Goal: Task Accomplishment & Management: Manage account settings

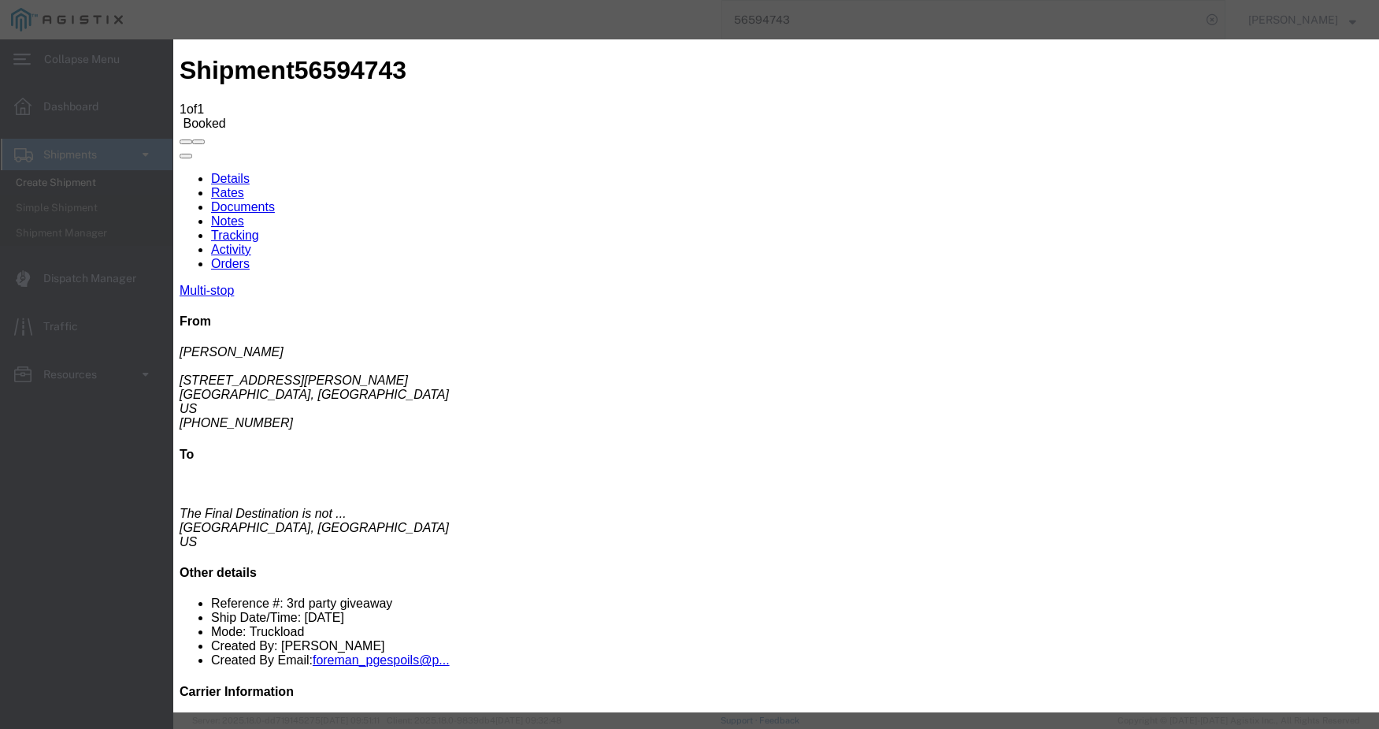
drag, startPoint x: 500, startPoint y: 197, endPoint x: 508, endPoint y: 201, distance: 8.8
type input "[DATE]"
type input "8:30 AM"
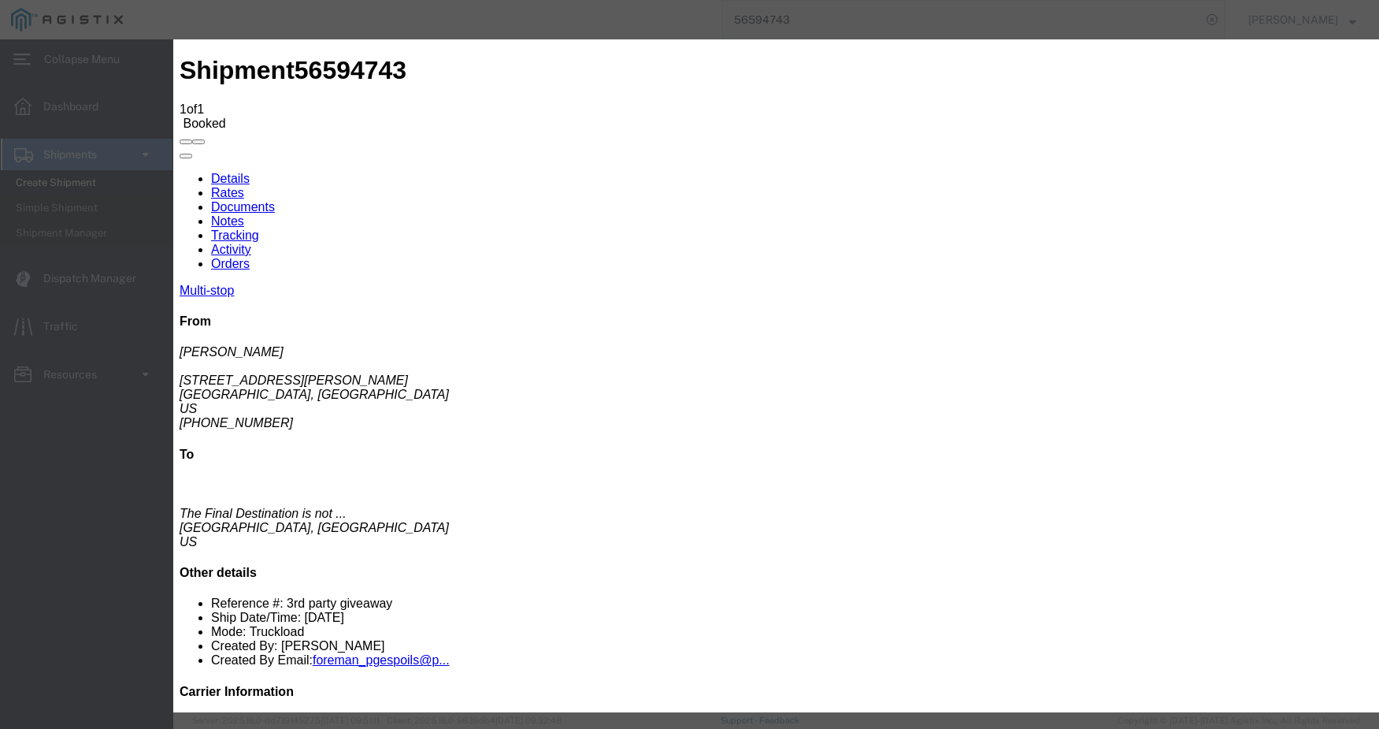
select select "ARVDLVLOC"
select select "{"pickupDeliveryInfoId": "122480595","pickupOrDelivery": "P","stopNum": "1","lo…"
select select "CA"
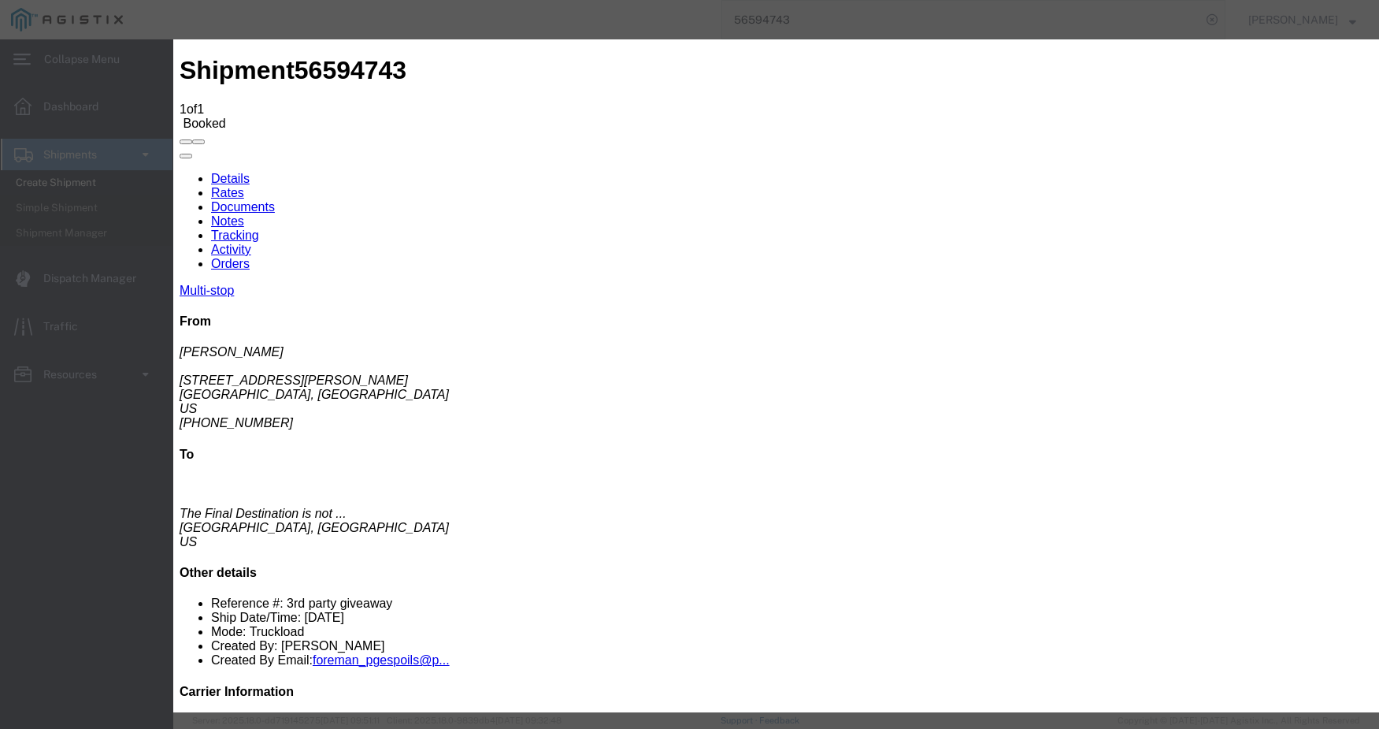
type input "[GEOGRAPHIC_DATA]"
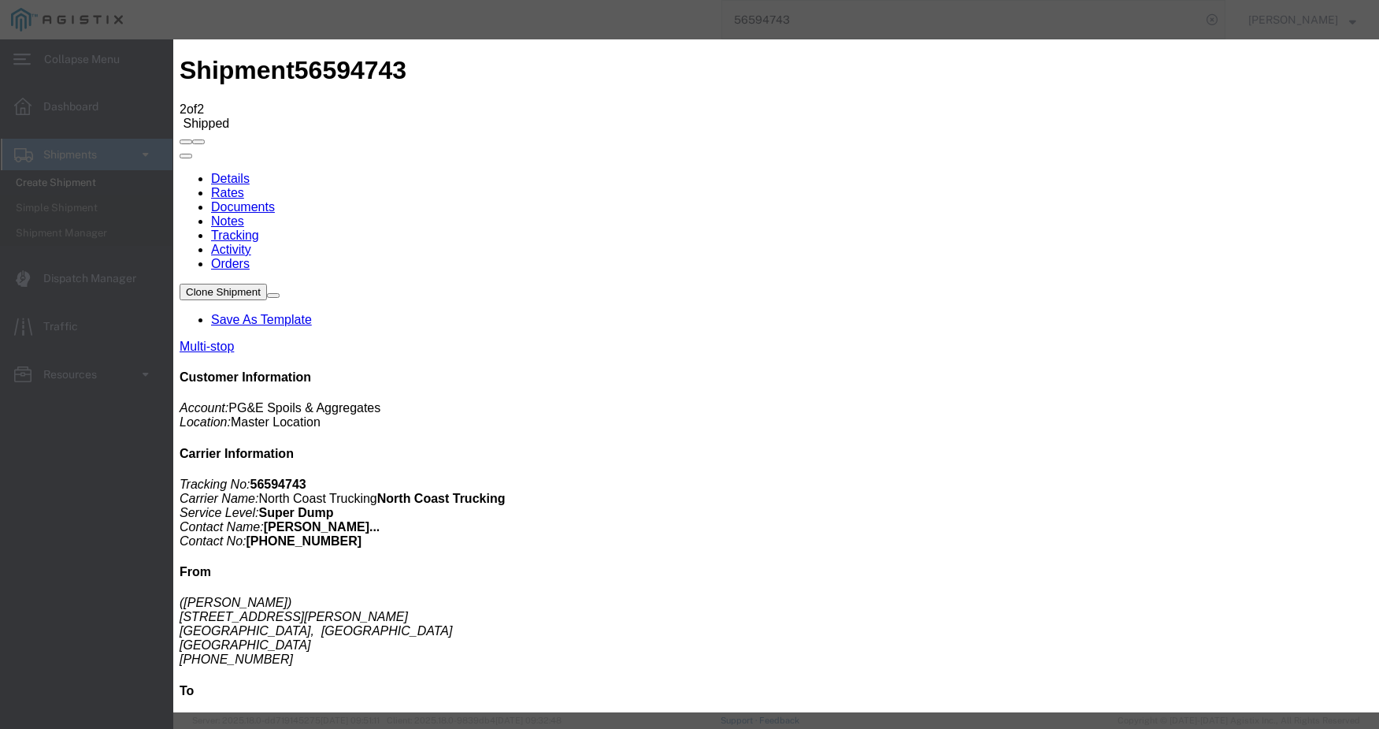
type input "[DATE]"
type input "10:00 AM"
type input "[DATE]"
type input "1:40 PM"
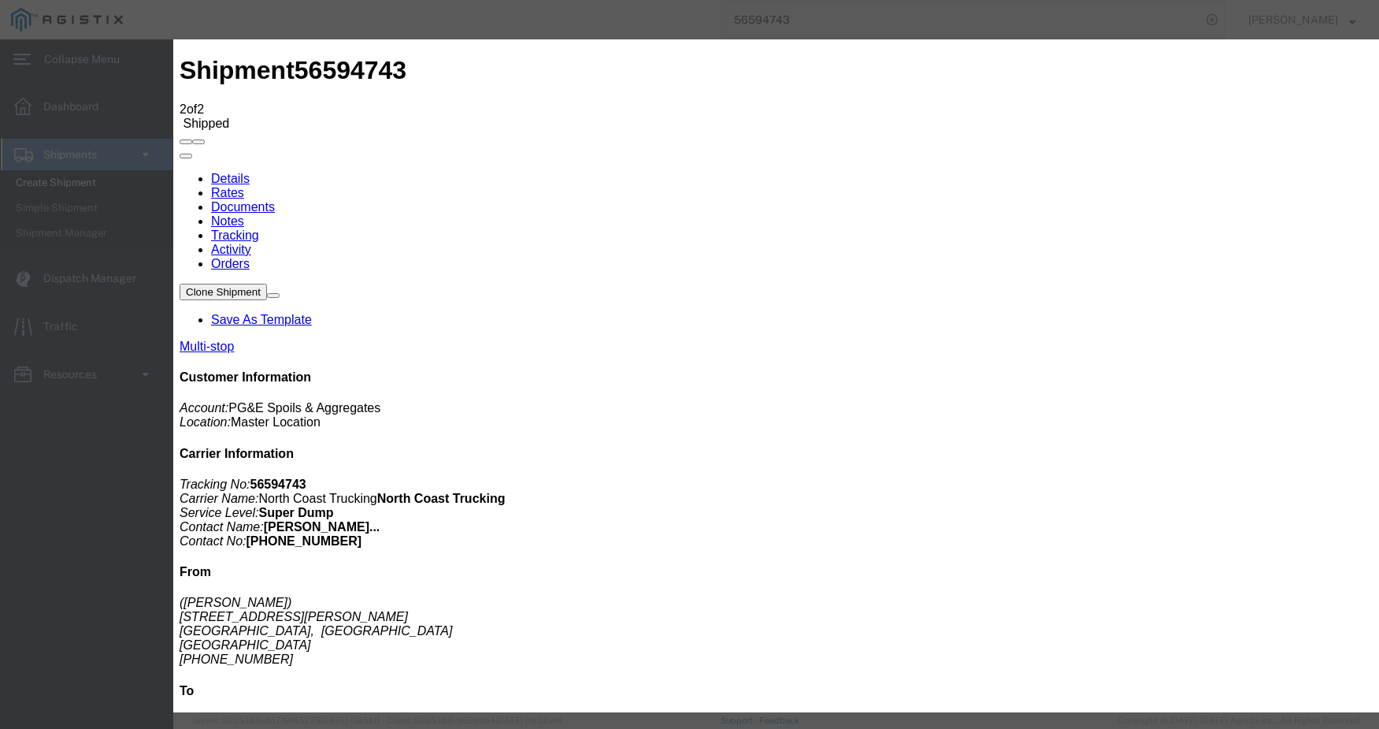
select select "DPTPULOC"
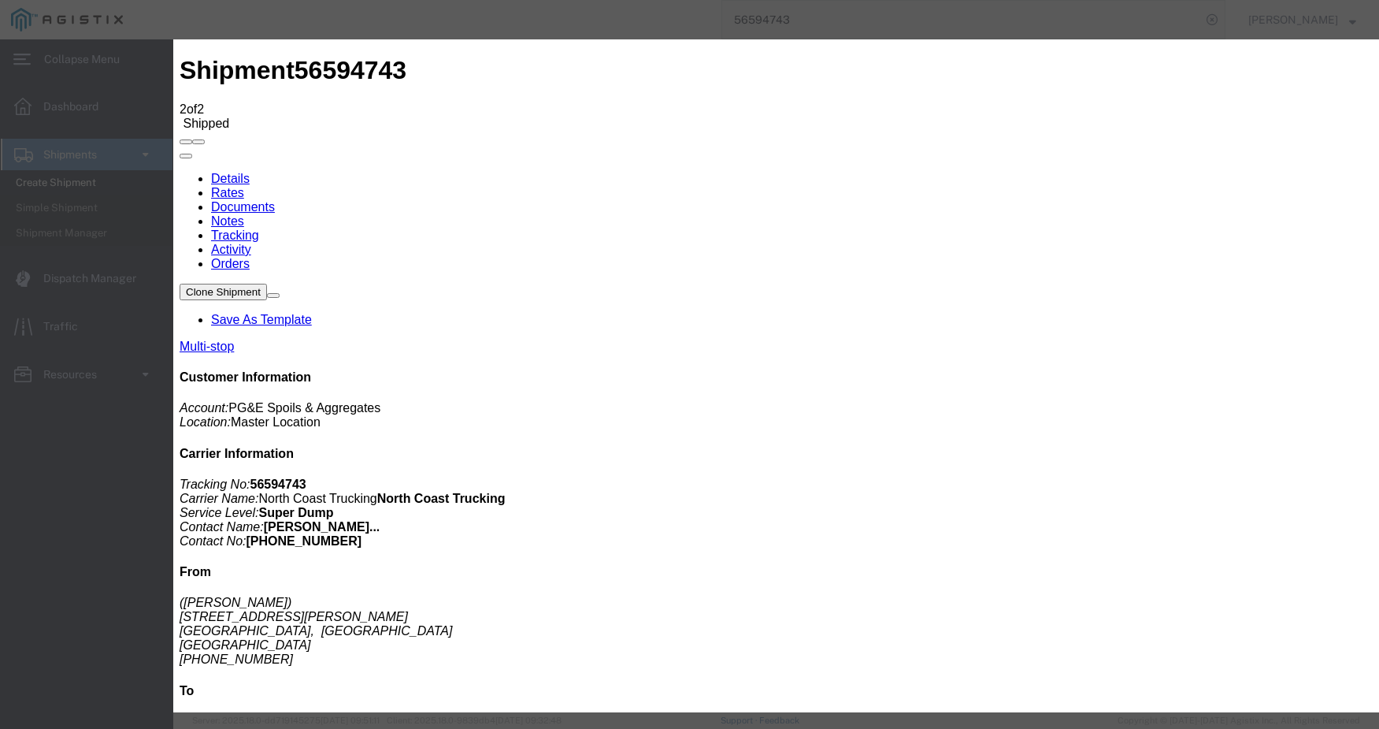
select select "{"pickupDeliveryInfoId": "122480595","pickupOrDelivery": "P","stopNum": "1","lo…"
select select "CA"
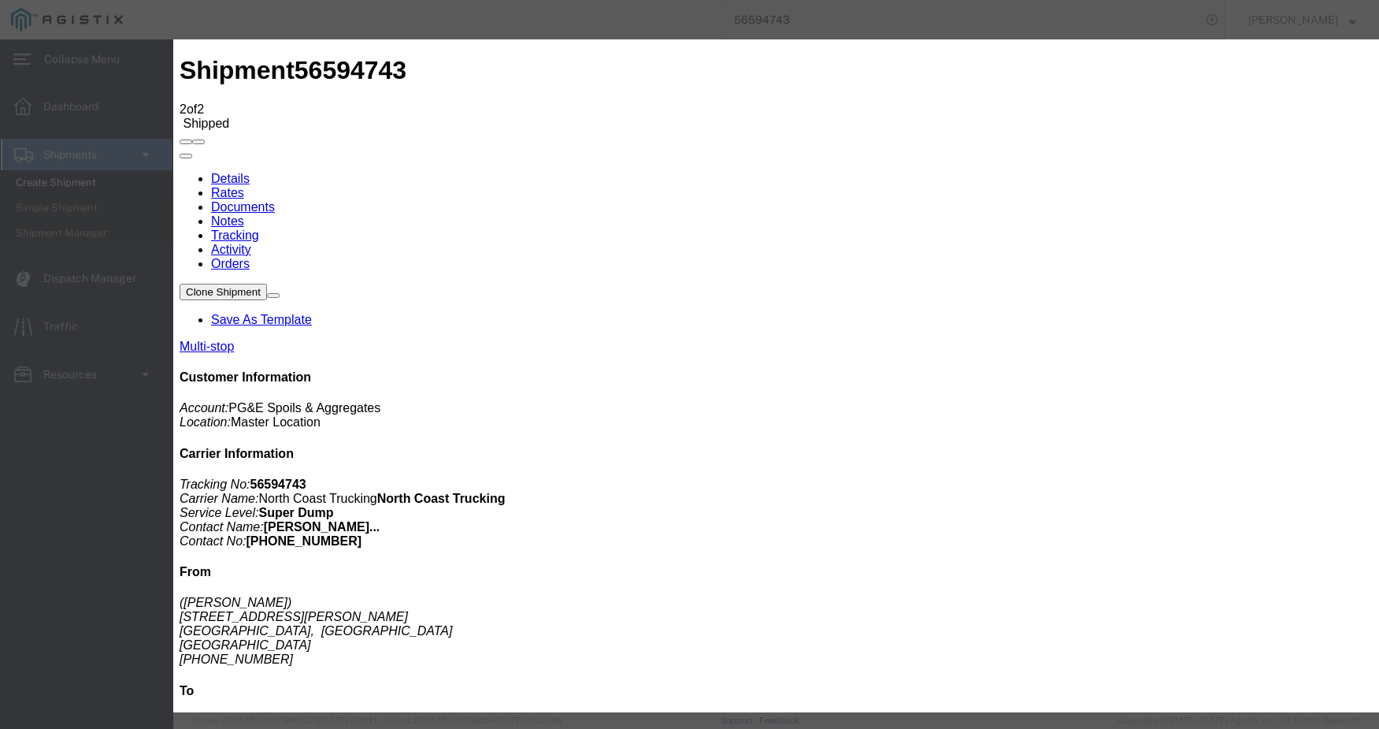
type input "[GEOGRAPHIC_DATA]"
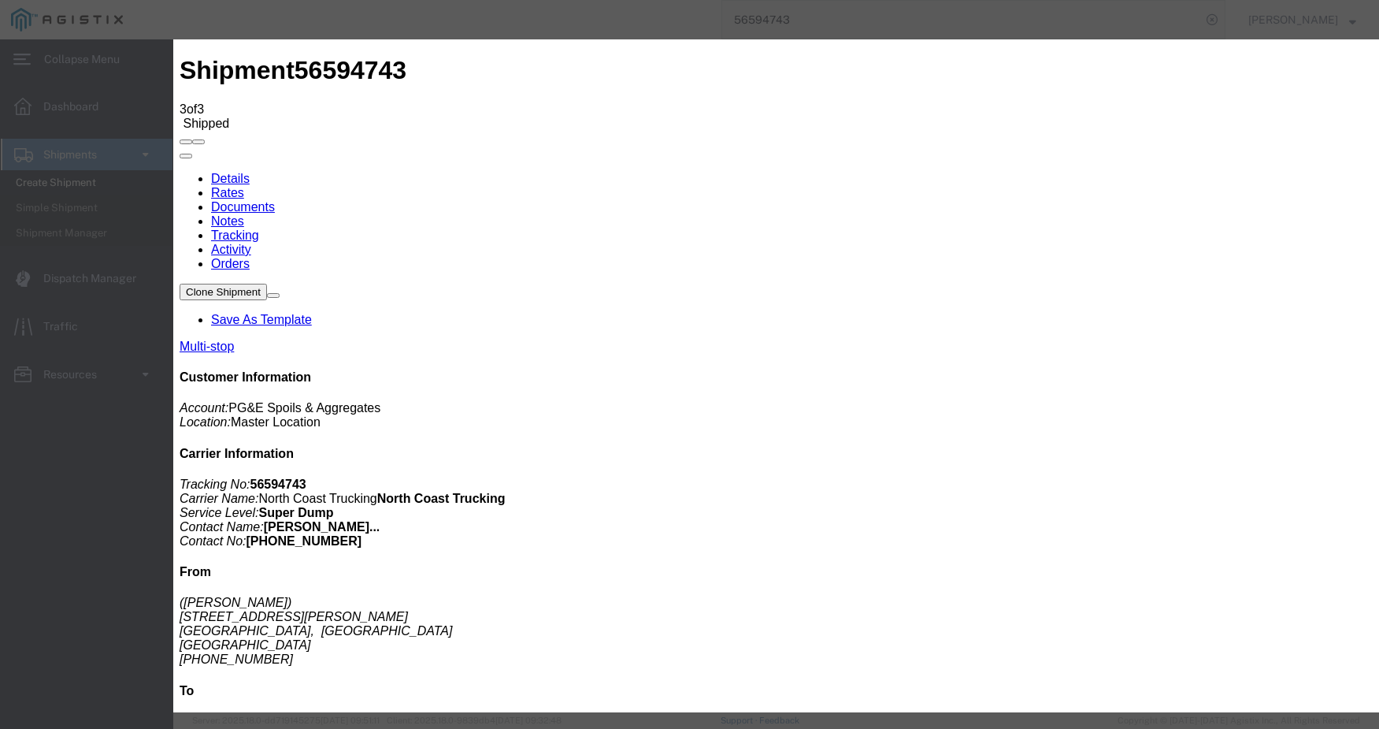
type input "[DATE]"
type input "10:00 AM"
drag, startPoint x: 503, startPoint y: 195, endPoint x: 496, endPoint y: 202, distance: 10.0
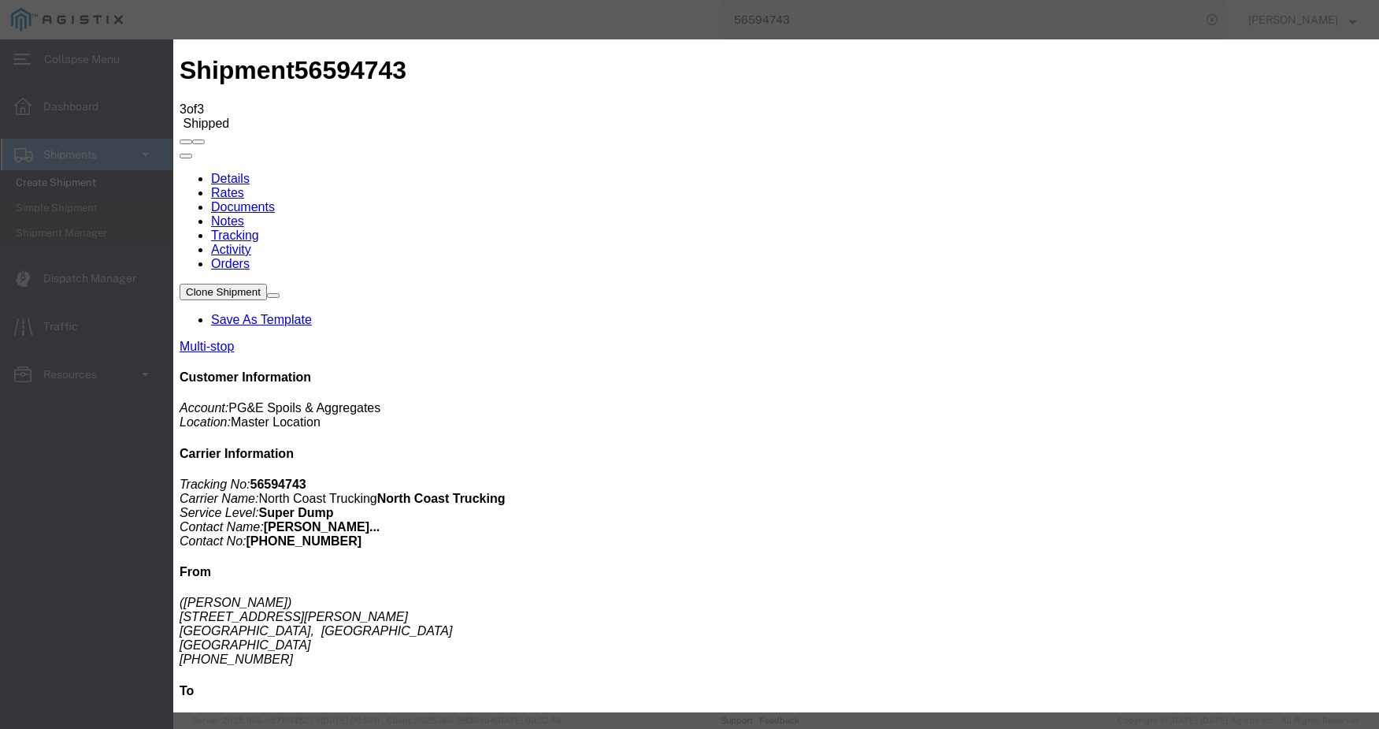
type input "[DATE]"
type input "2:00 PM"
select select "ARVDLVLOC"
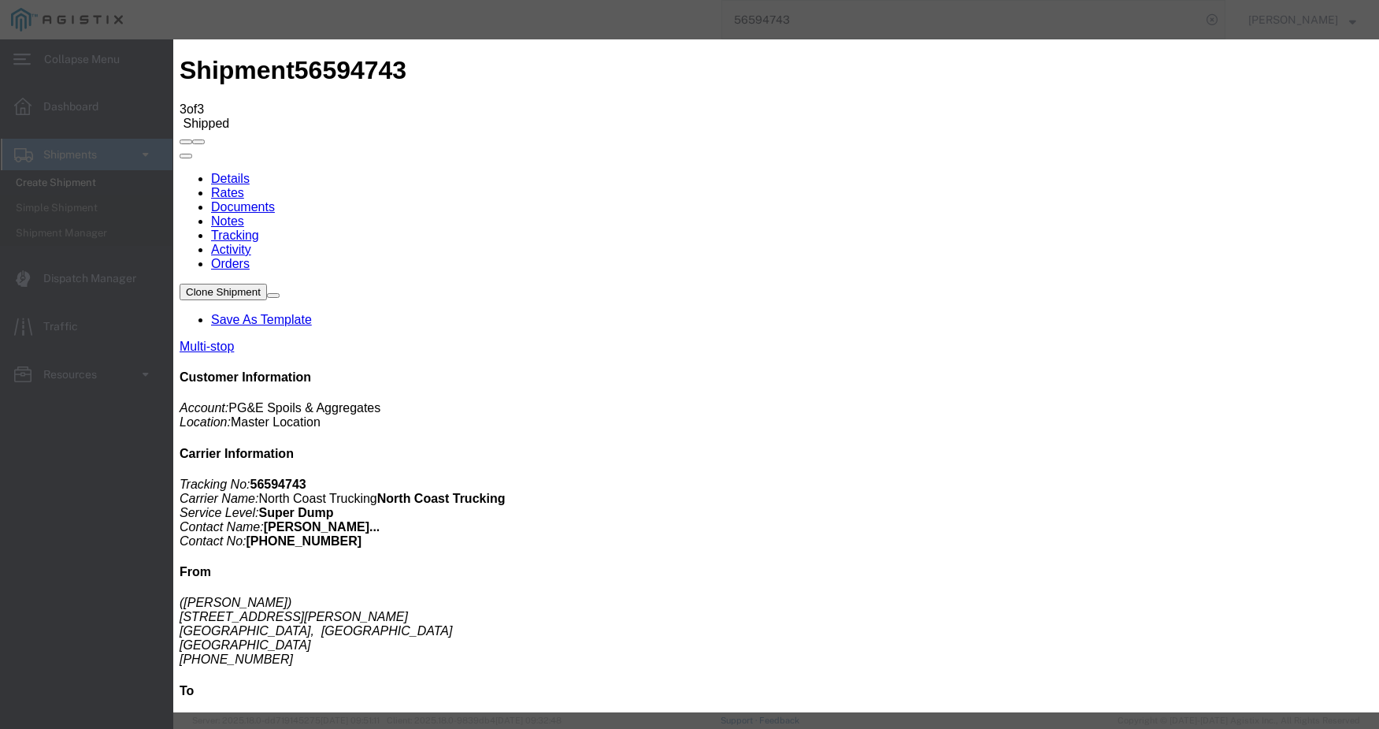
select select "{"pickupDeliveryInfoId": "122480596","pickupOrDelivery": "D","stopNum": "2","lo…"
select select "CA"
type input "[GEOGRAPHIC_DATA]"
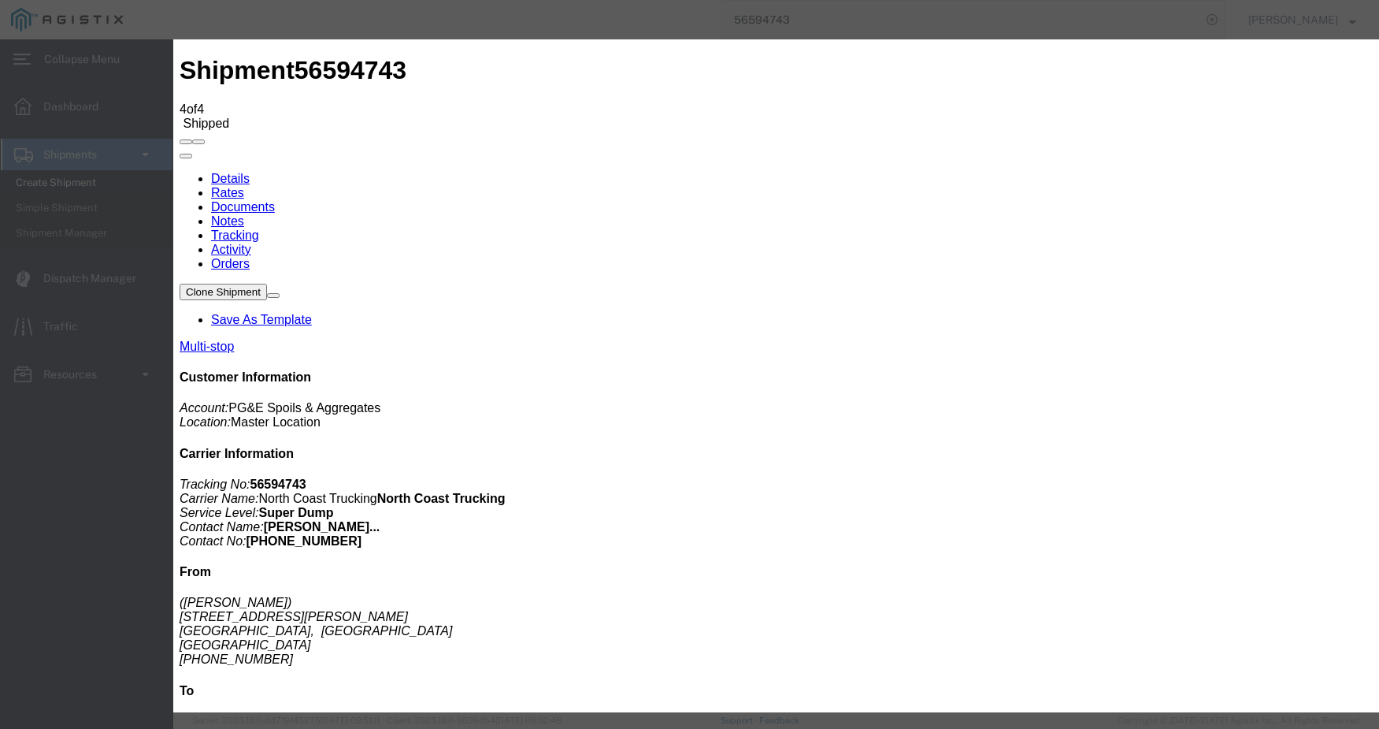
type input "[DATE]"
type input "10:00 AM"
drag, startPoint x: 521, startPoint y: 196, endPoint x: 186, endPoint y: 173, distance: 336.4
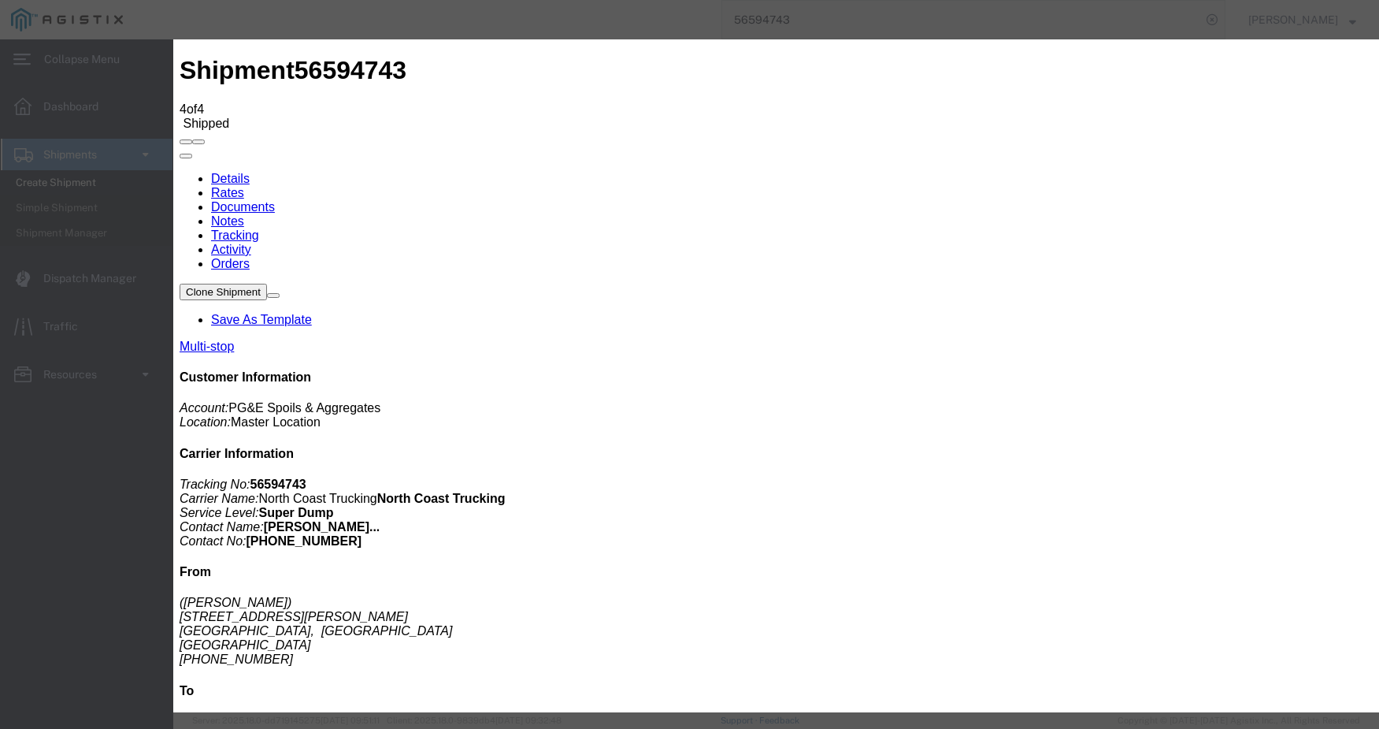
type input "[DATE]"
type input "2:05 PM"
select select "DPTDLVLOC"
select select "{"pickupDeliveryInfoId": "122480596","pickupOrDelivery": "D","stopNum": "2","lo…"
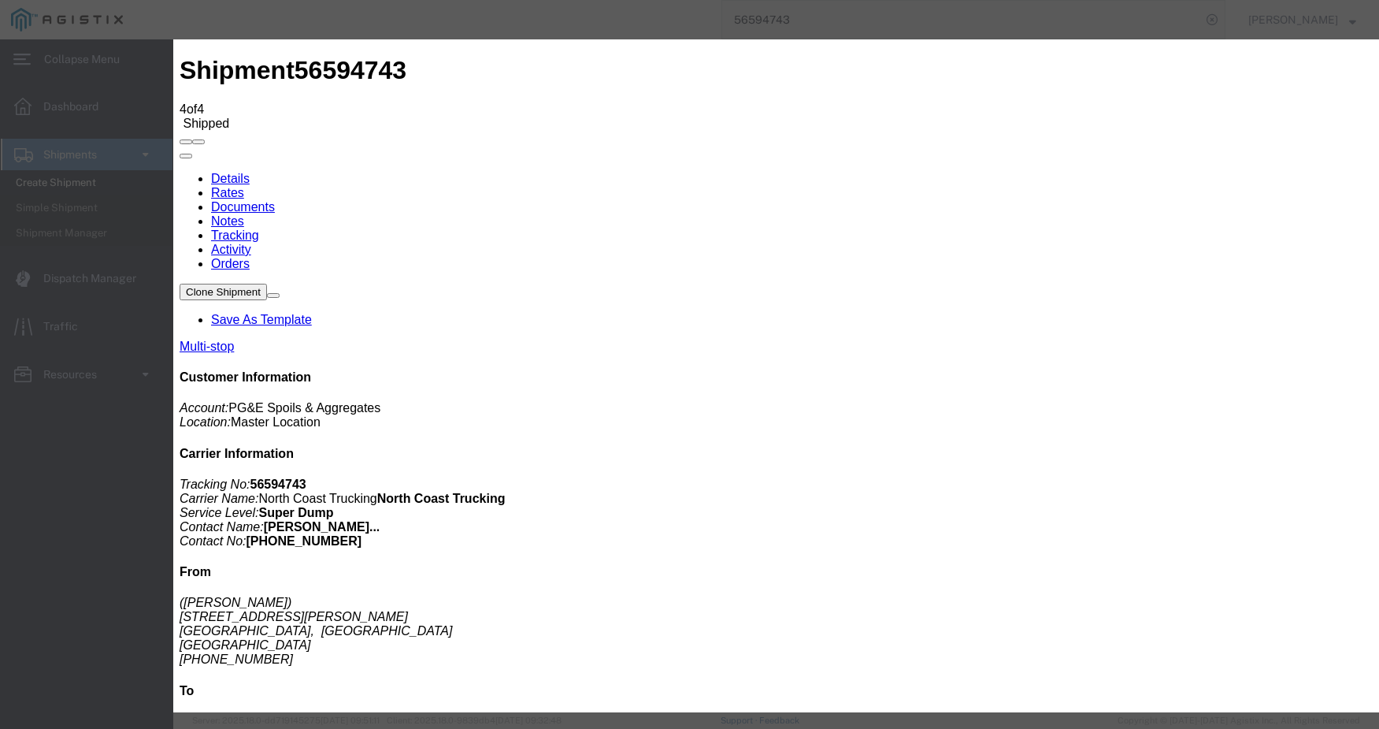
select select "CA"
type input "[GEOGRAPHIC_DATA]"
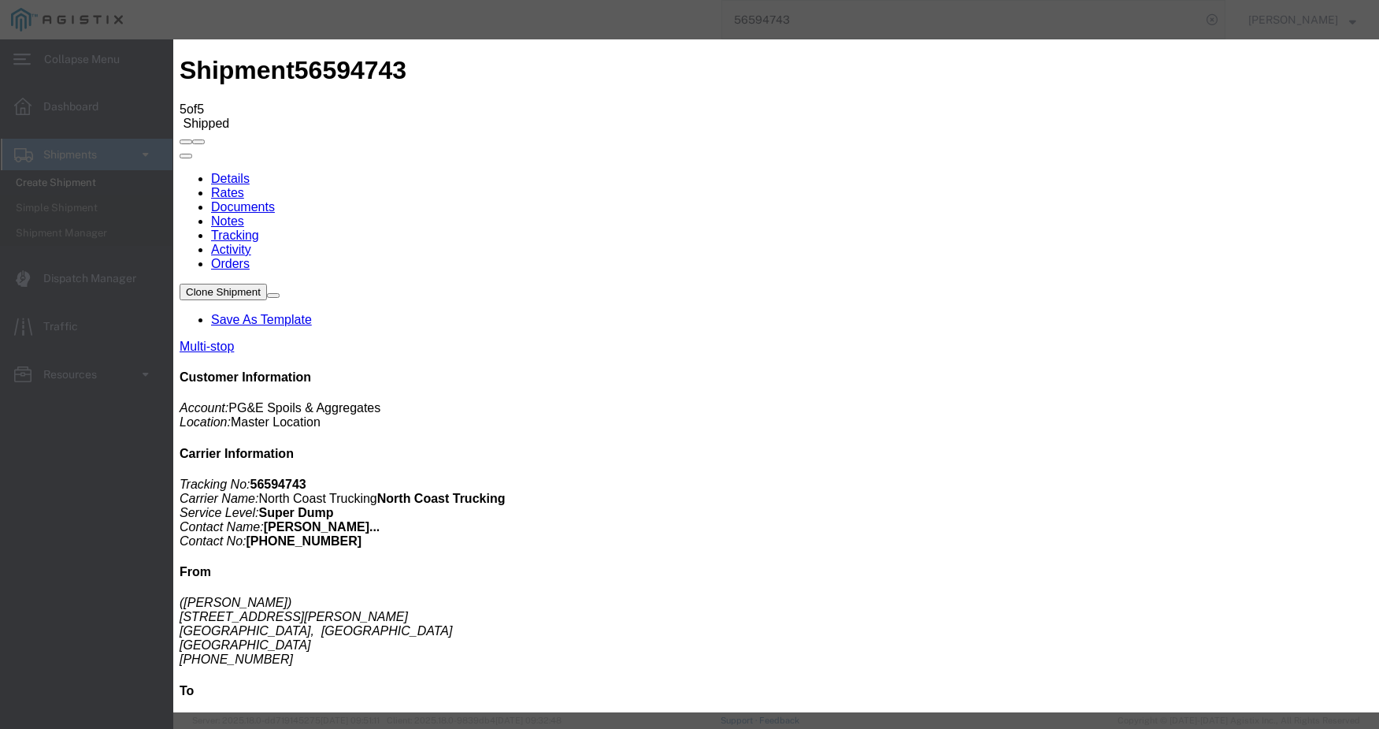
type input "[DATE]"
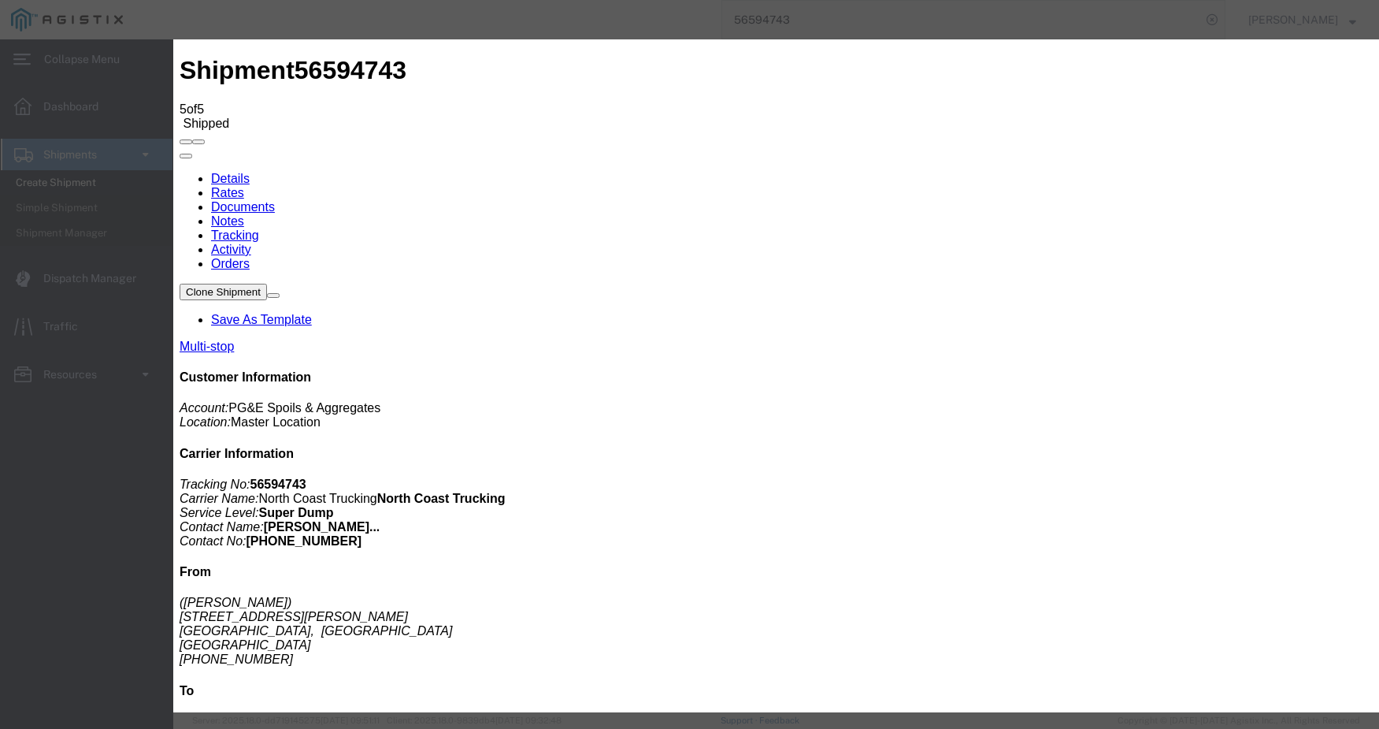
type input "[DATE]"
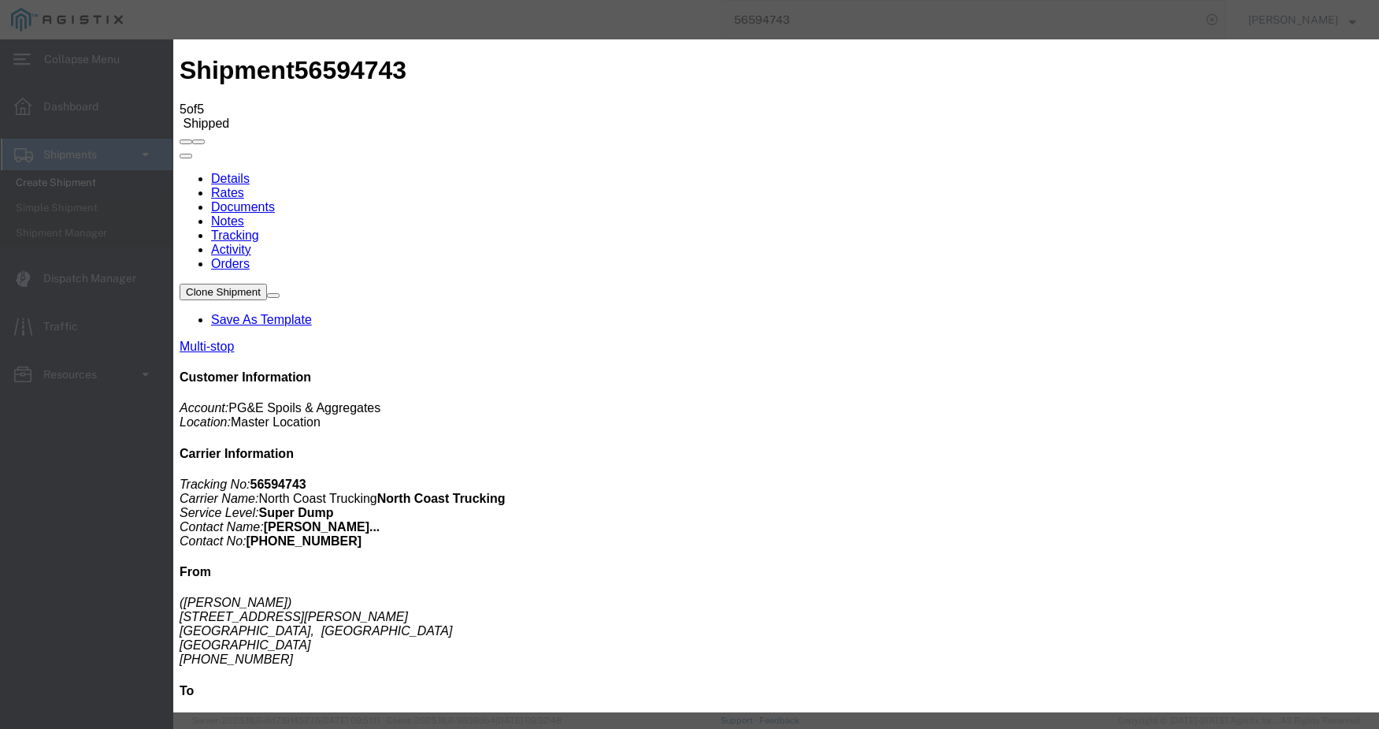
type input "[DATE]"
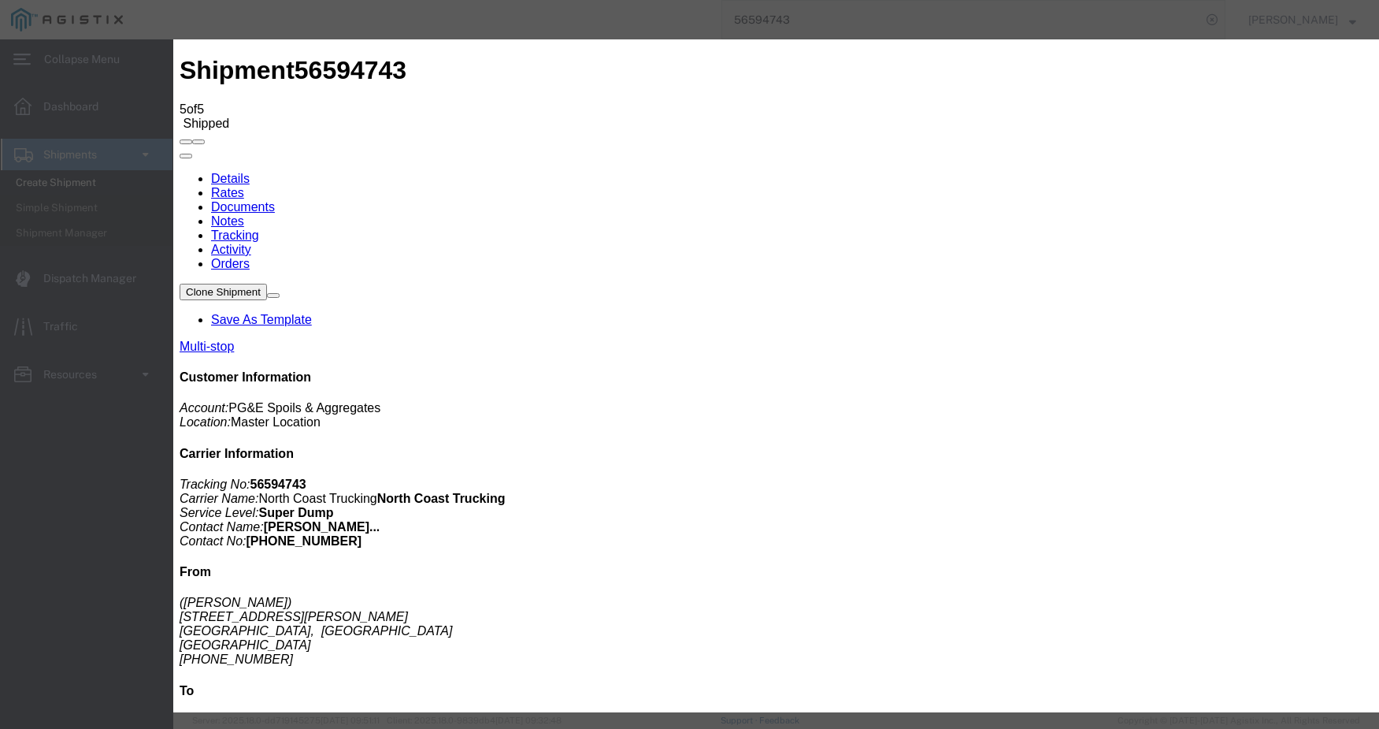
select select "ARVPULOC"
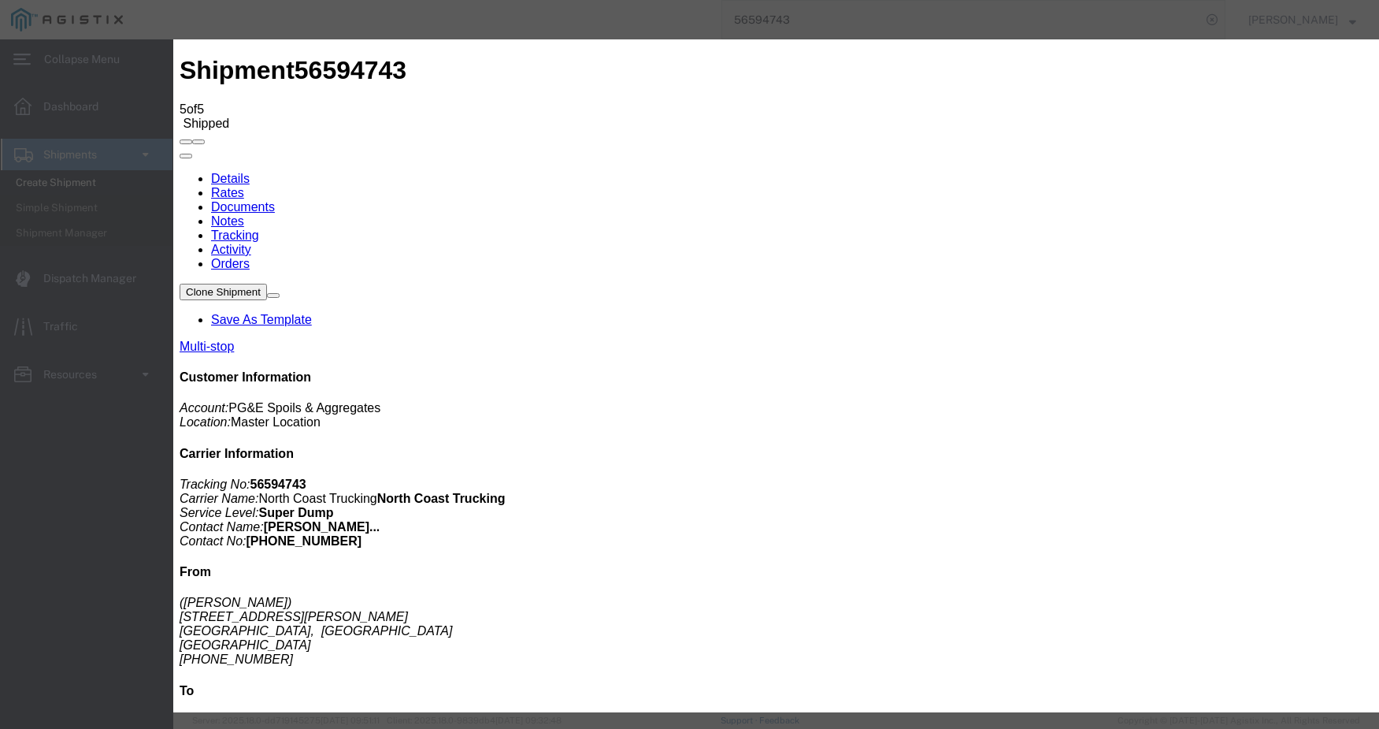
type input "[DATE]"
type input "10:00 AM"
drag, startPoint x: 551, startPoint y: 366, endPoint x: 549, endPoint y: 358, distance: 8.0
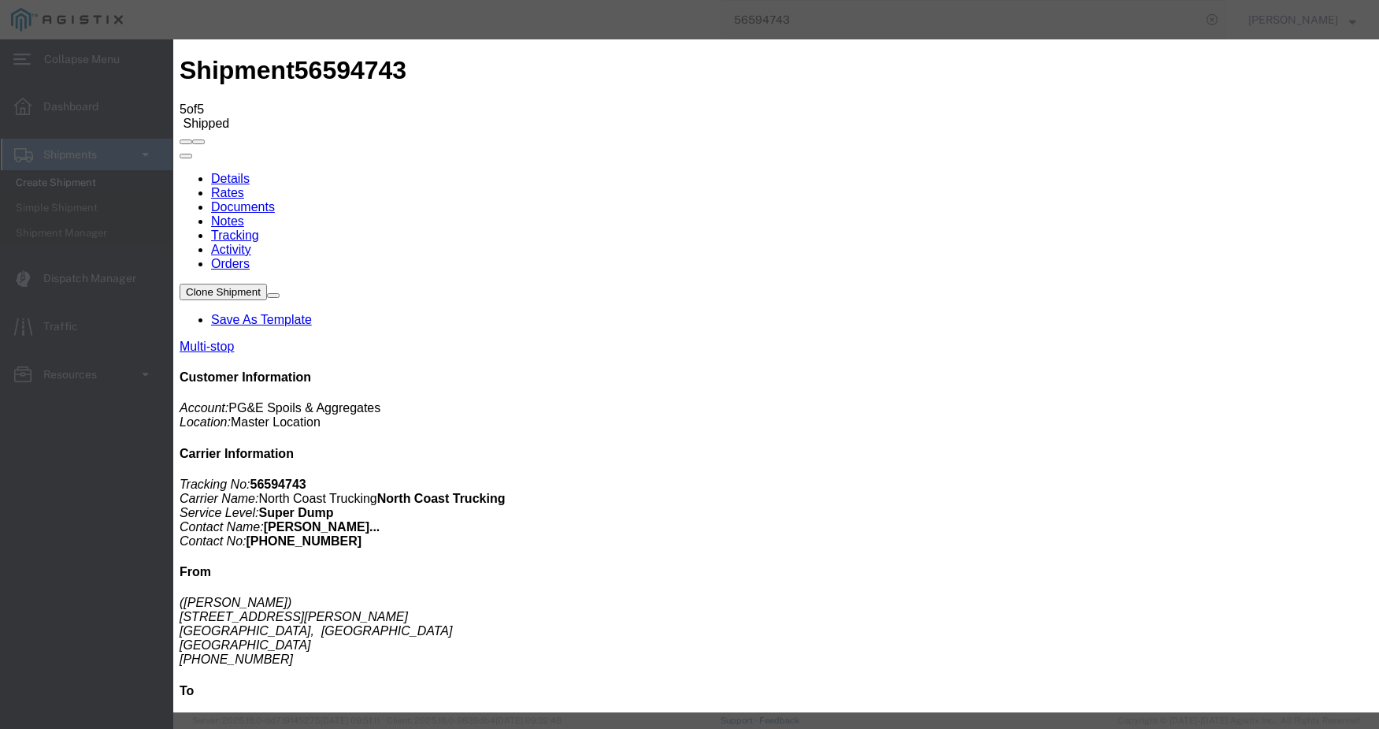
type input "[DATE]"
type input "2:30 PM"
select select "ARVPULOC"
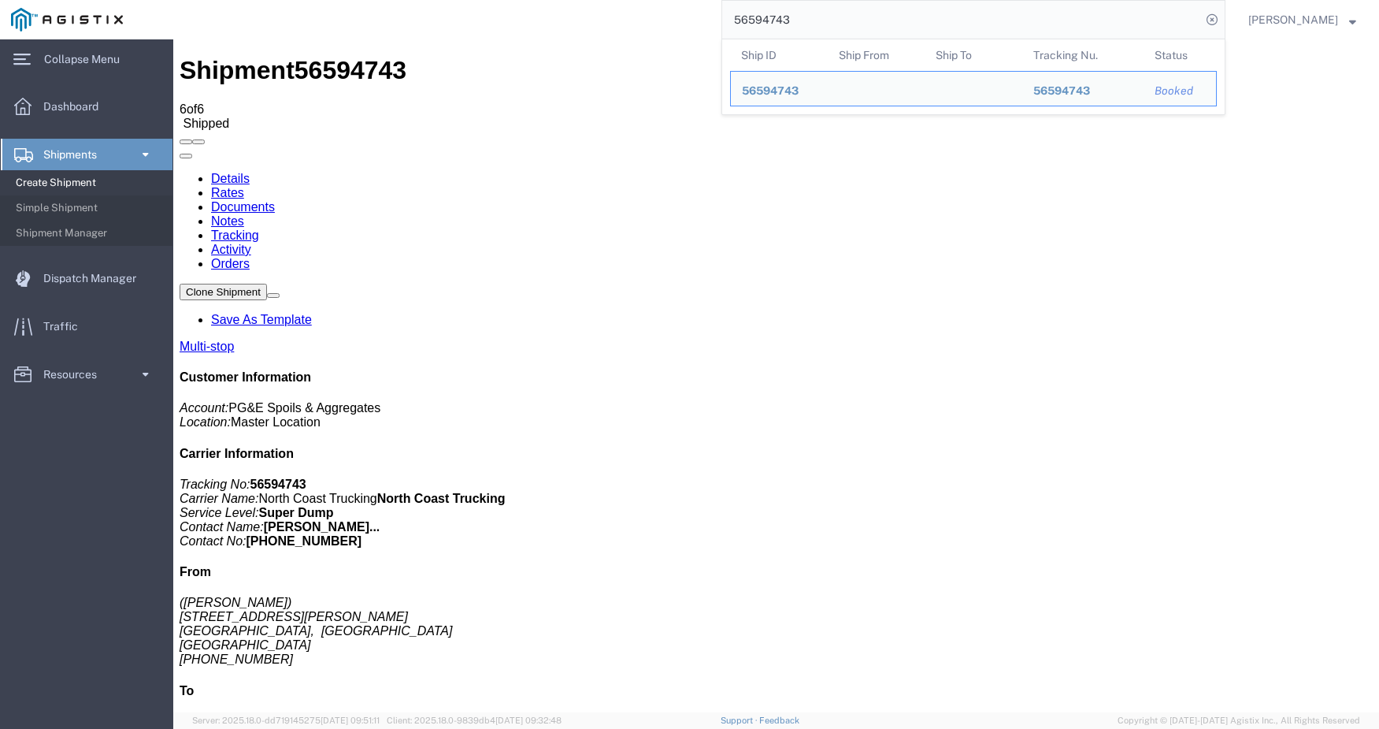
click at [835, 20] on input "56594743" at bounding box center [961, 20] width 479 height 38
drag, startPoint x: 835, startPoint y: 20, endPoint x: 750, endPoint y: 13, distance: 85.4
click at [750, 13] on input "56594743" at bounding box center [961, 20] width 479 height 38
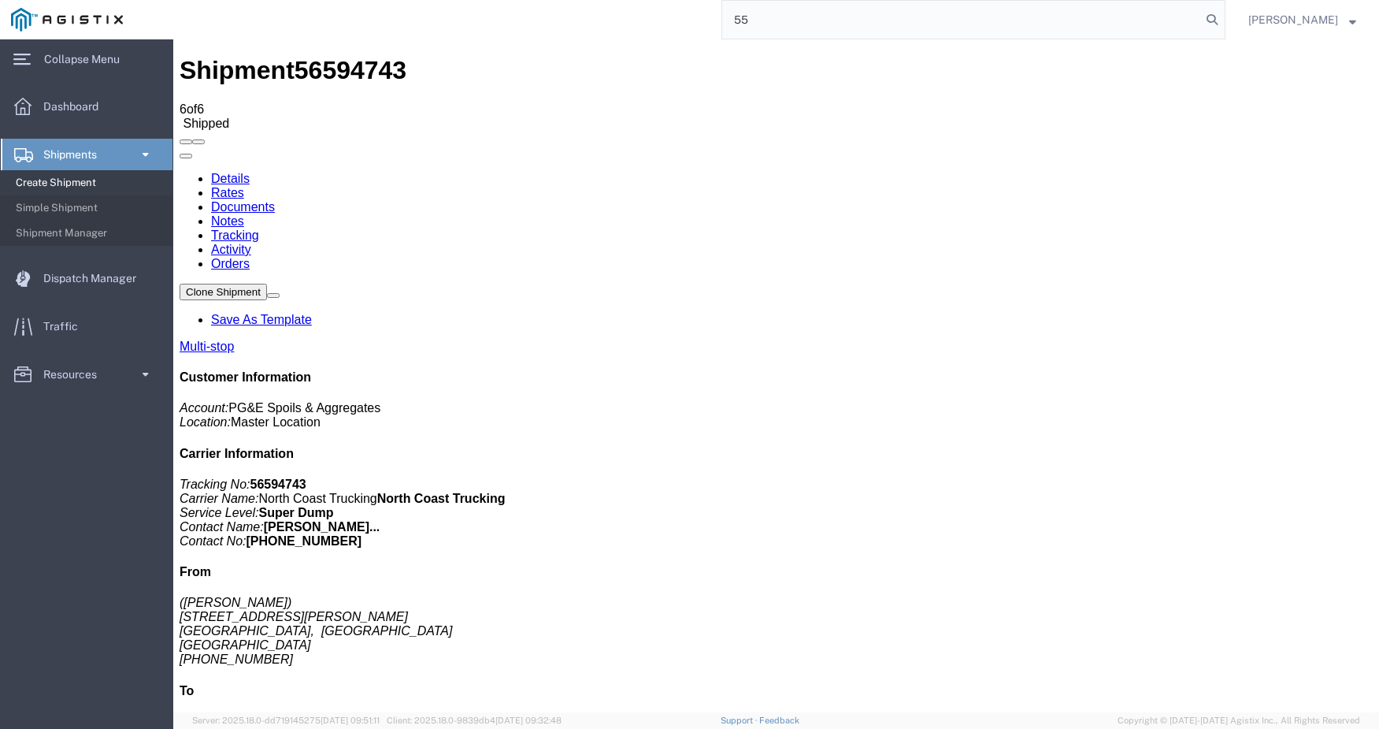
type input "5"
type input "56570323"
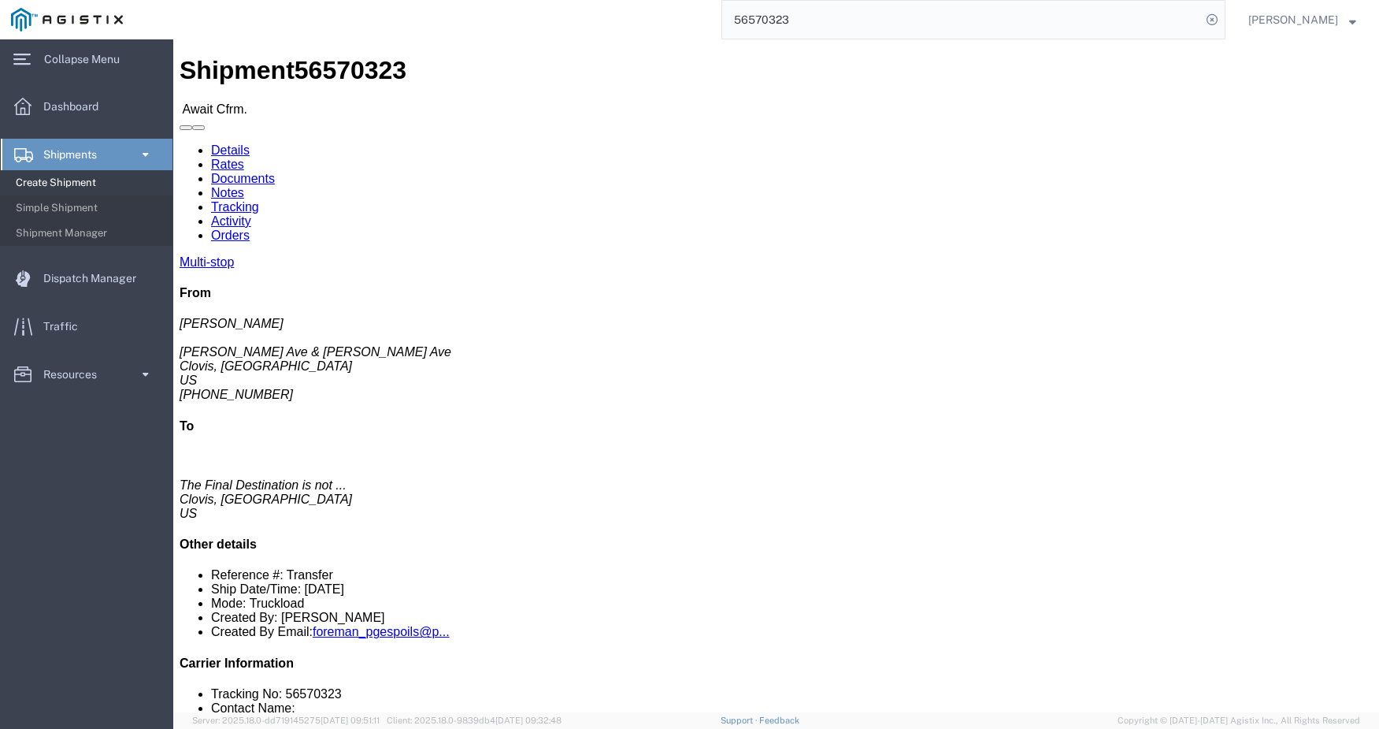
click link "Tracking"
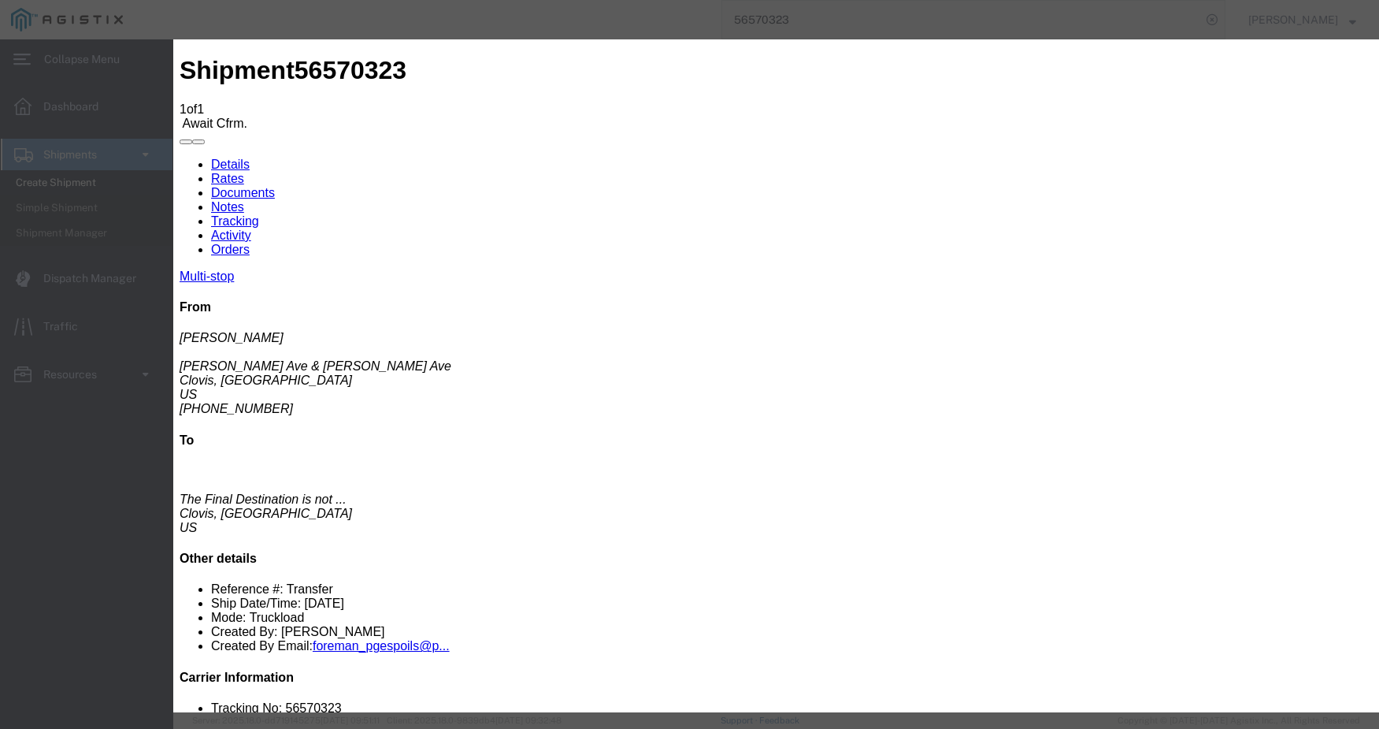
type input "[DATE]"
type input "10:00 AM"
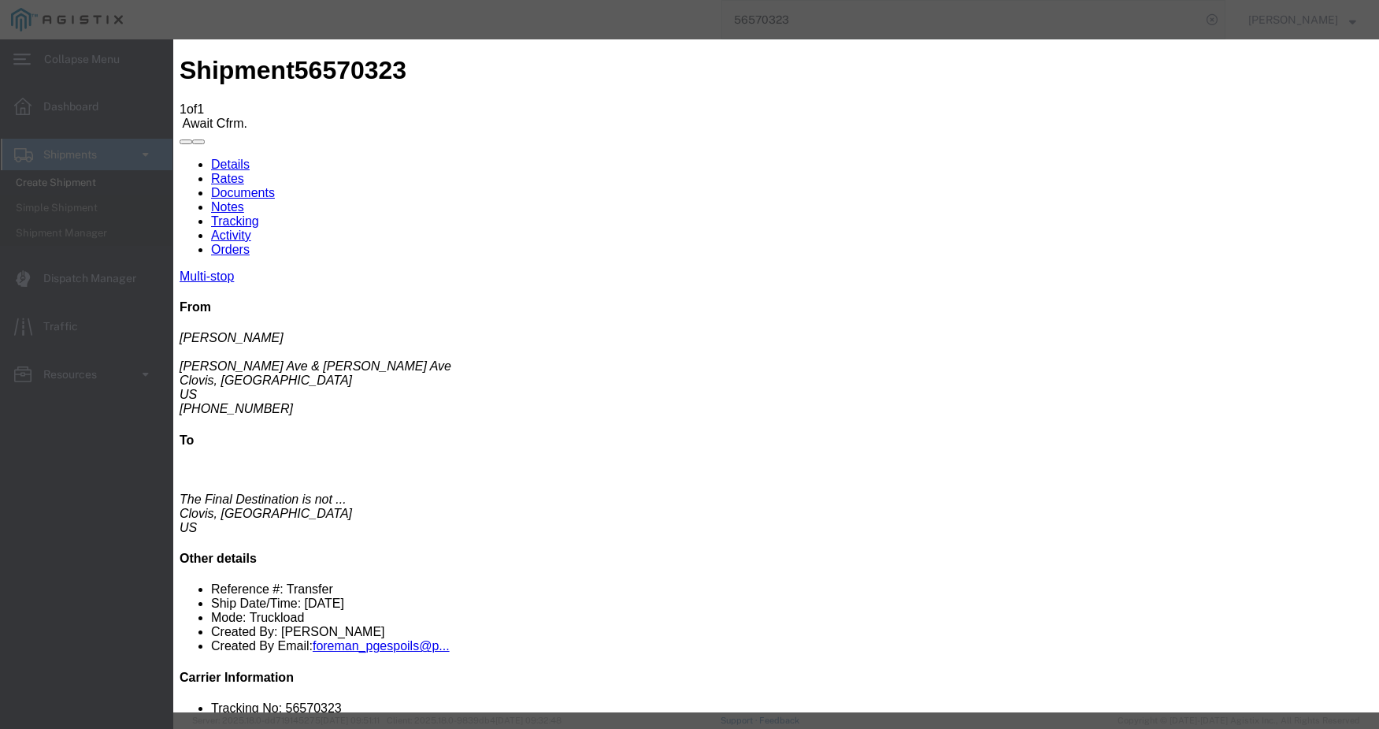
type input "[DATE]"
type input "9:00 AM"
select select "ARVPULOC"
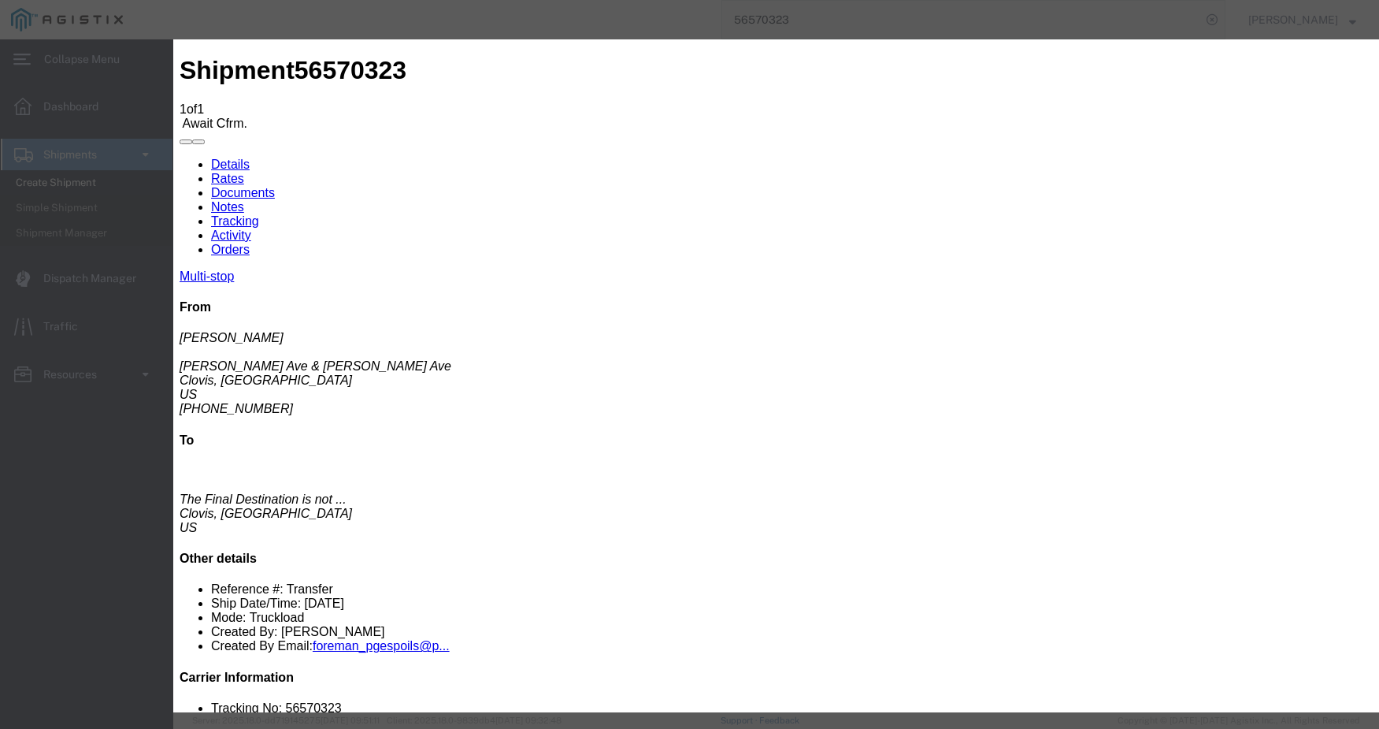
select select "{"pickupDeliveryInfoId": "122431187","pickupOrDelivery": "P","stopNum": "1","lo…"
select select "CA"
type input "Clovis"
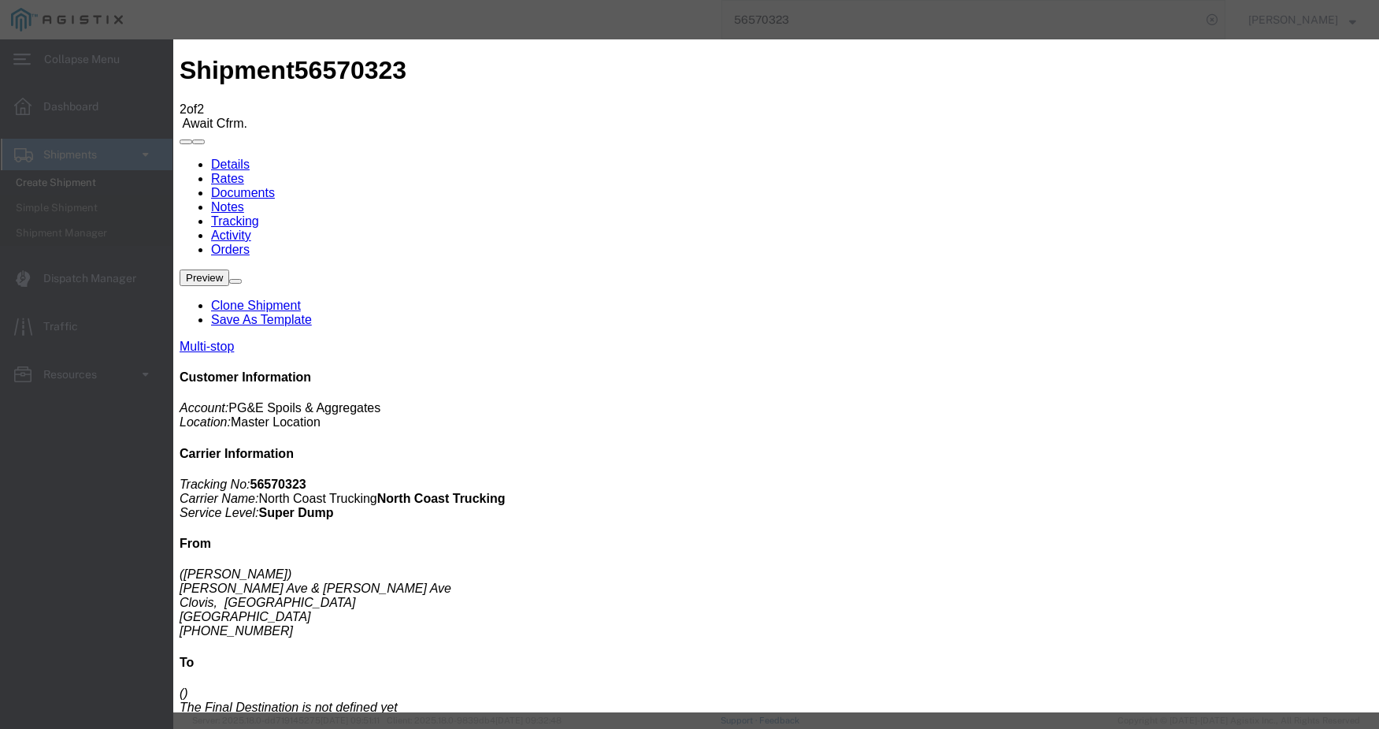
type input "[DATE]"
type input "10:00 AM"
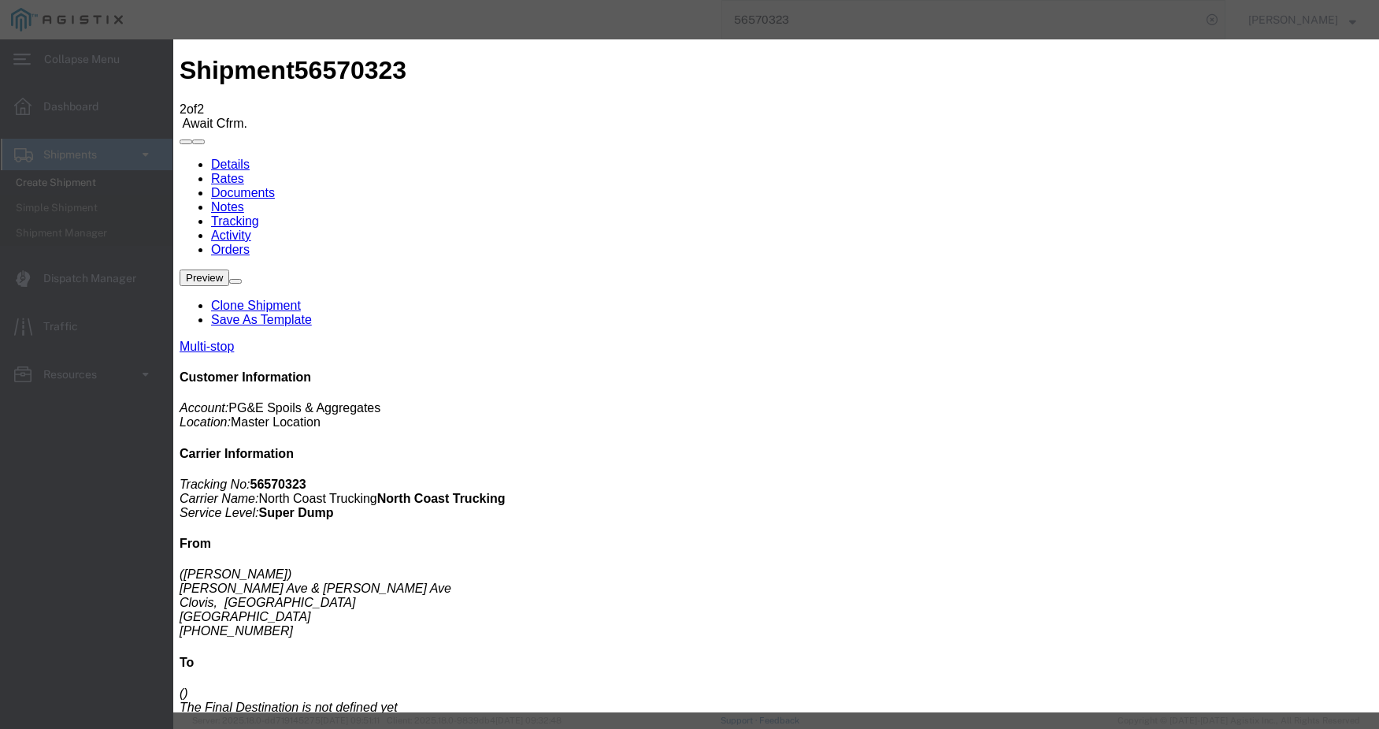
type input "[DATE]"
type input "11:30 AM"
select select "DPTPULOC"
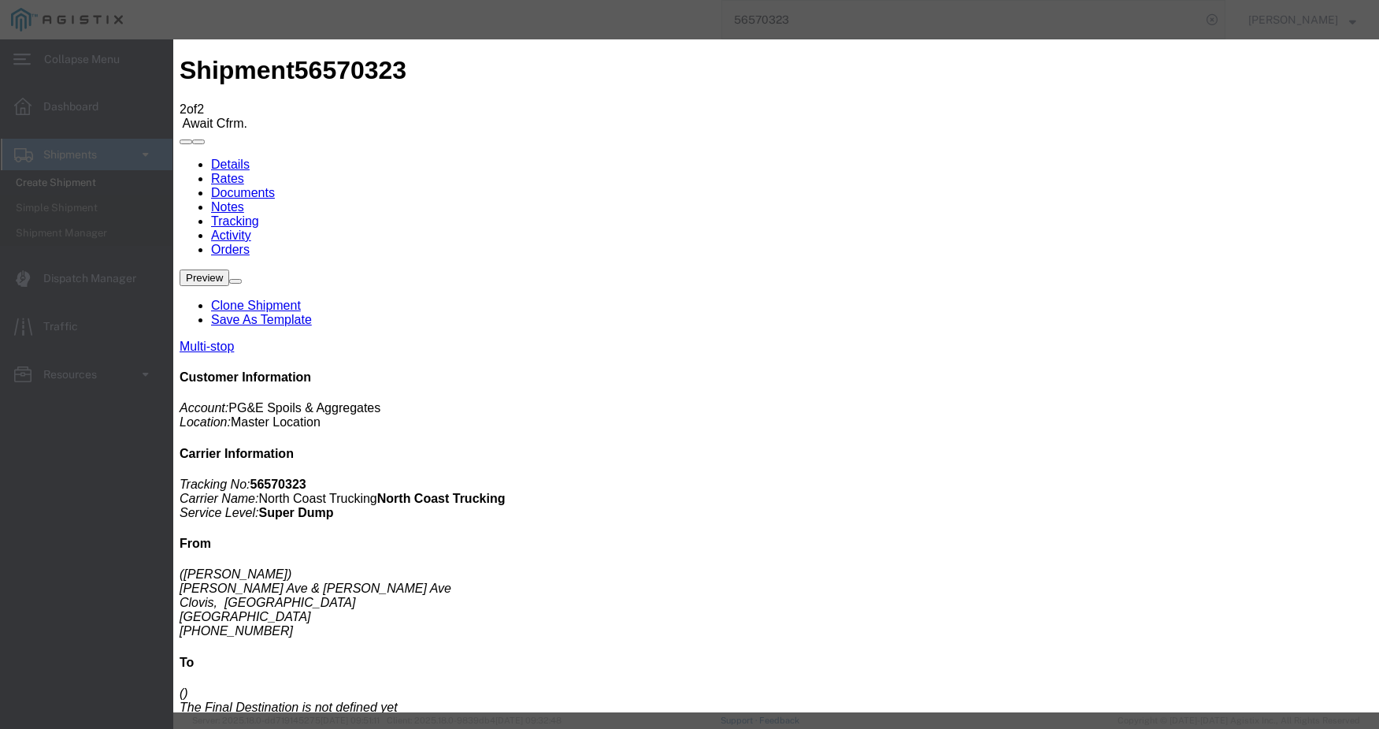
select select "{"pickupDeliveryInfoId": "122431187","pickupOrDelivery": "P","stopNum": "1","lo…"
select select "CA"
type input "Clovis"
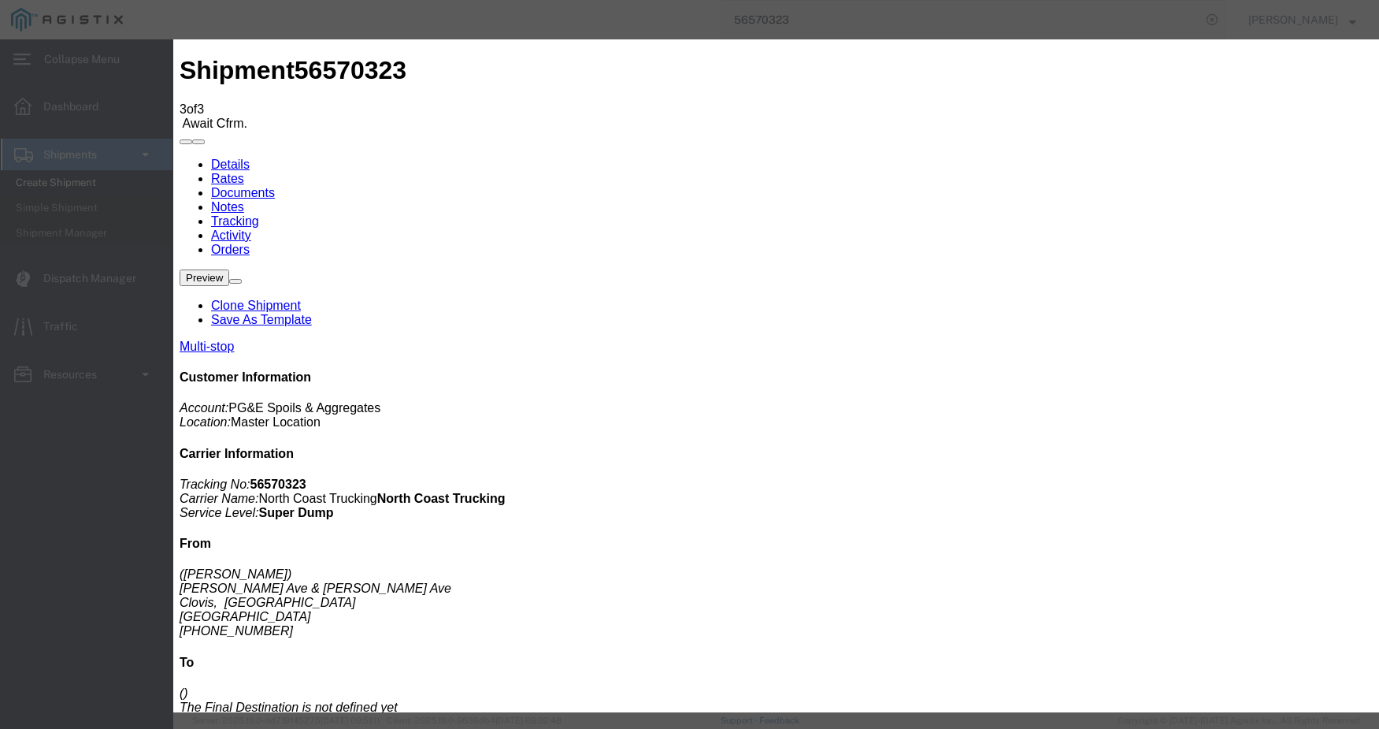
type input "[DATE]"
type input "11:00 AM"
type input "[DATE]"
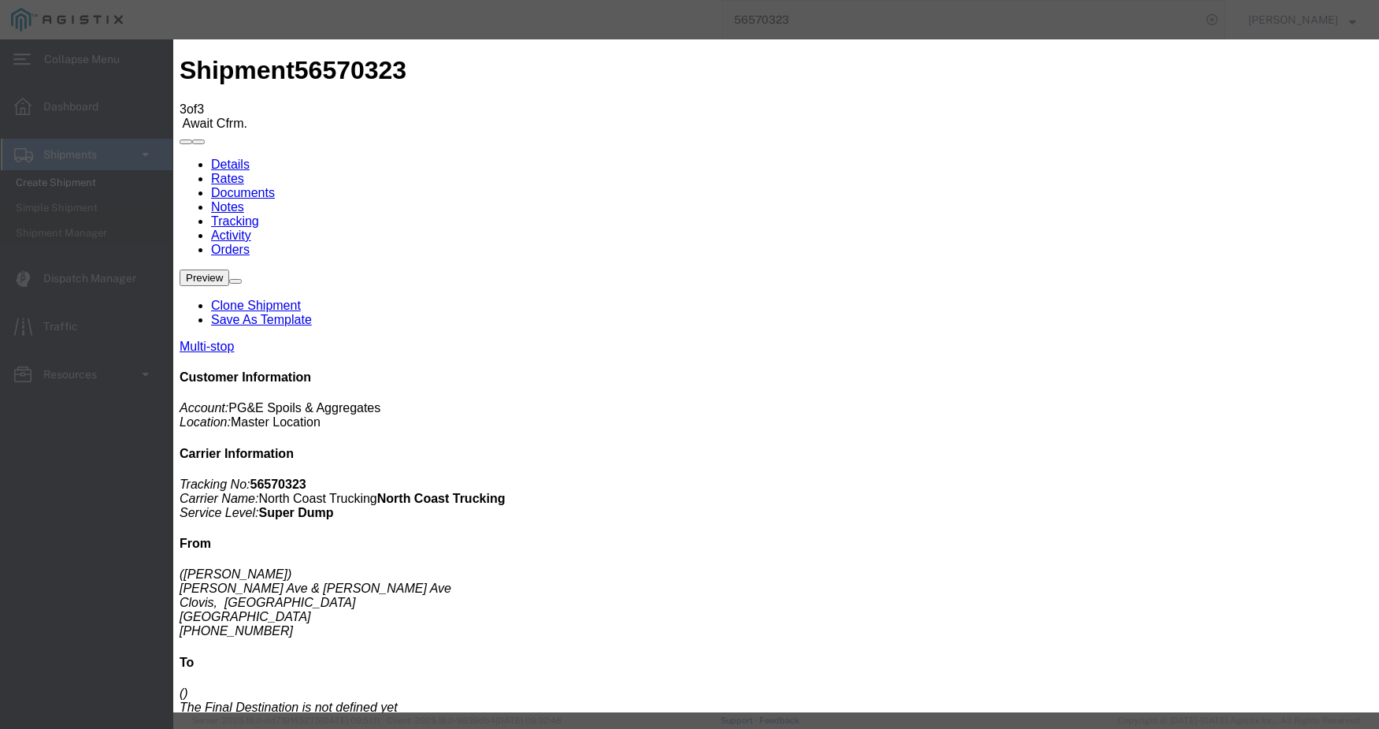
type input "12:00 PM"
select select "ARVDLVLOC"
select select "{"pickupDeliveryInfoId": "122431188","pickupOrDelivery": "D","stopNum": "2","lo…"
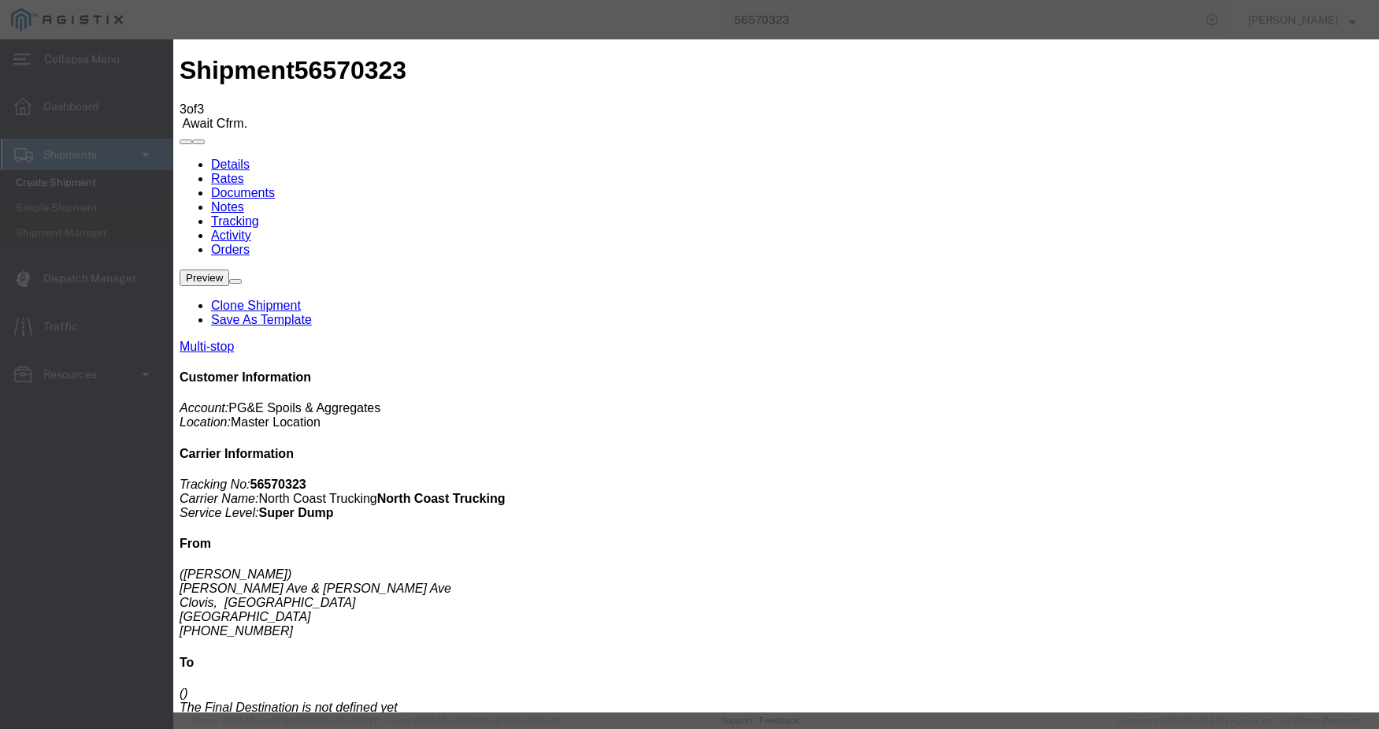
select select "CA"
type input "Clovis"
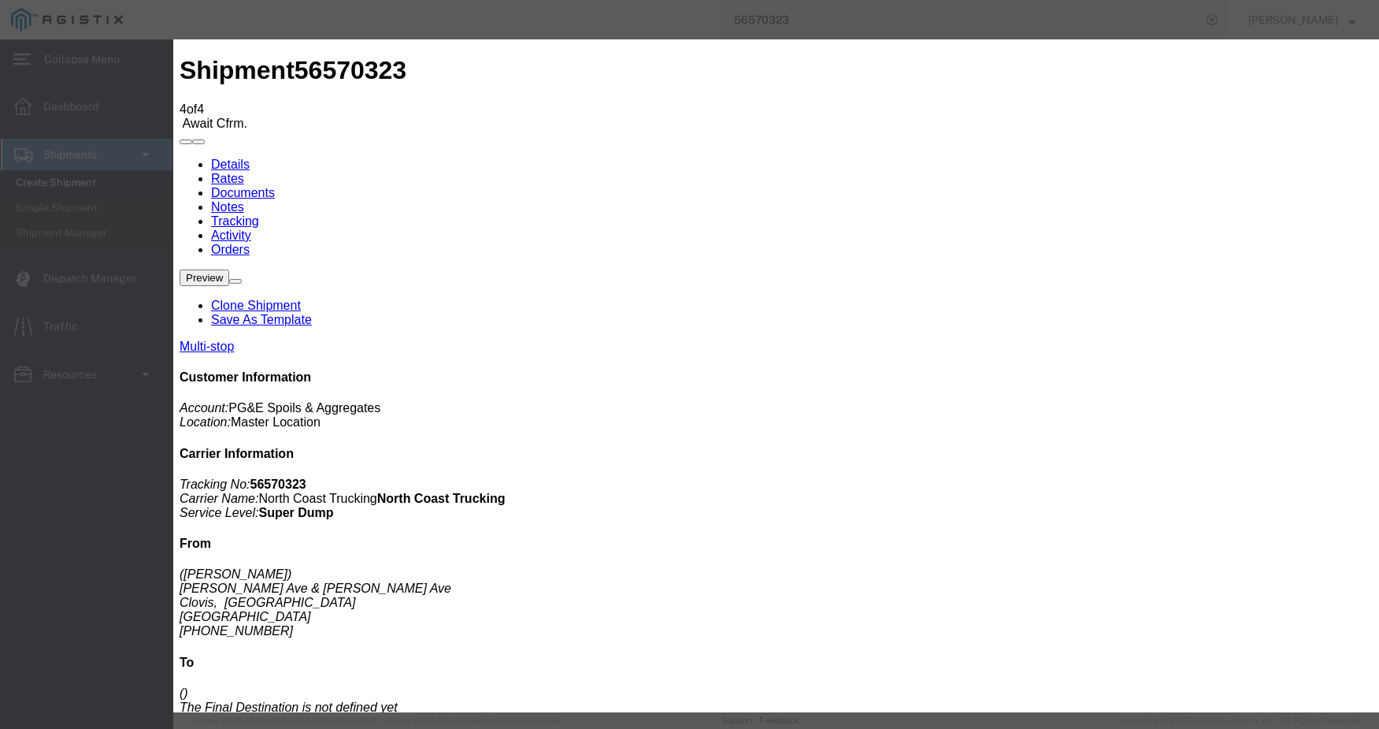
type input "[DATE]"
type input "11:00 AM"
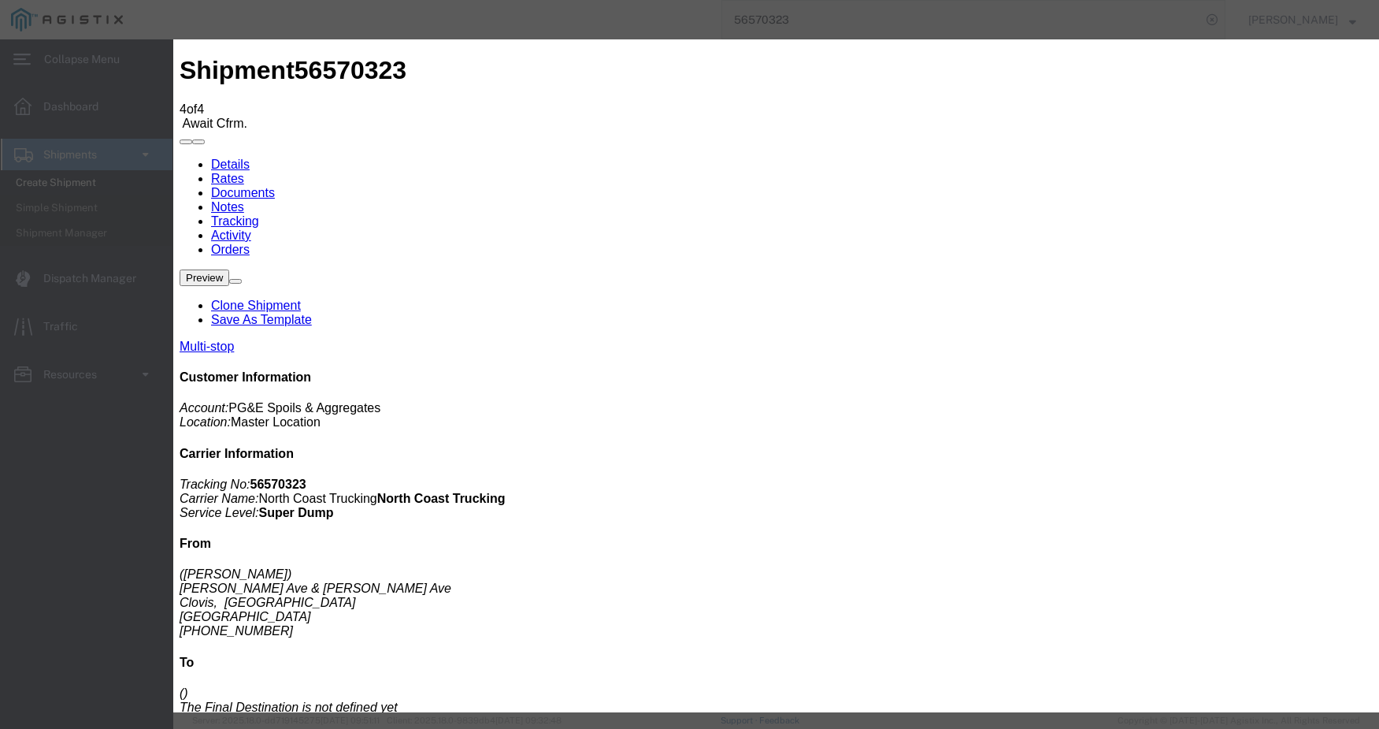
type input "[DATE]"
type input "12:05 PM"
select select "DPTDLVLOC"
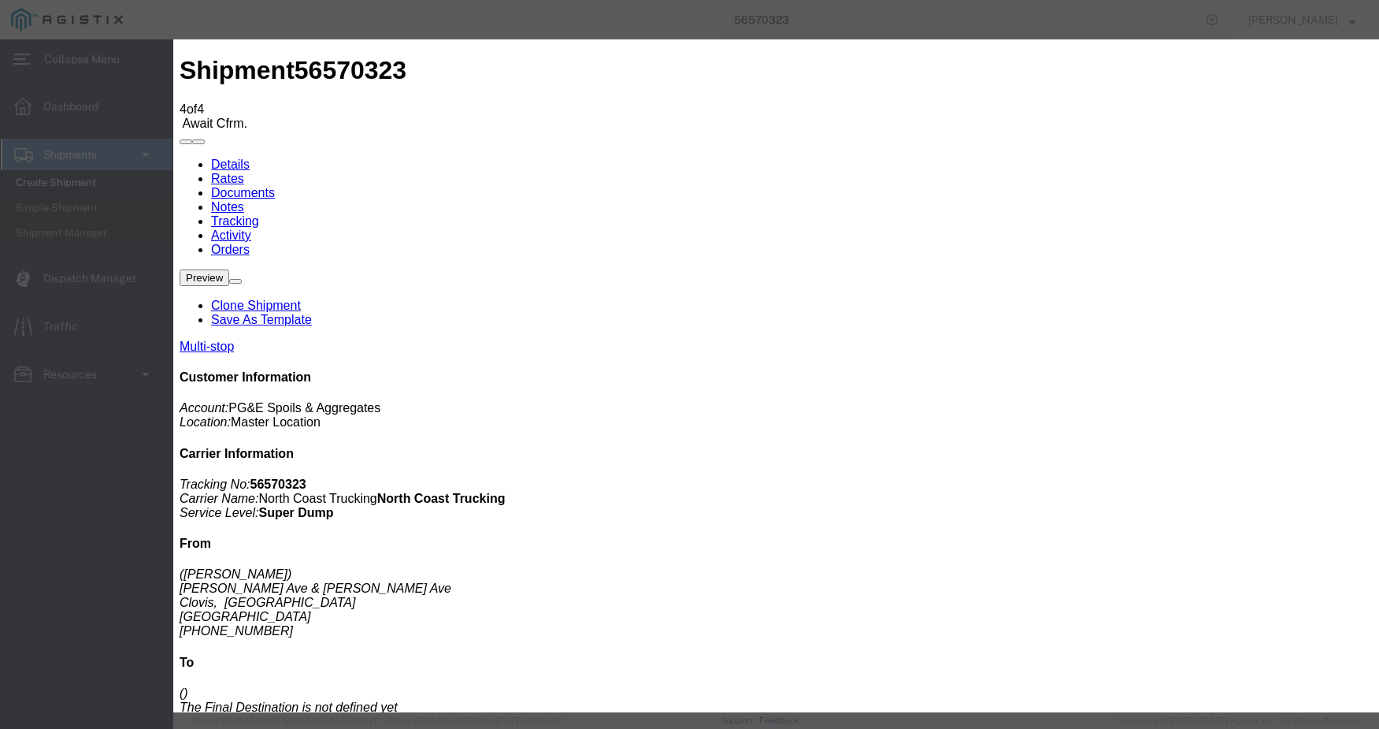
select select "{"pickupDeliveryInfoId": "122431188","pickupOrDelivery": "D","stopNum": "2","lo…"
select select "CA"
type input "Clovis"
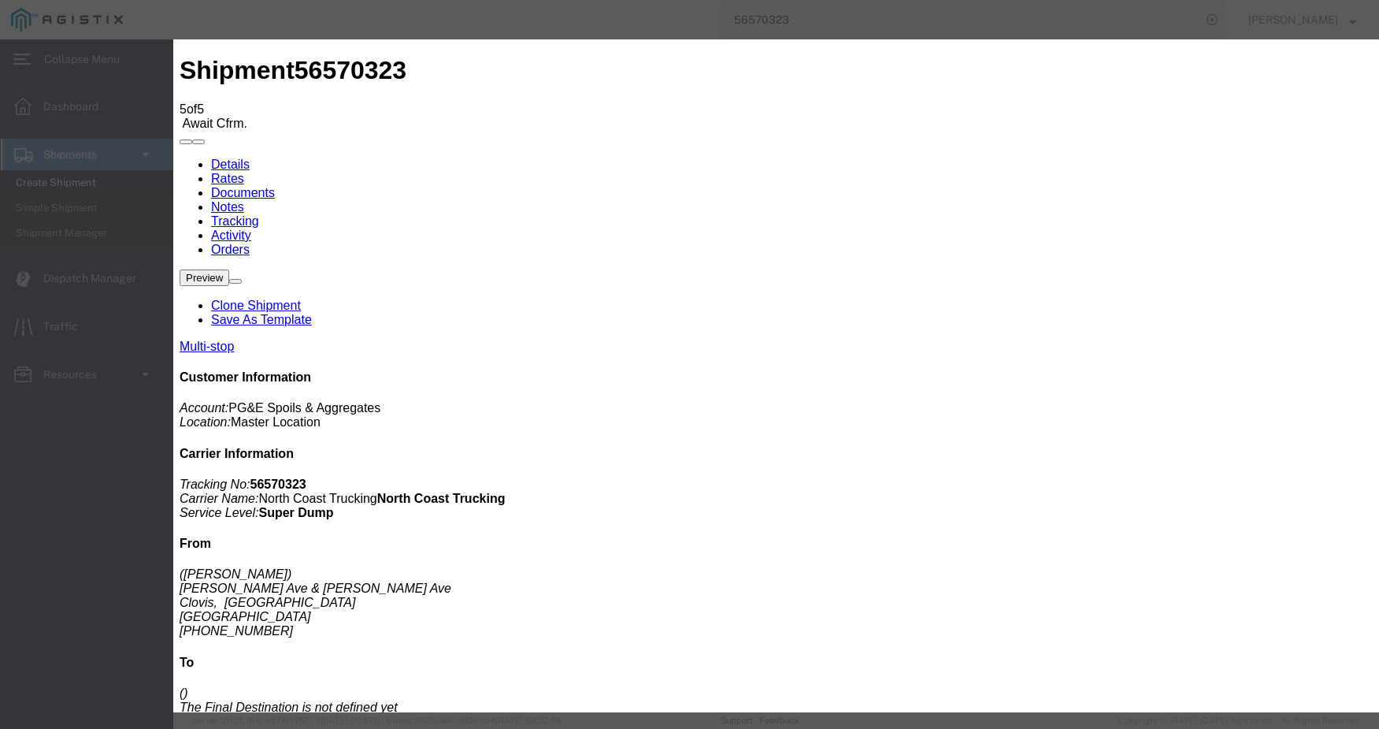
type input "[DATE]"
type input "11:00 AM"
type input "[DATE]"
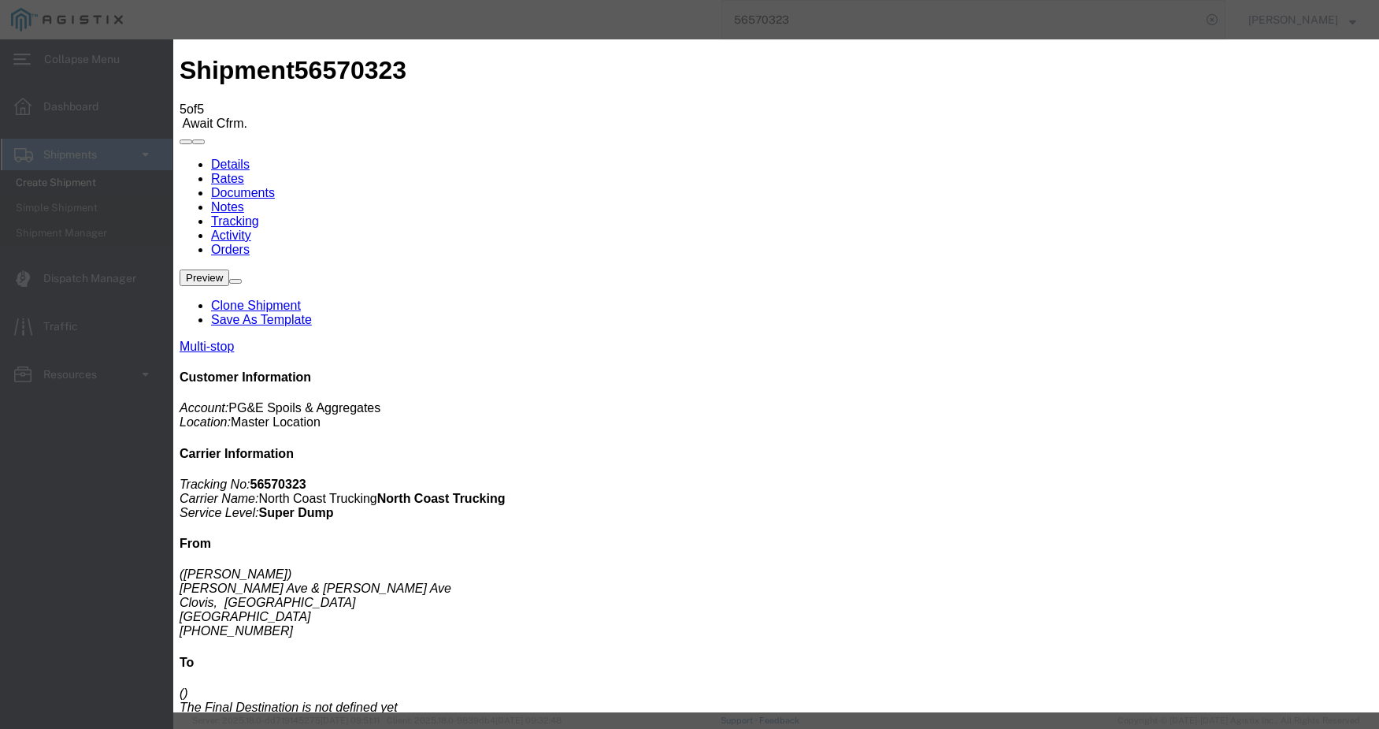
type input "12:40 PM"
select select "ARVPULOC"
select select "{"pickupDeliveryInfoId": "122431187","pickupOrDelivery": "P","stopNum": "1","lo…"
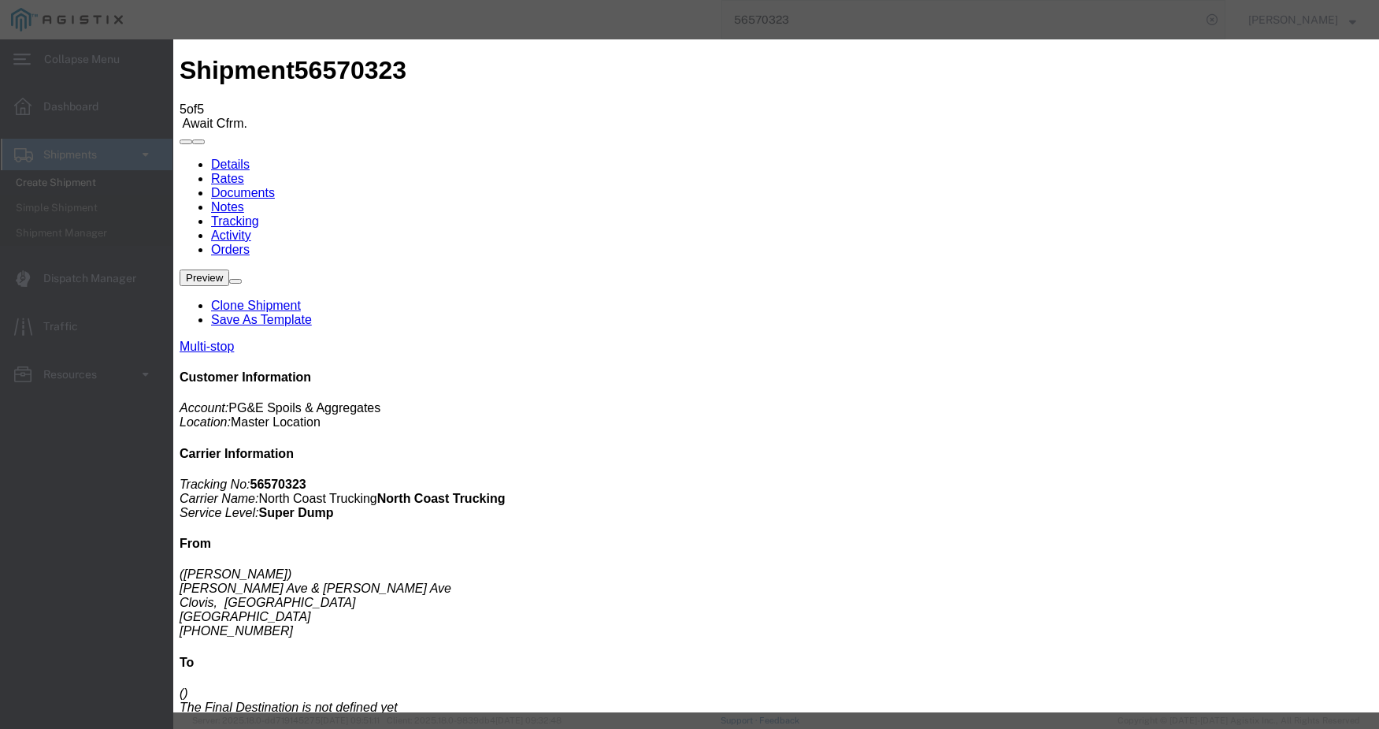
select select "CA"
type input "Clovis"
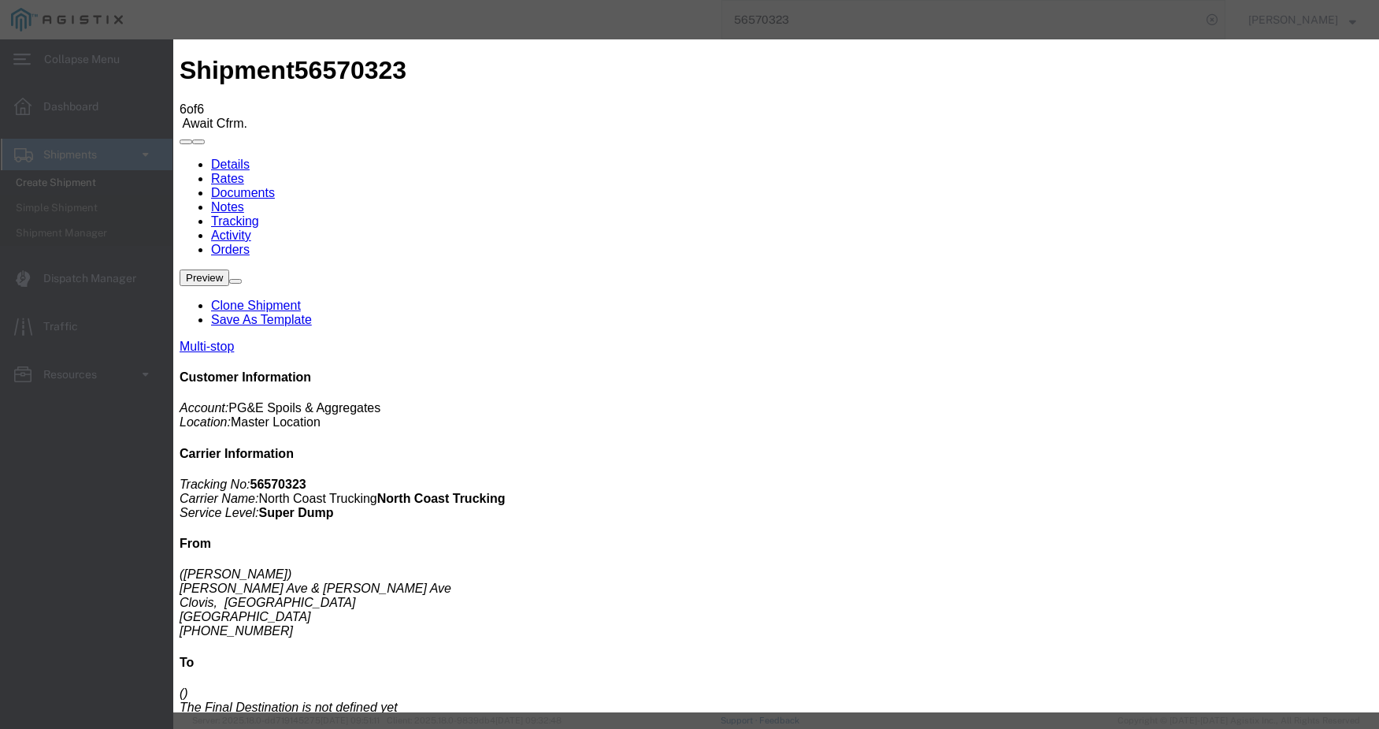
type input "[DATE]"
type input "11:00 AM"
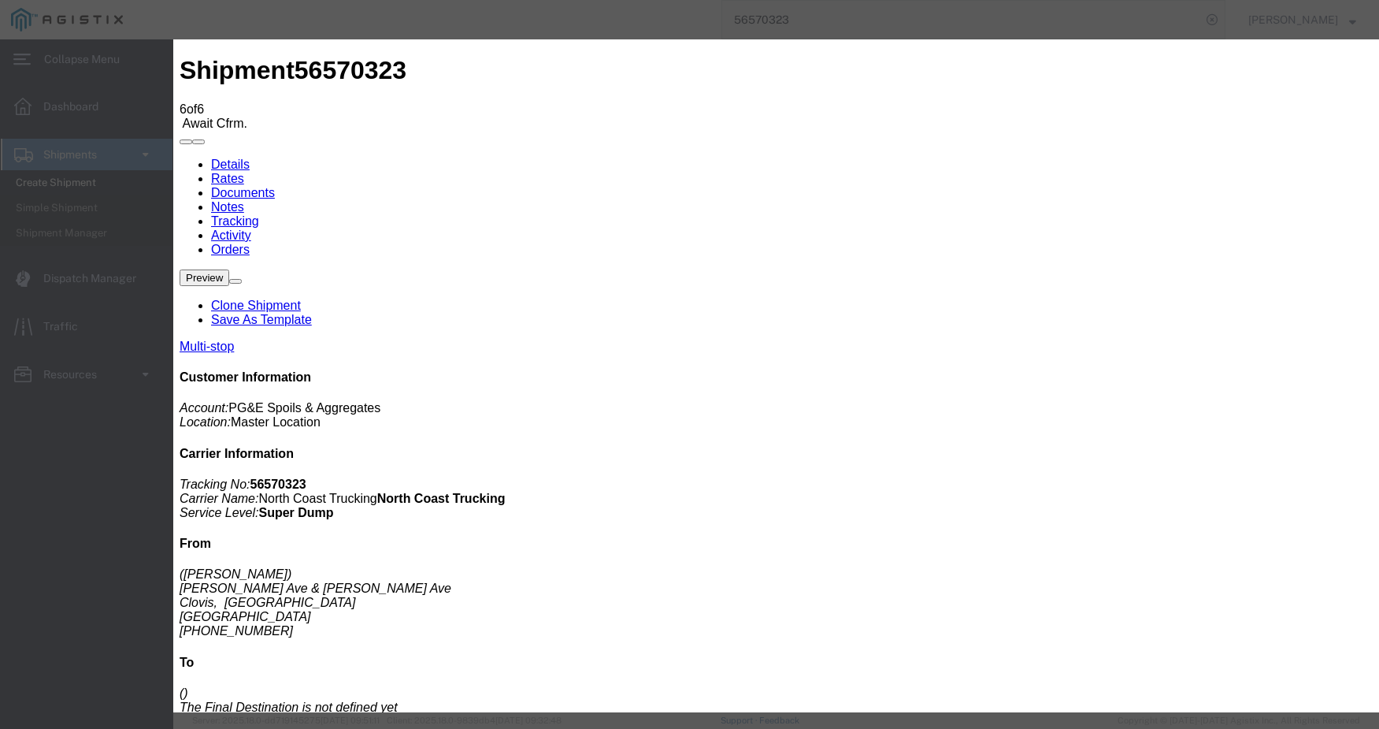
type input "[DATE]"
type input "3:00 PM"
select select "DPTDLVLOC"
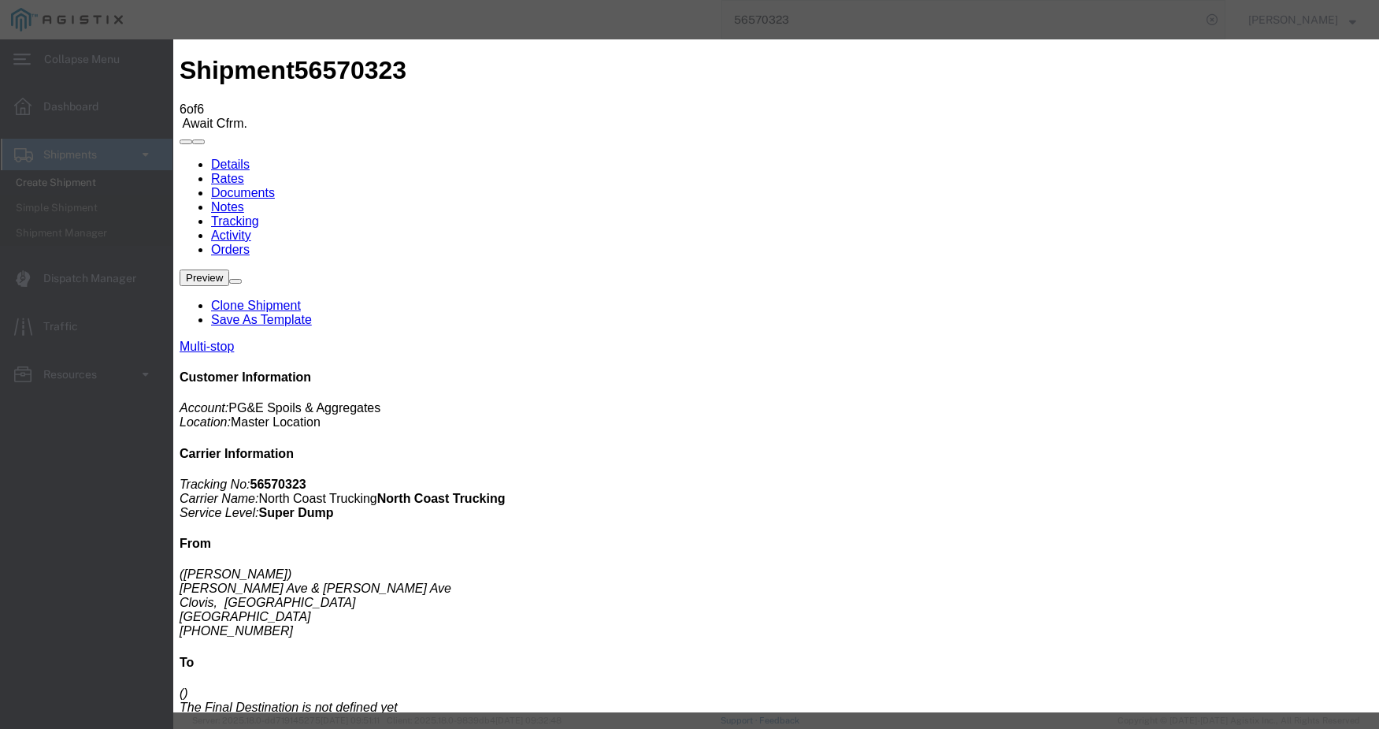
select select "{"pickupDeliveryInfoId": "122431188","pickupOrDelivery": "D","stopNum": "2","lo…"
select select "CA"
type input "Clovis"
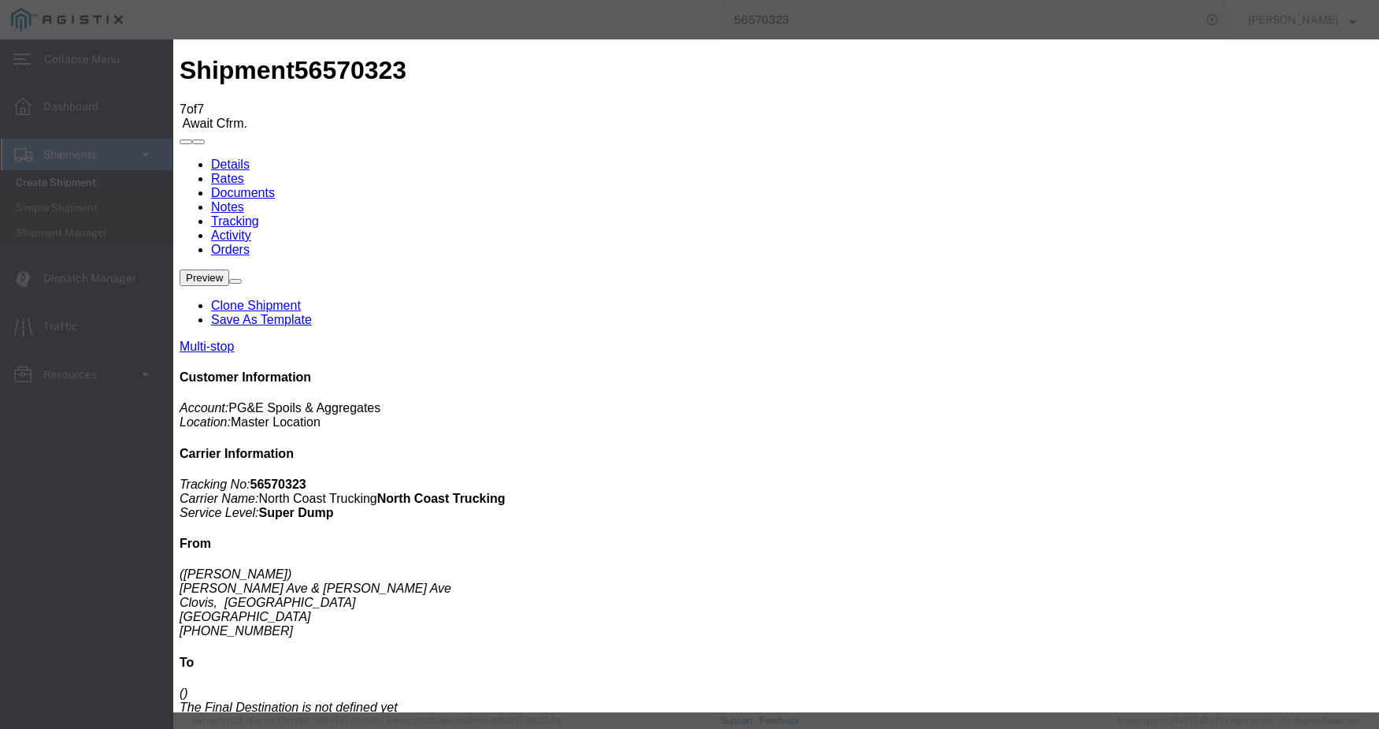
select select "DPTPULOC"
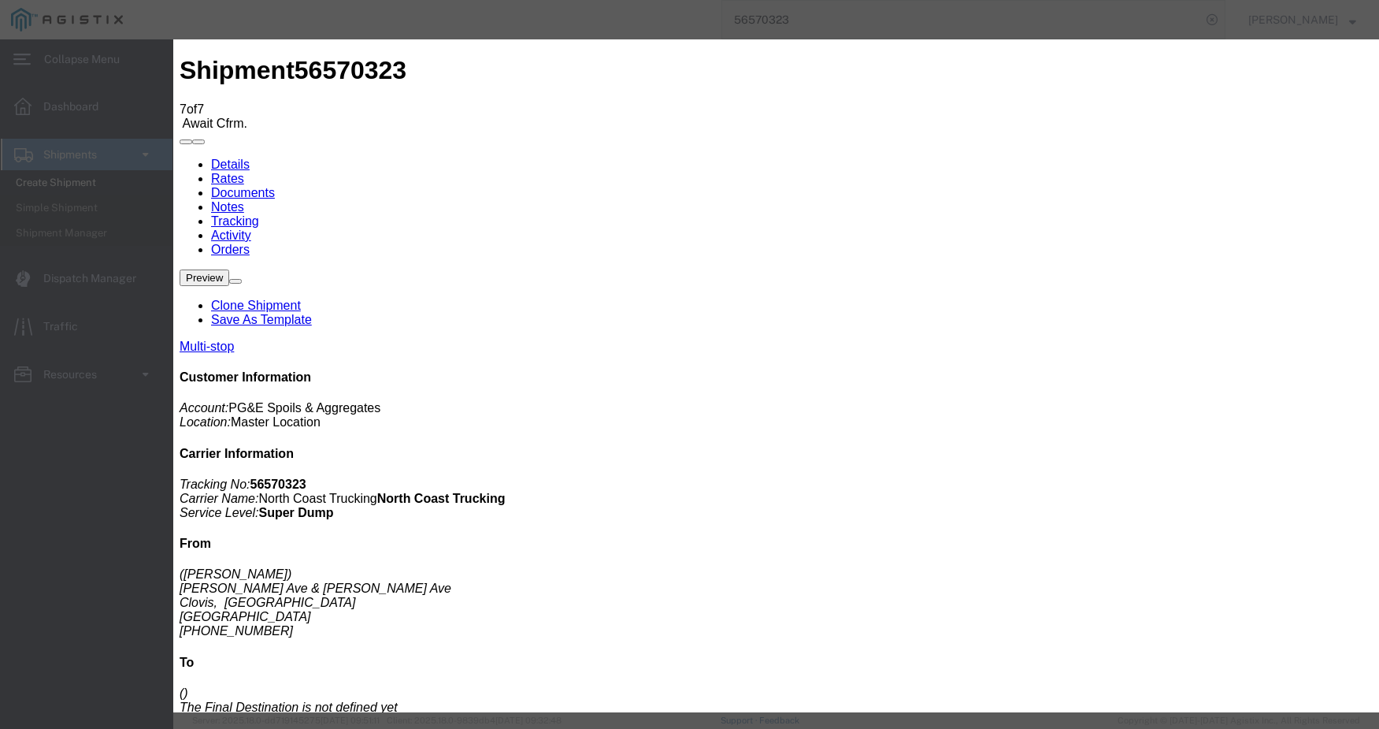
type input "[DATE]"
type input "11:00 AM"
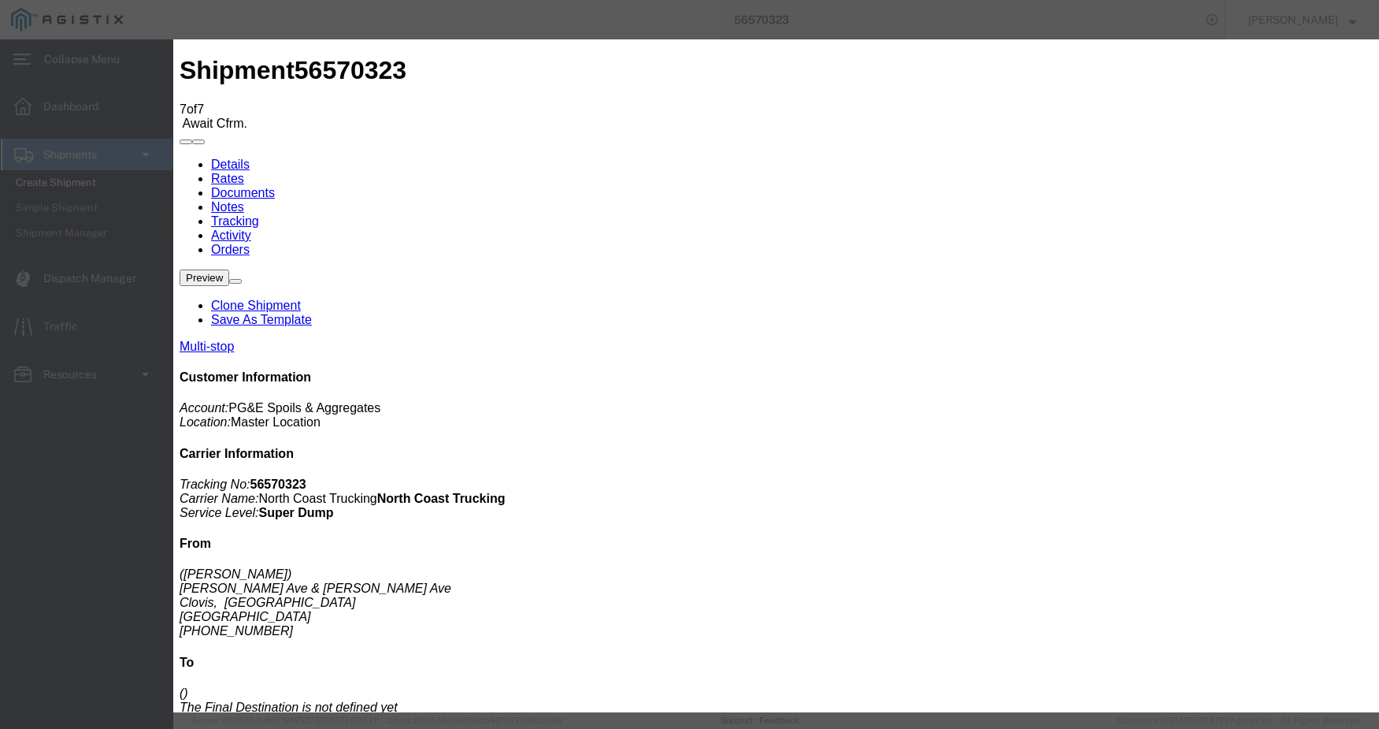
type input "[DATE]"
type input "3:28 PM"
drag, startPoint x: 752, startPoint y: 230, endPoint x: 738, endPoint y: 231, distance: 13.4
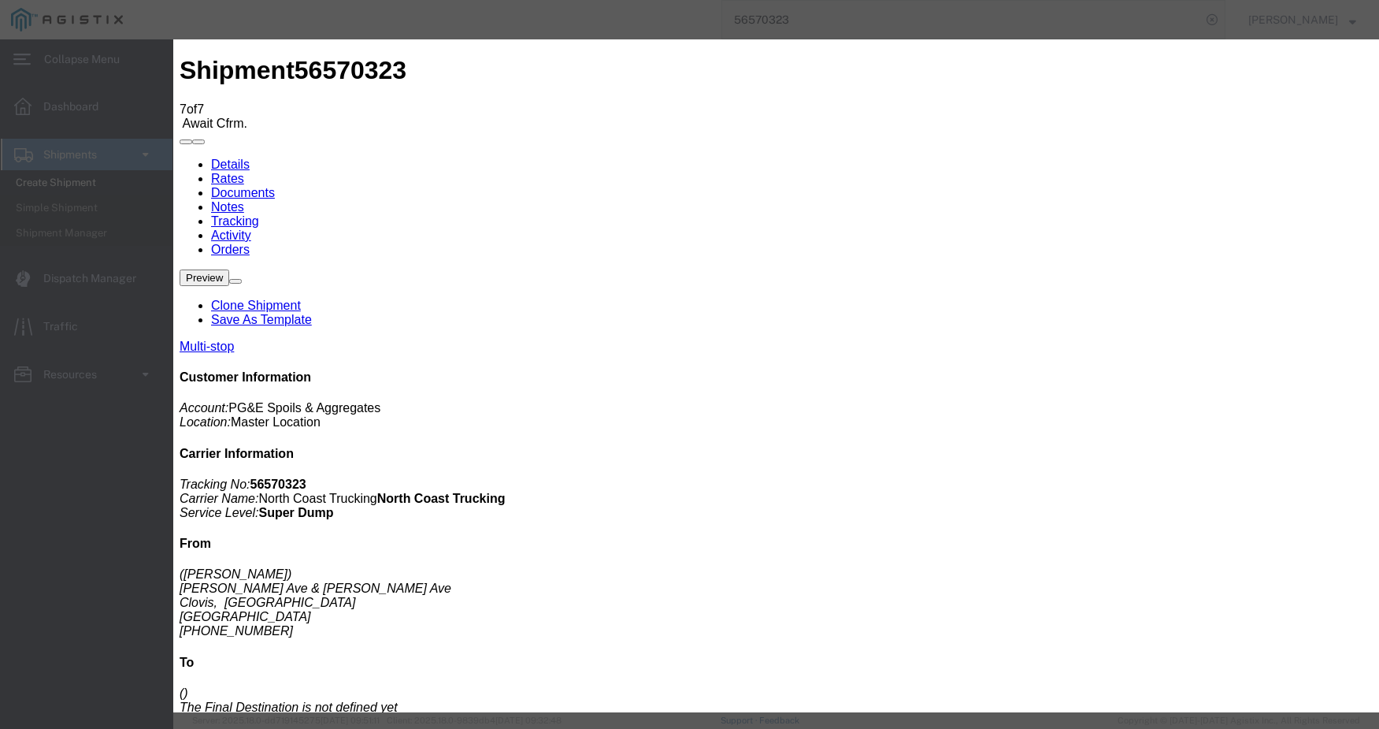
select select "ARVDLVLOC"
select select "{"pickupDeliveryInfoId": "122431188","pickupOrDelivery": "D","stopNum": "2","lo…"
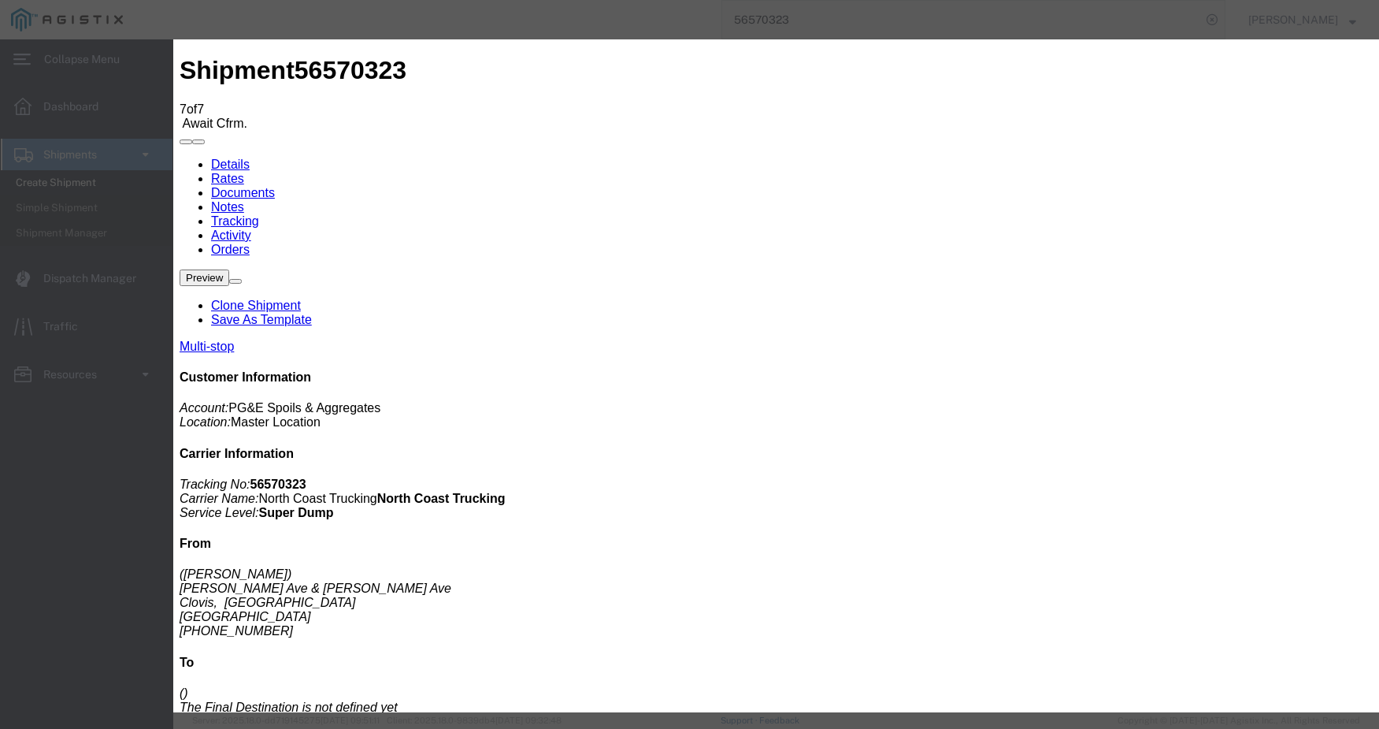
select select "CA"
type input "Clovis"
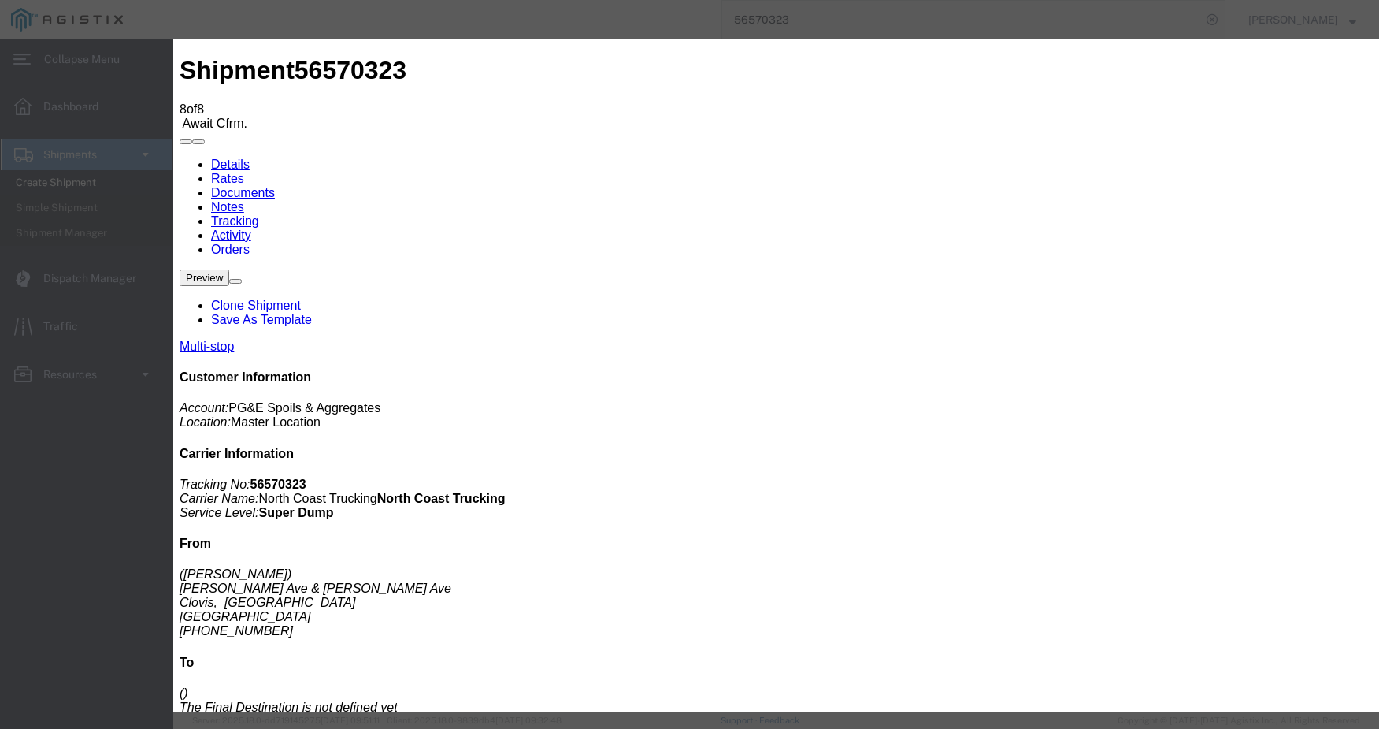
type input "[DATE]"
type input "11:00 AM"
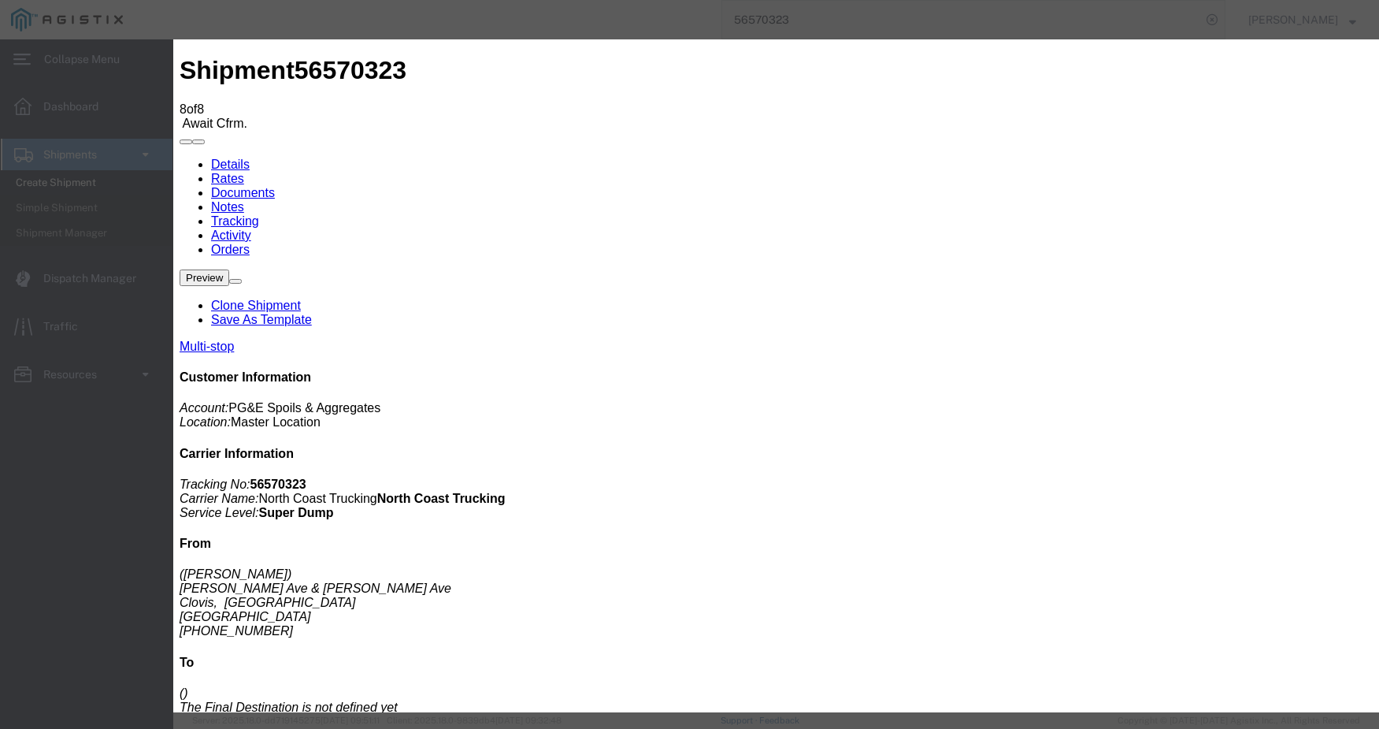
type input "[DATE]"
type input "3:34 PM"
select select "DPTDLVLOC"
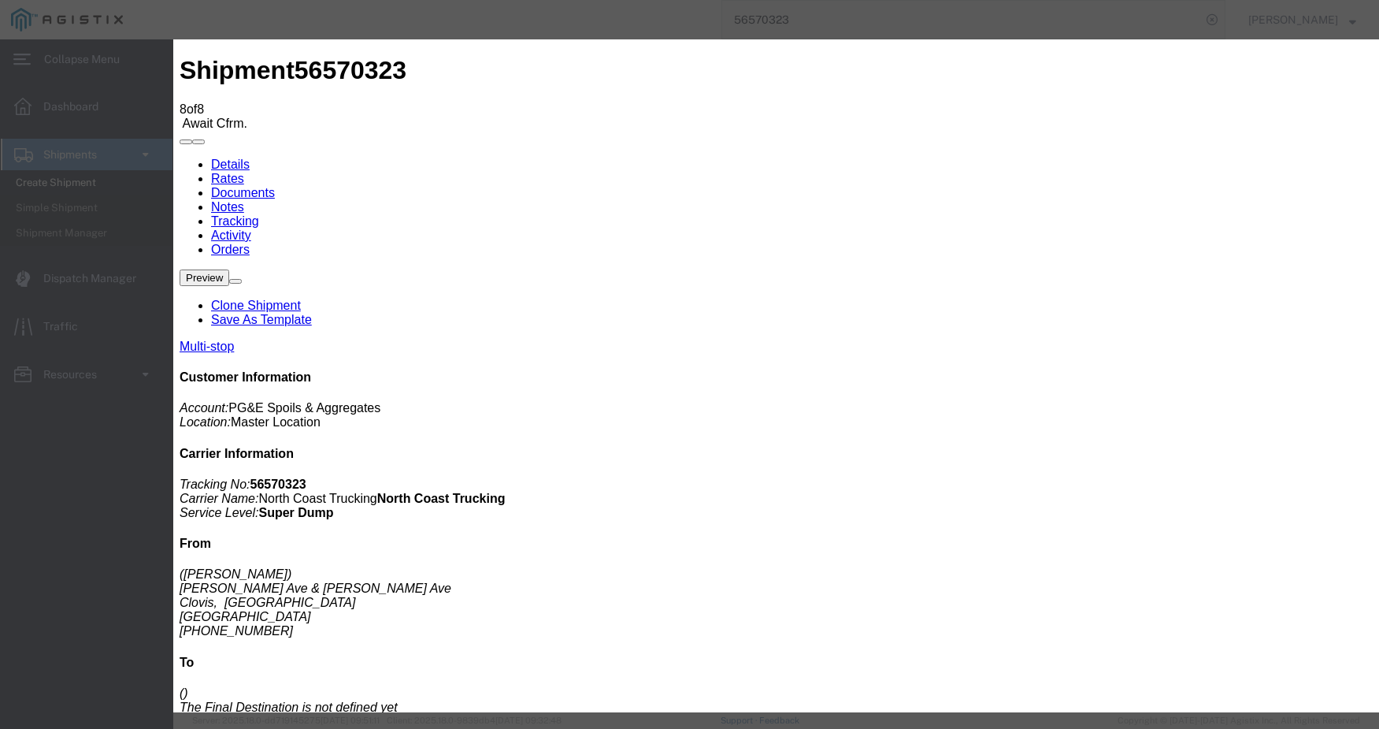
select select "{"pickupDeliveryInfoId": "122431188","pickupOrDelivery": "D","stopNum": "2","lo…"
select select "CA"
type input "Clovis"
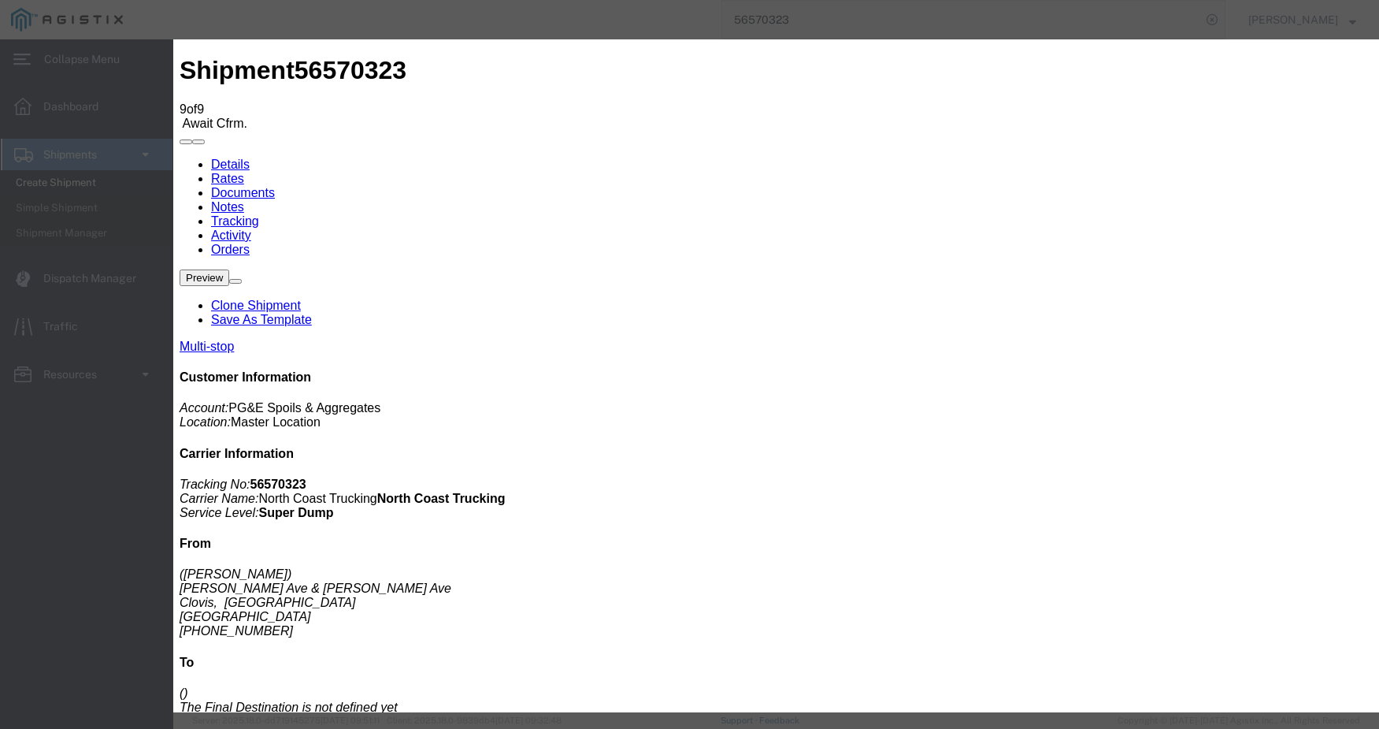
select select "{"pickupDeliveryInfoId": "122431187","pickupOrDelivery": "P","stopNum": "1","lo…"
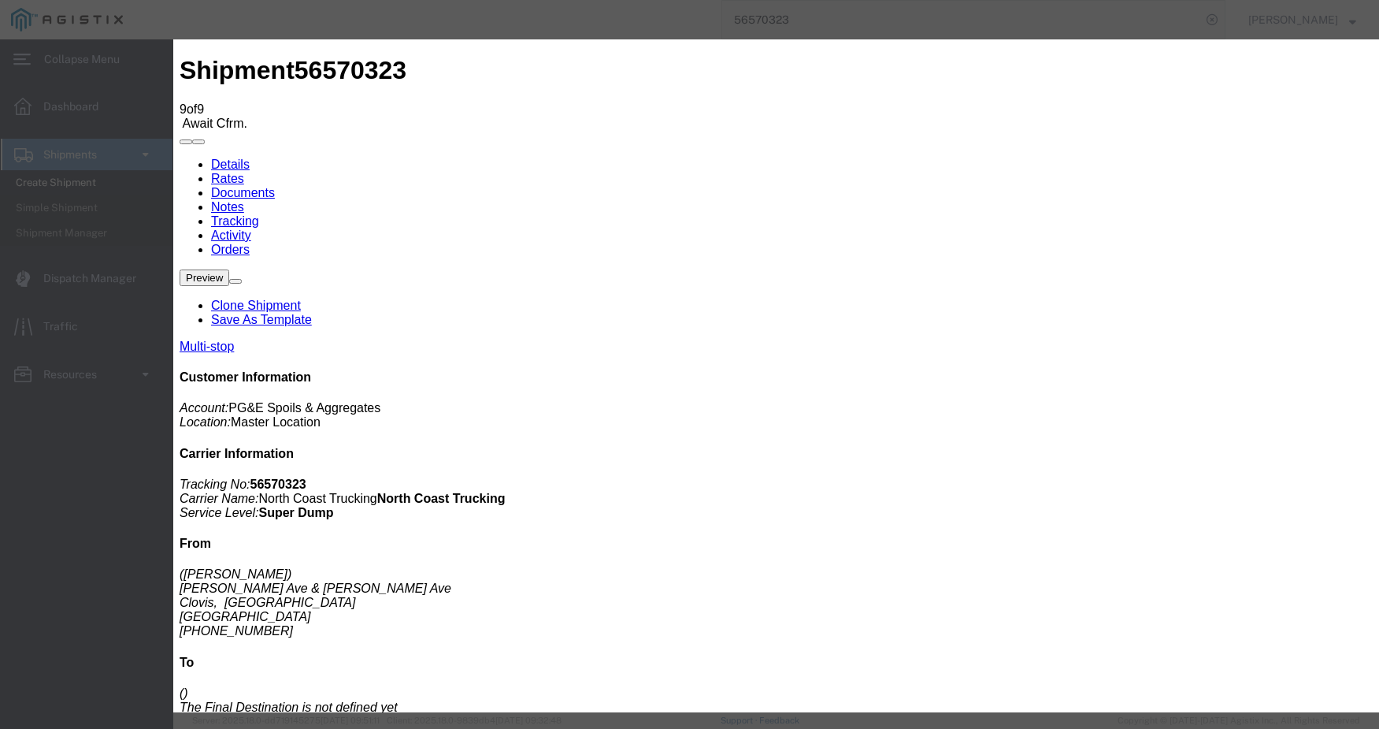
type input "[DATE]"
type input "11:00 AM"
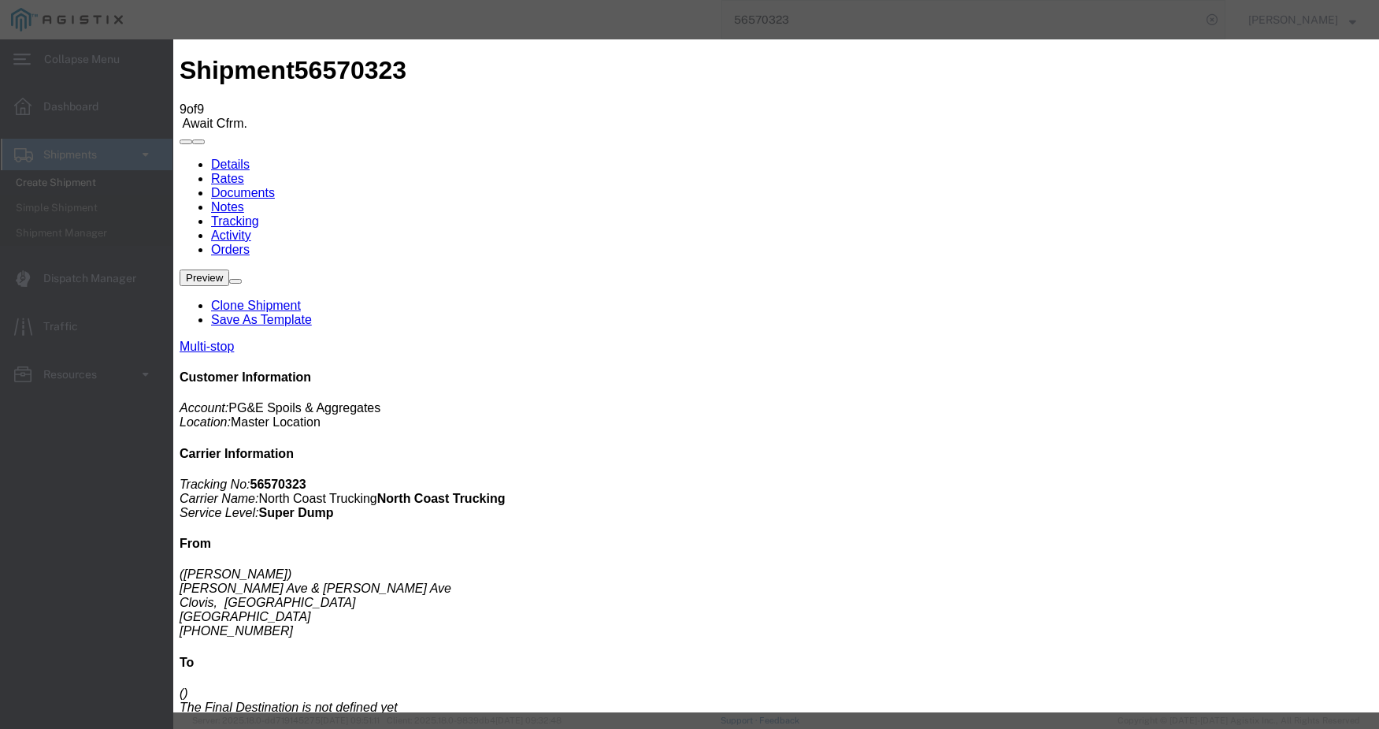
type input "[DATE]"
type input "4:00 PM"
select select "ARVPULOC"
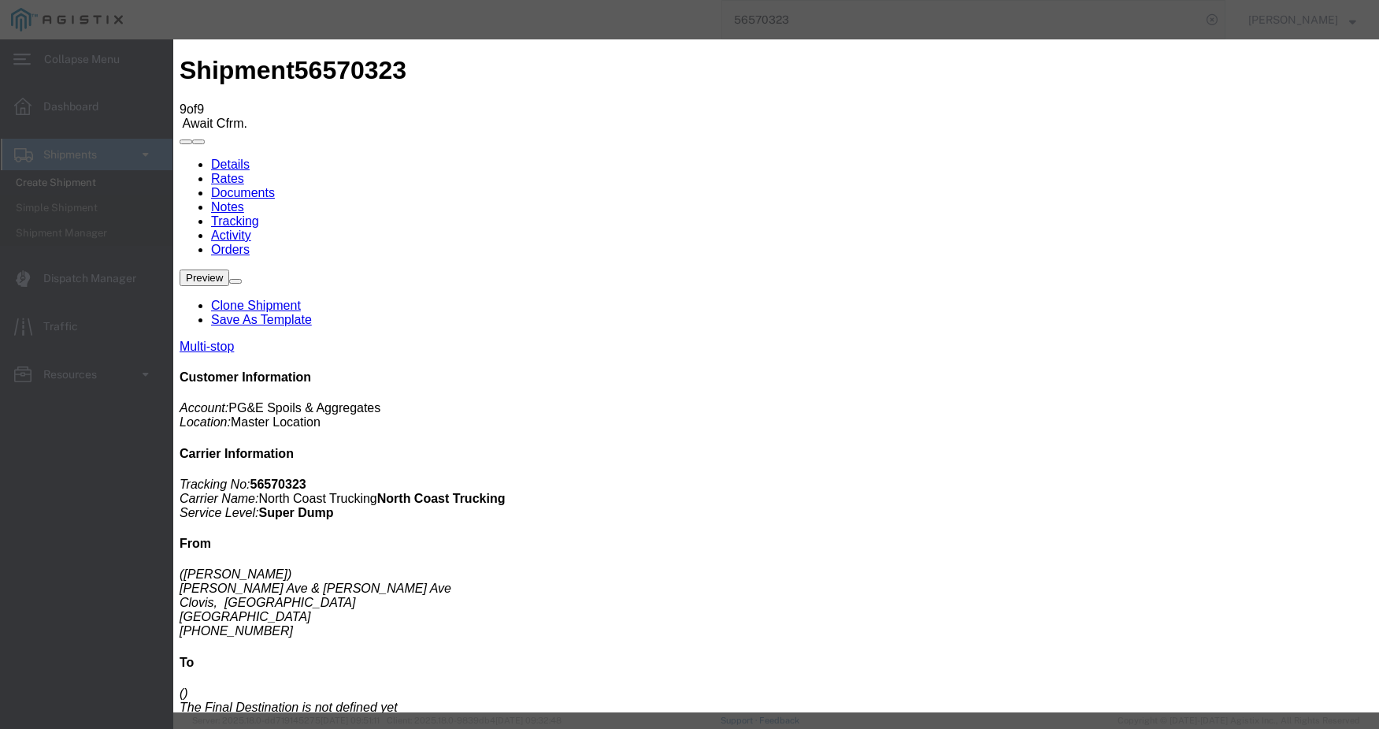
select select "{"pickupDeliveryInfoId": "122431187","pickupOrDelivery": "P","stopNum": "1","lo…"
select select "CA"
type input "Clovis"
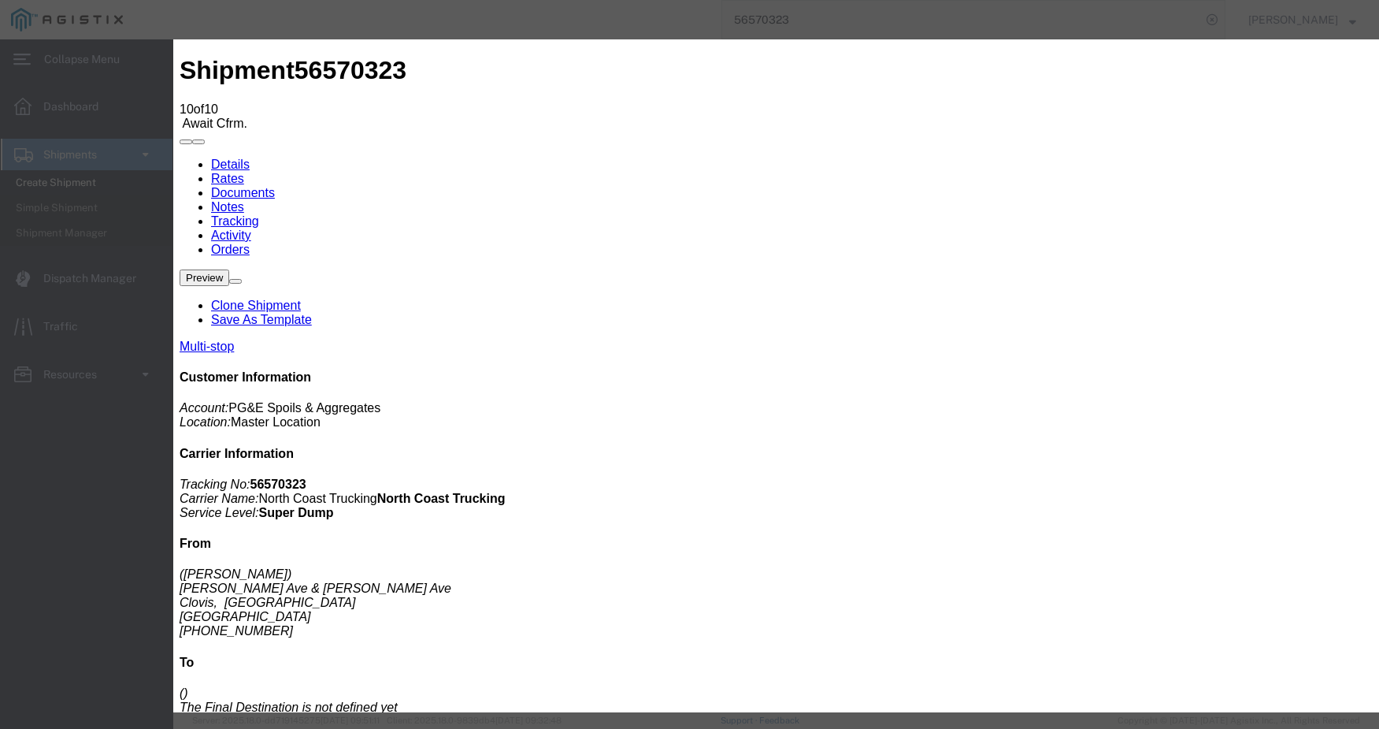
type input "[DATE]"
type input "11:00 AM"
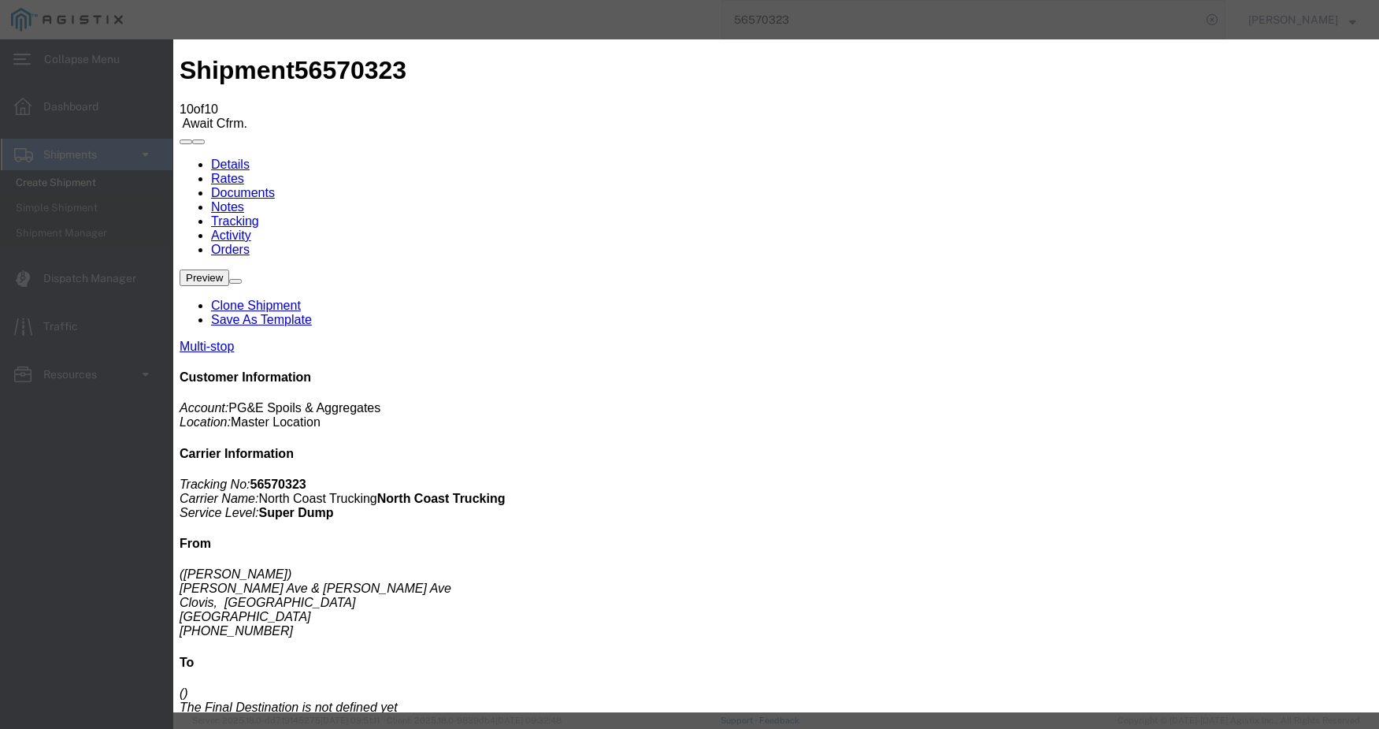
type input "[DATE]"
type input "4:30 PM"
select select "DPTDLVLOC"
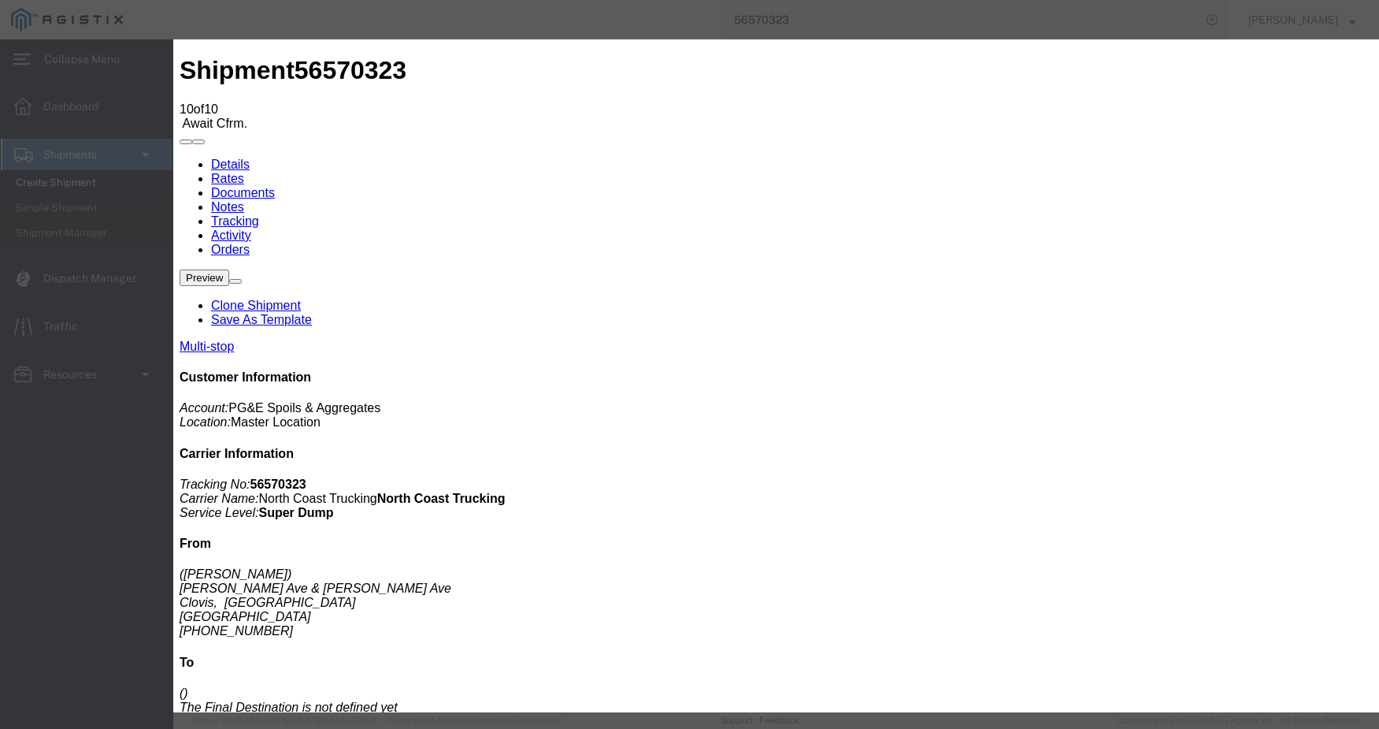
select select "{"pickupDeliveryInfoId": "122431188","pickupOrDelivery": "D","stopNum": "2","lo…"
select select "CA"
type input "Clovis"
drag, startPoint x: 1121, startPoint y: 544, endPoint x: 974, endPoint y: 483, distance: 158.9
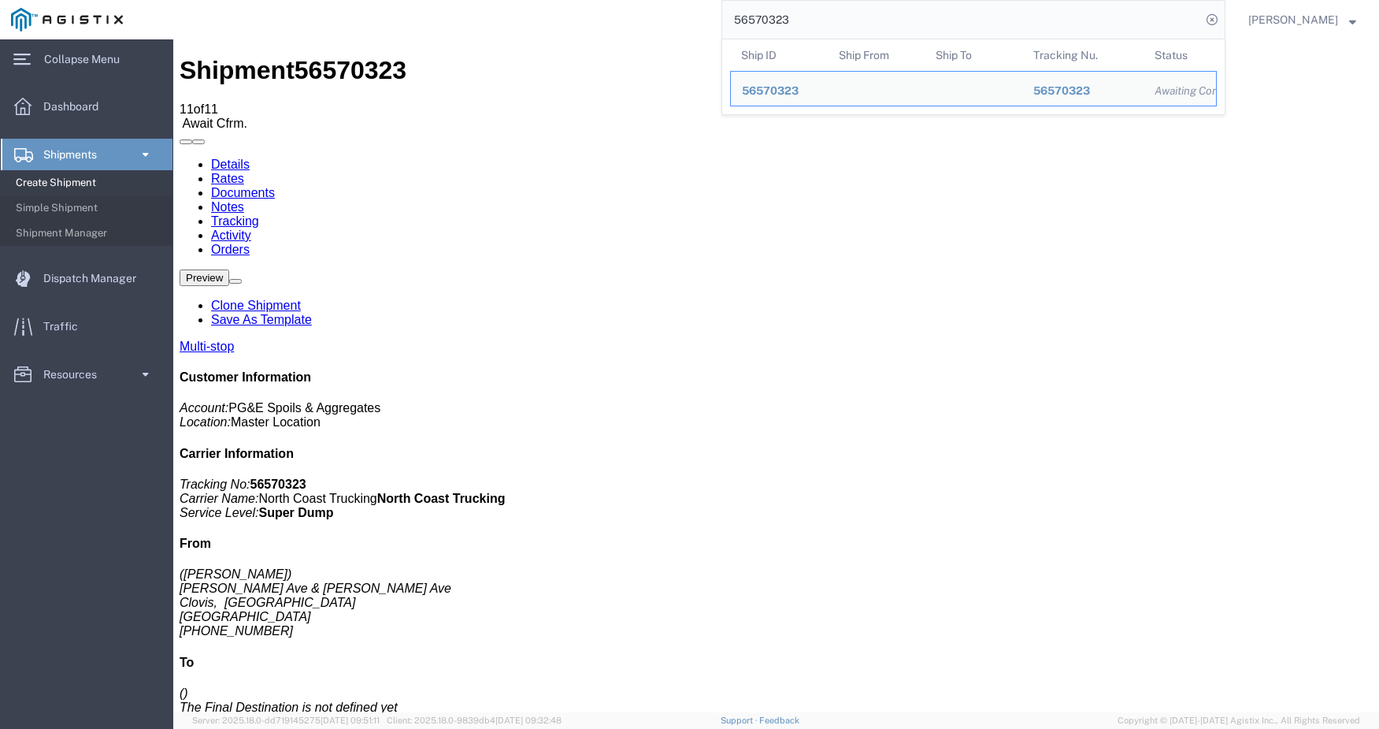
drag, startPoint x: 833, startPoint y: 18, endPoint x: 729, endPoint y: 20, distance: 104.0
click at [729, 20] on div "56570323 Ship ID Ship From Ship To Tracking Nu. Status Ship ID 56570323 Ship Fr…" at bounding box center [680, 19] width 1092 height 39
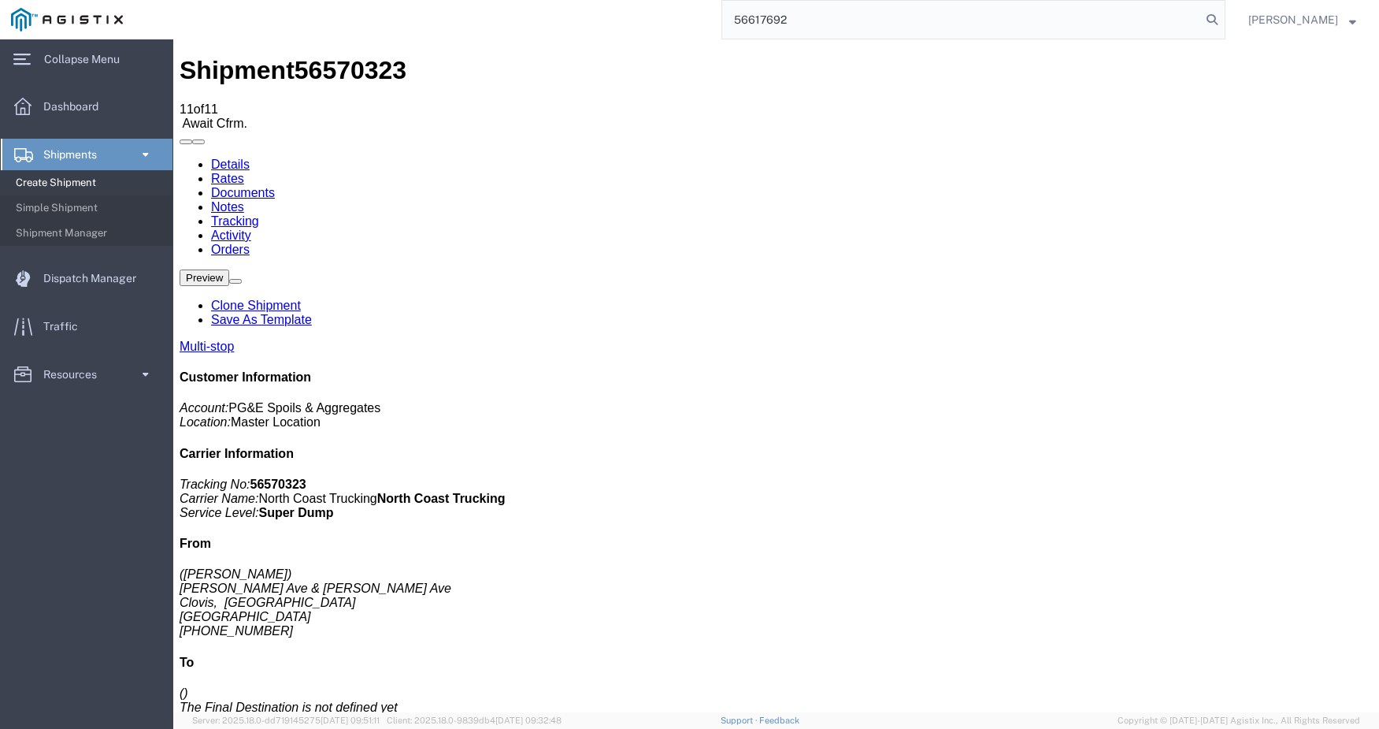
type input "56617692"
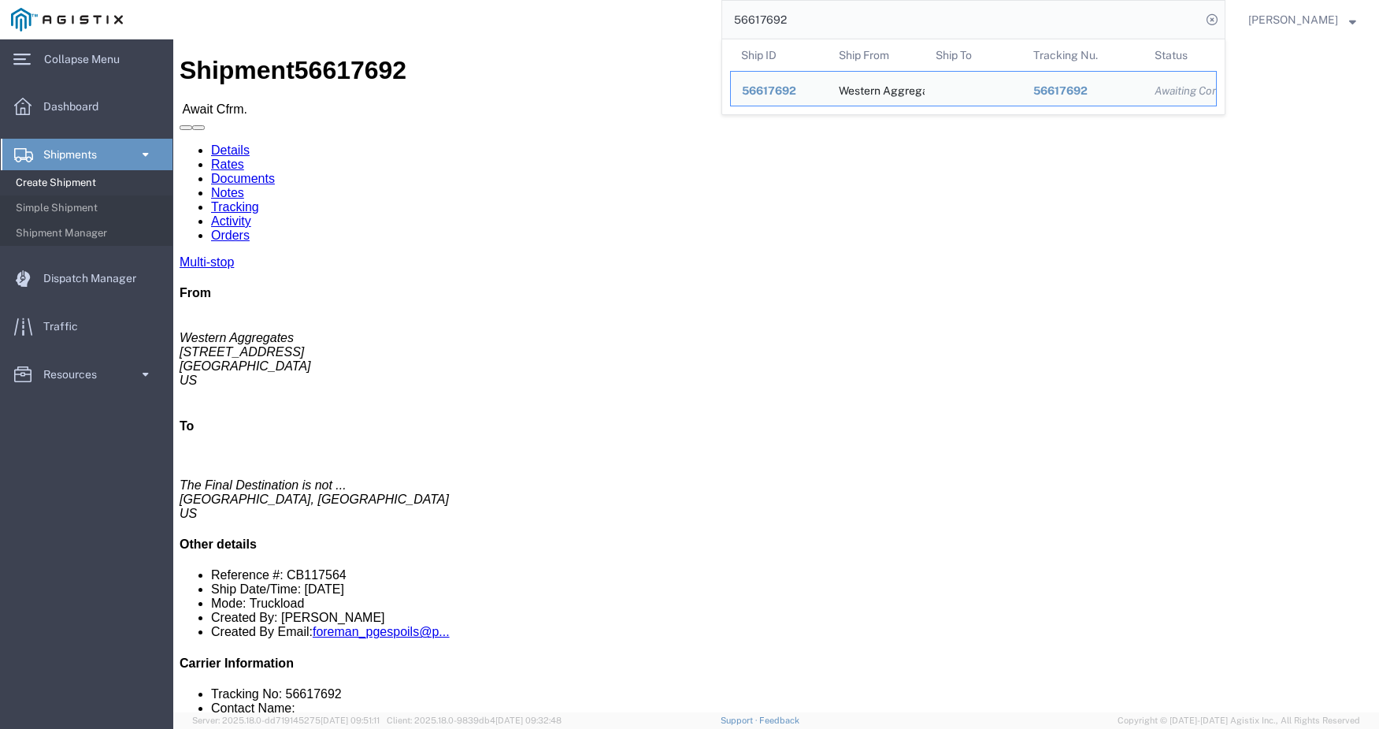
click link "Tracking"
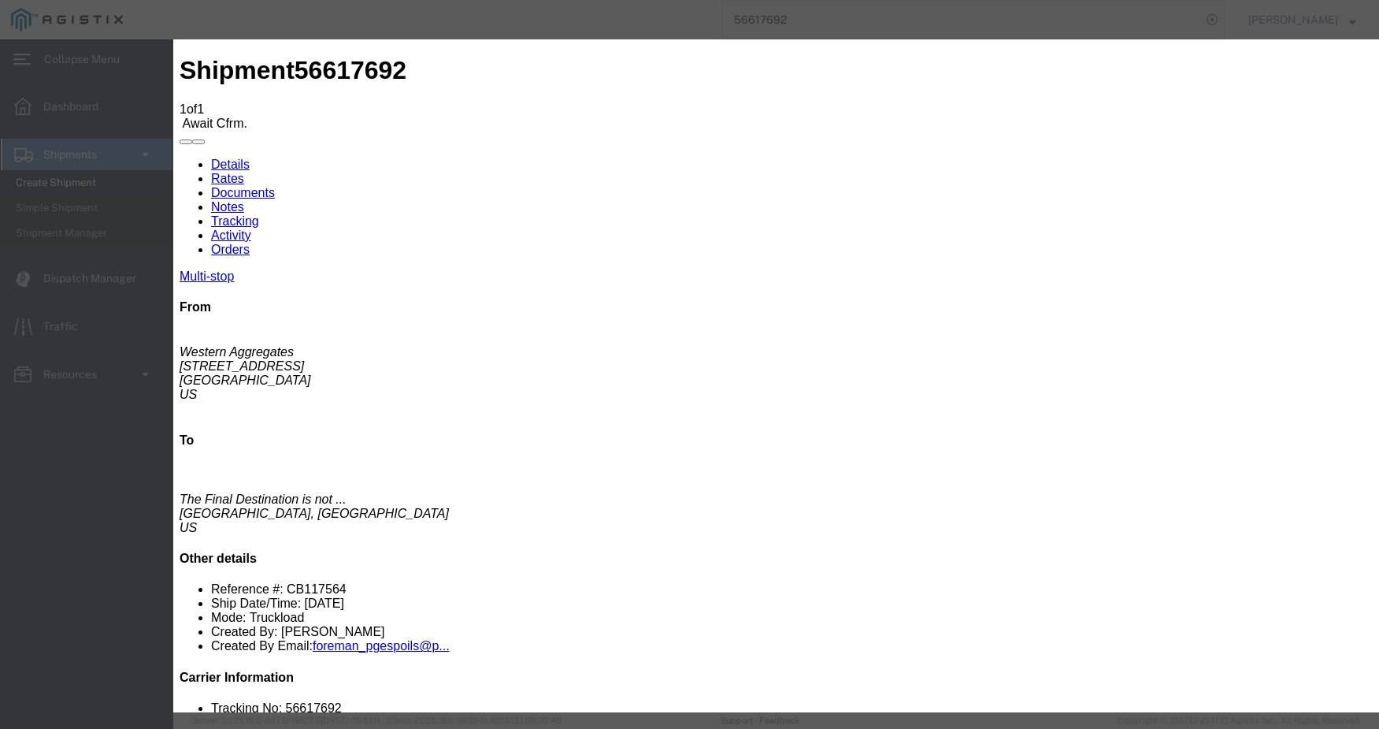
type input "[DATE]"
type input "11:00 AM"
type input "[DATE]"
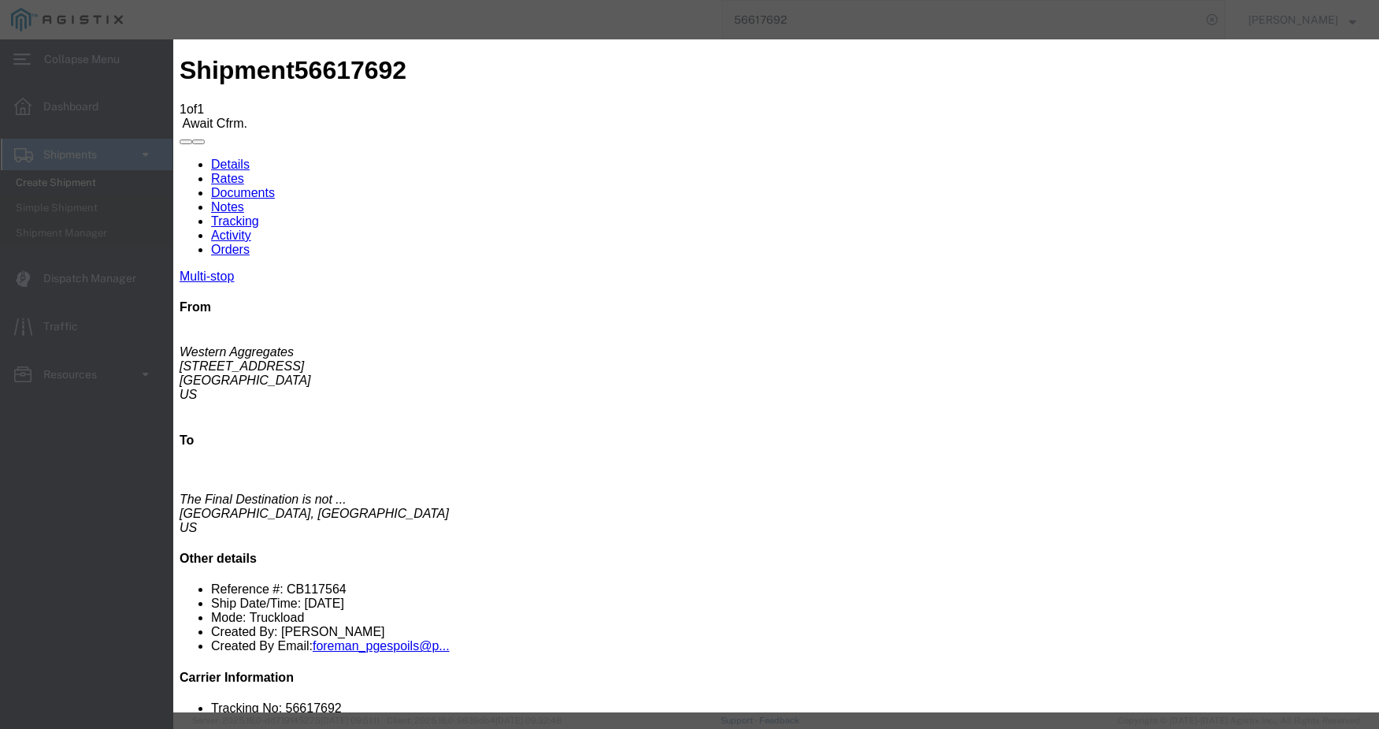
type input "6:00 AM"
select select "ARVPULOC"
select select "{"pickupDeliveryInfoId": "122527334","pickupOrDelivery": "P","stopNum": "1","lo…"
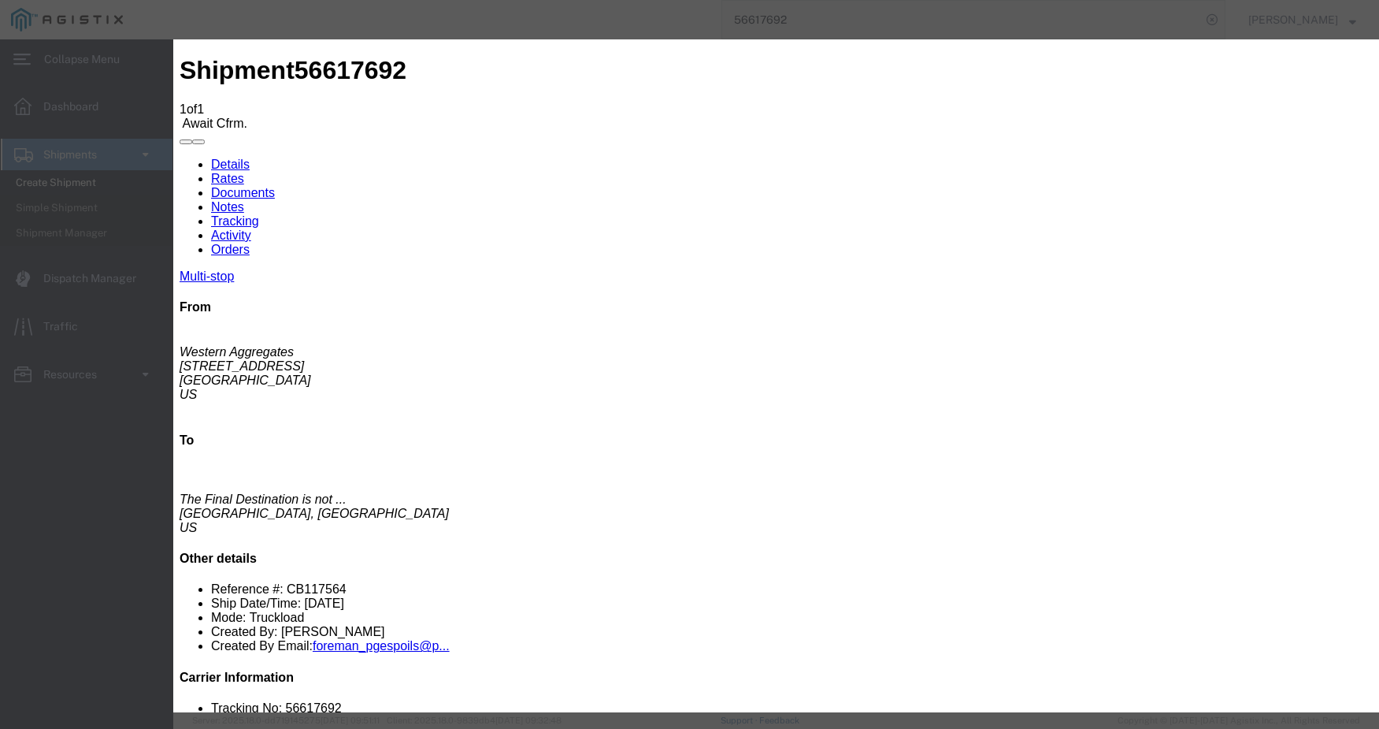
select select "CA"
type input "[GEOGRAPHIC_DATA]"
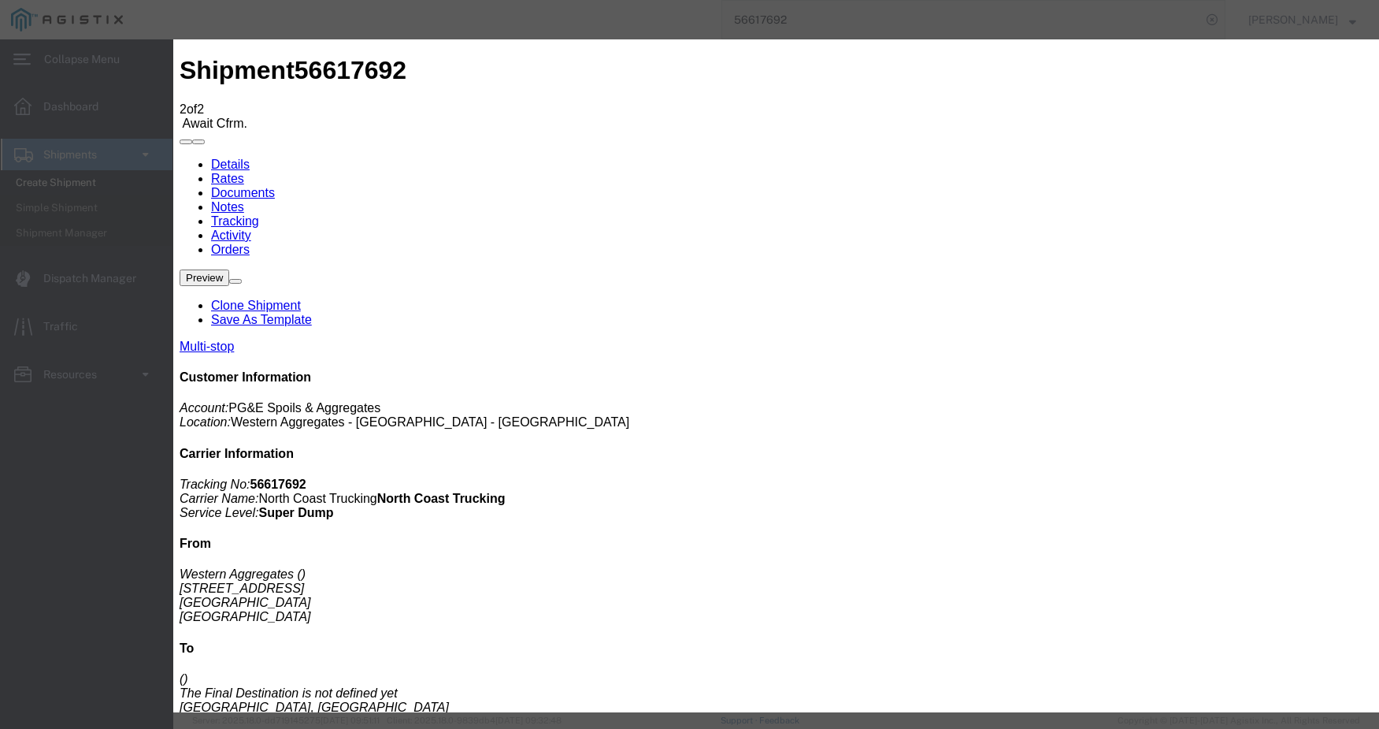
type input "[DATE]"
type input "11:00 AM"
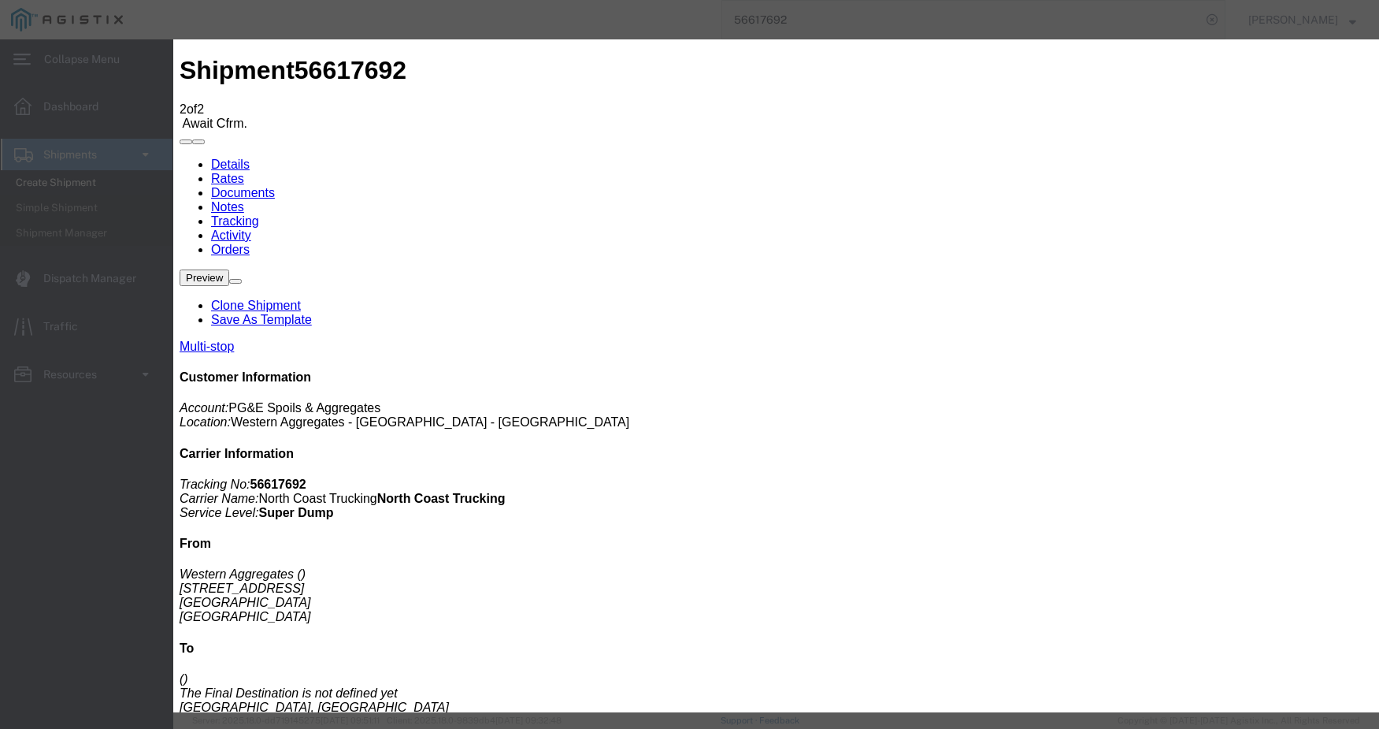
type input "[DATE]"
type input "6:30 AM"
select select "DPTPULOC"
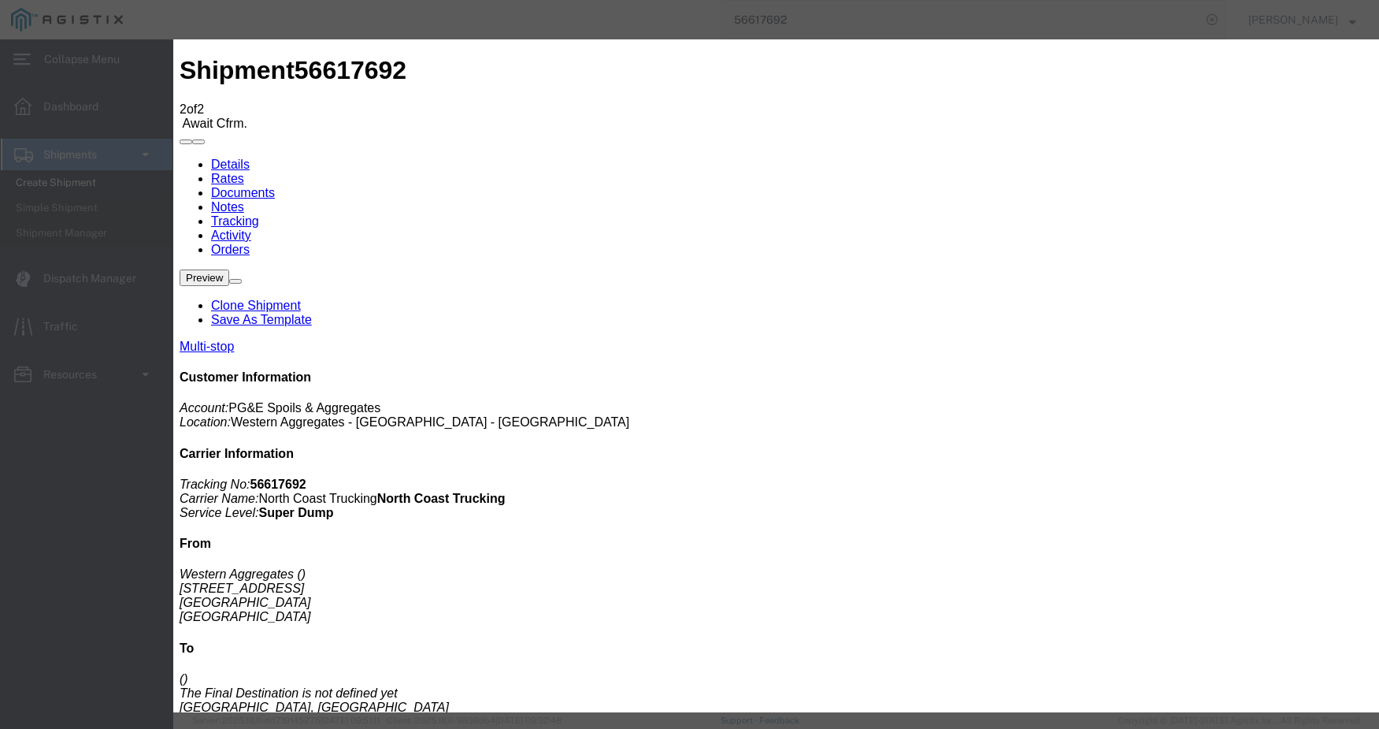
select select "{"pickupDeliveryInfoId": "122527334","pickupOrDelivery": "P","stopNum": "1","lo…"
select select "CA"
type input "[GEOGRAPHIC_DATA]"
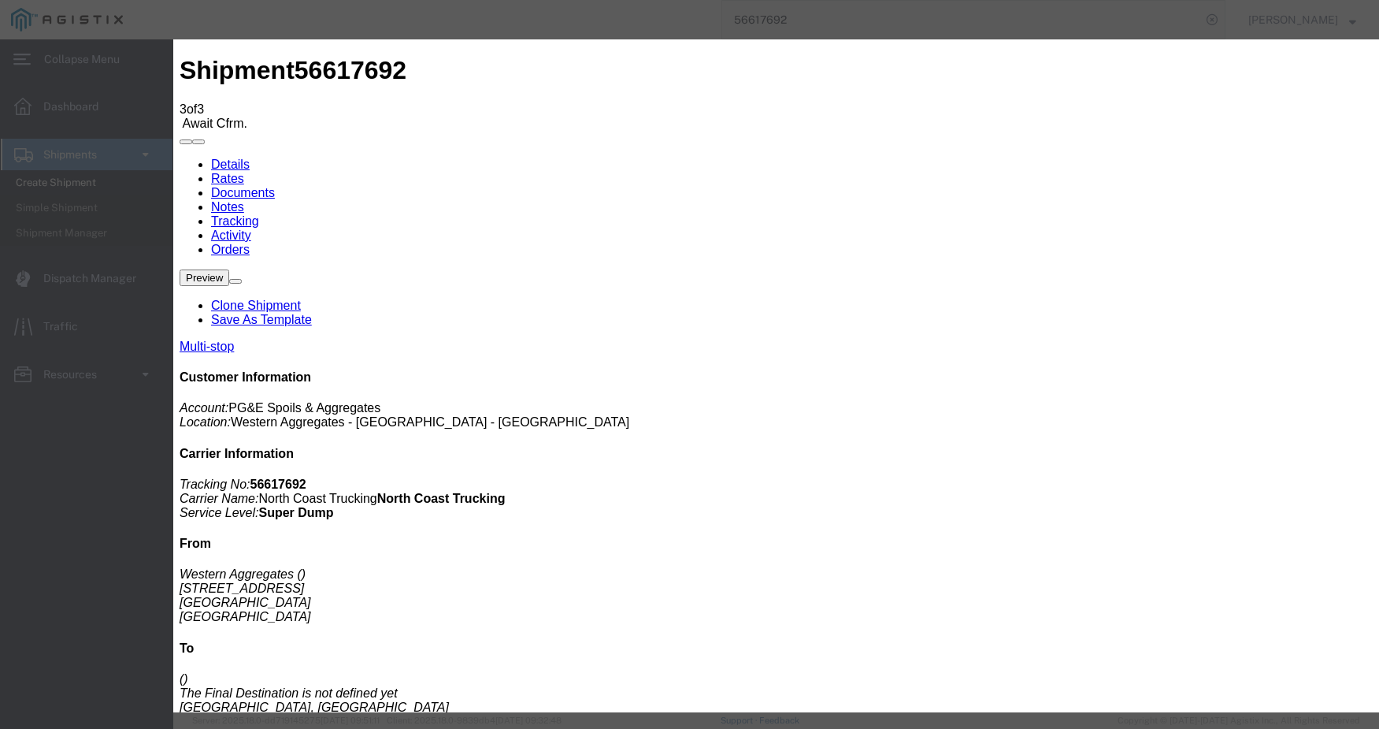
type input "[DATE]"
type input "11:00 AM"
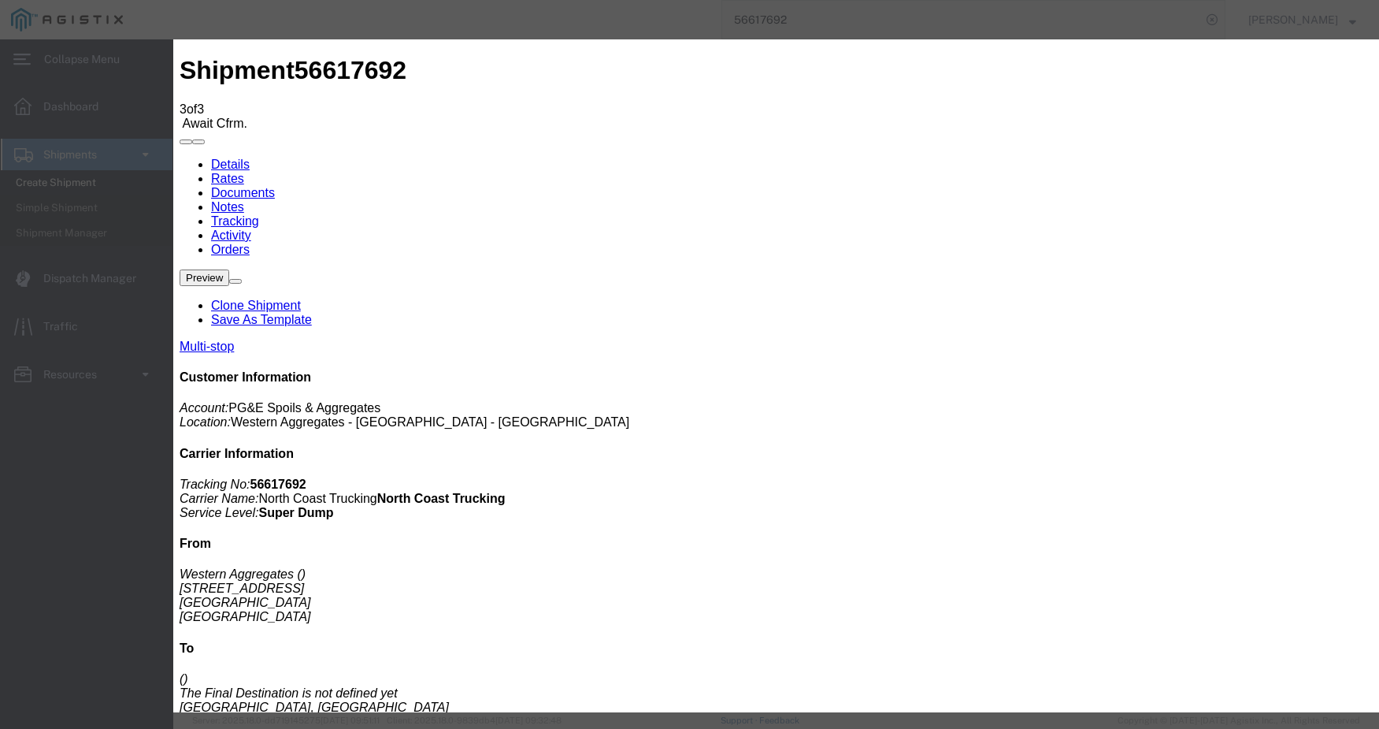
type input "[DATE]"
type input "6:55 AM"
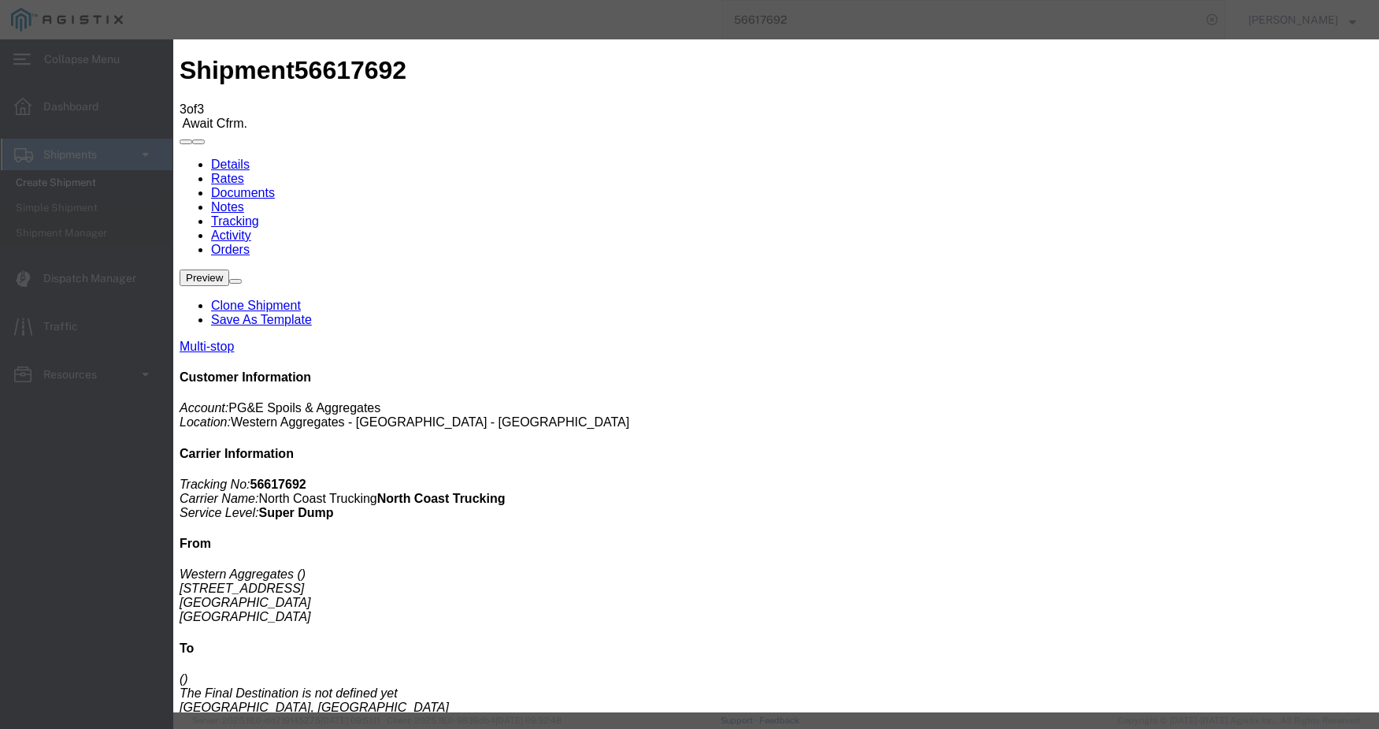
select select "ARVDLVLOC"
select select "{"pickupDeliveryInfoId": "122527335","pickupOrDelivery": "D","stopNum": "2","lo…"
select select "CA"
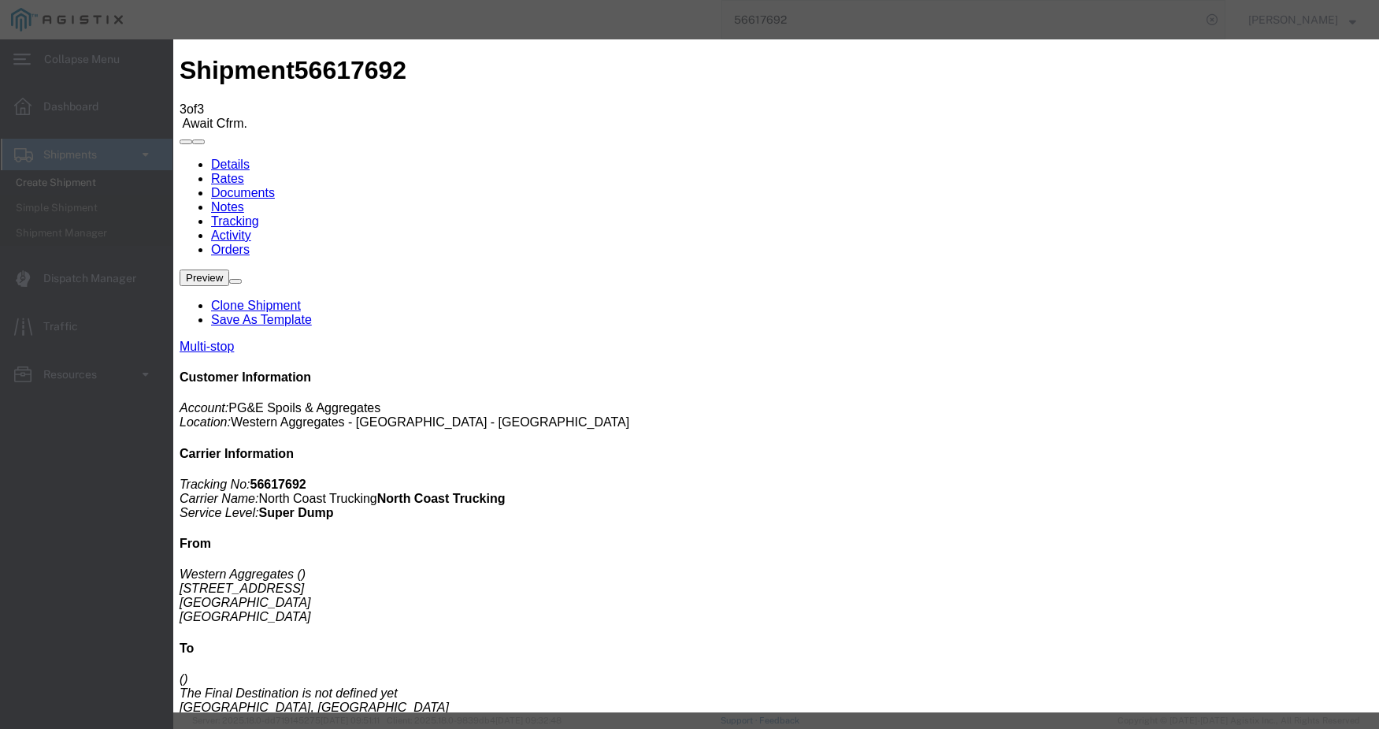
type input "[GEOGRAPHIC_DATA]"
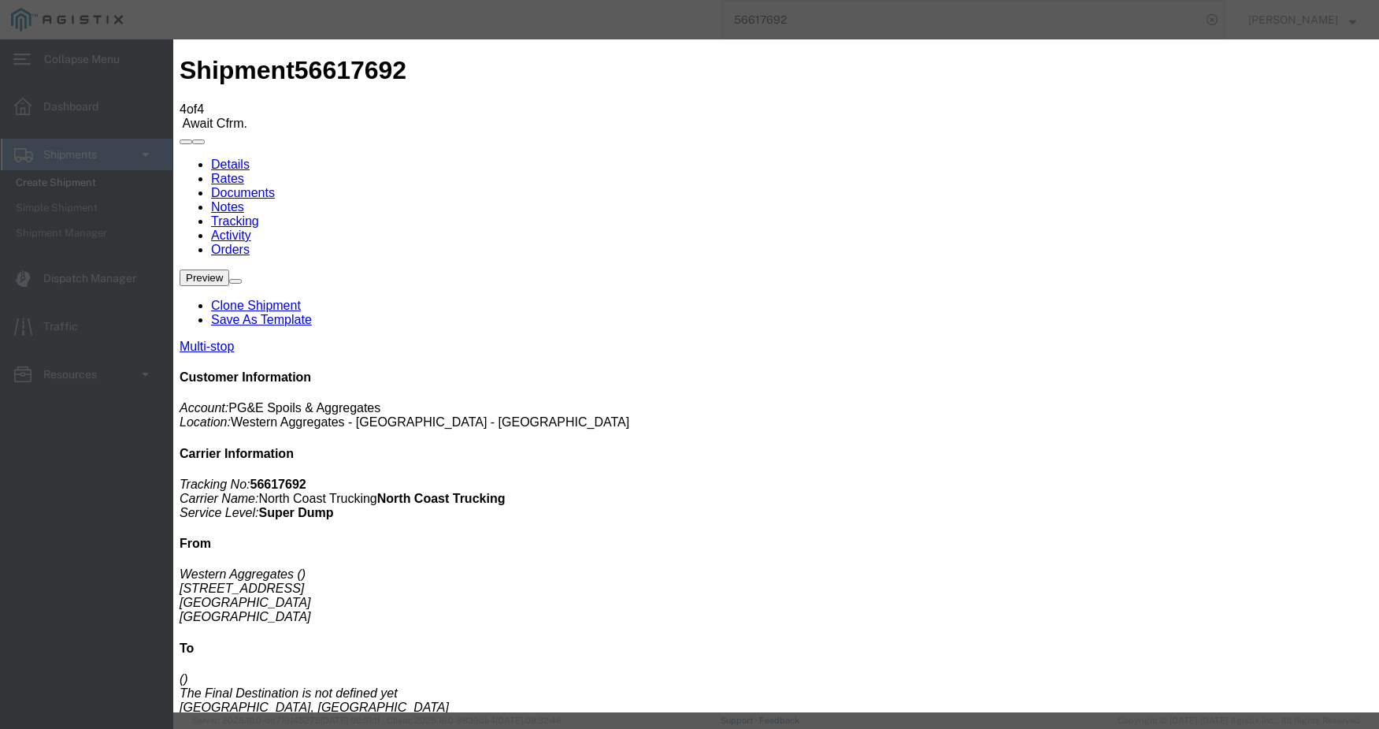
type input "[DATE]"
type input "11:00 AM"
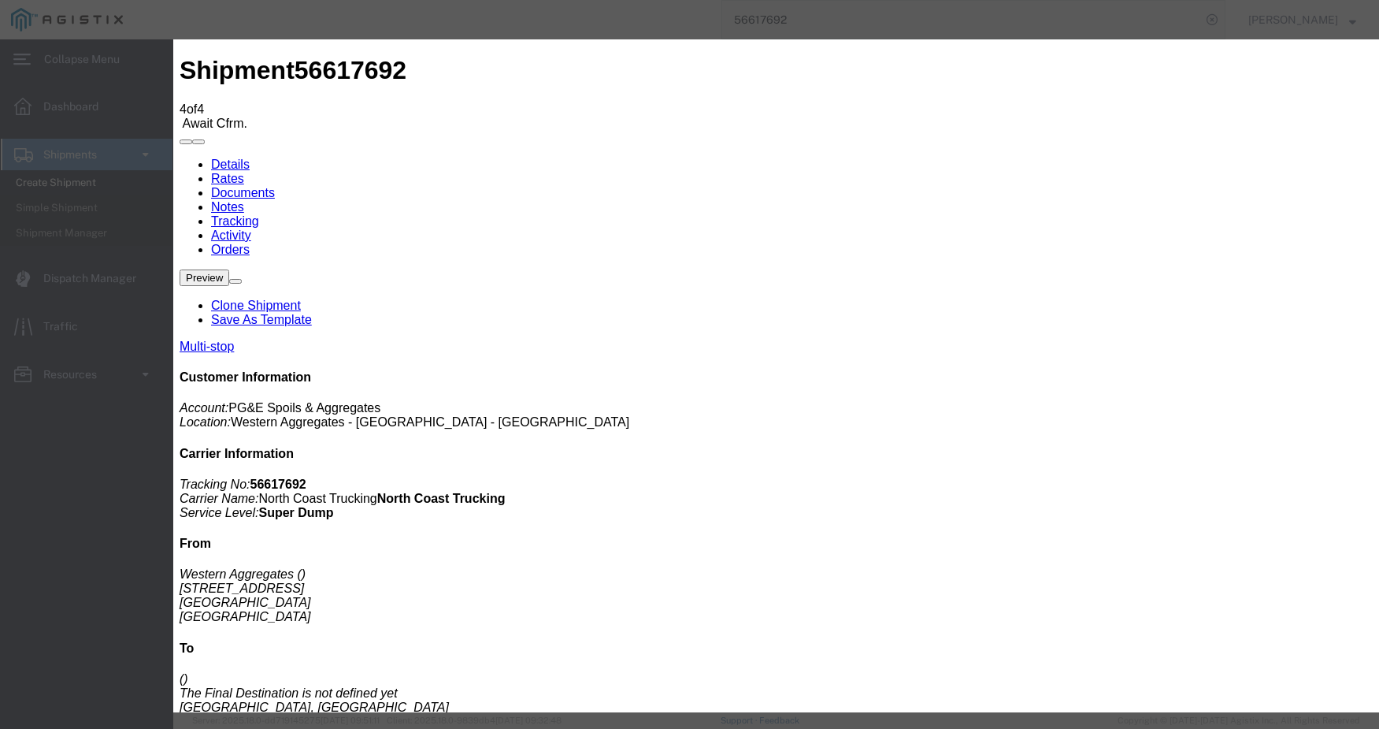
type input "[DATE]"
type input "7:00 AM"
select select "DPTDLVLOC"
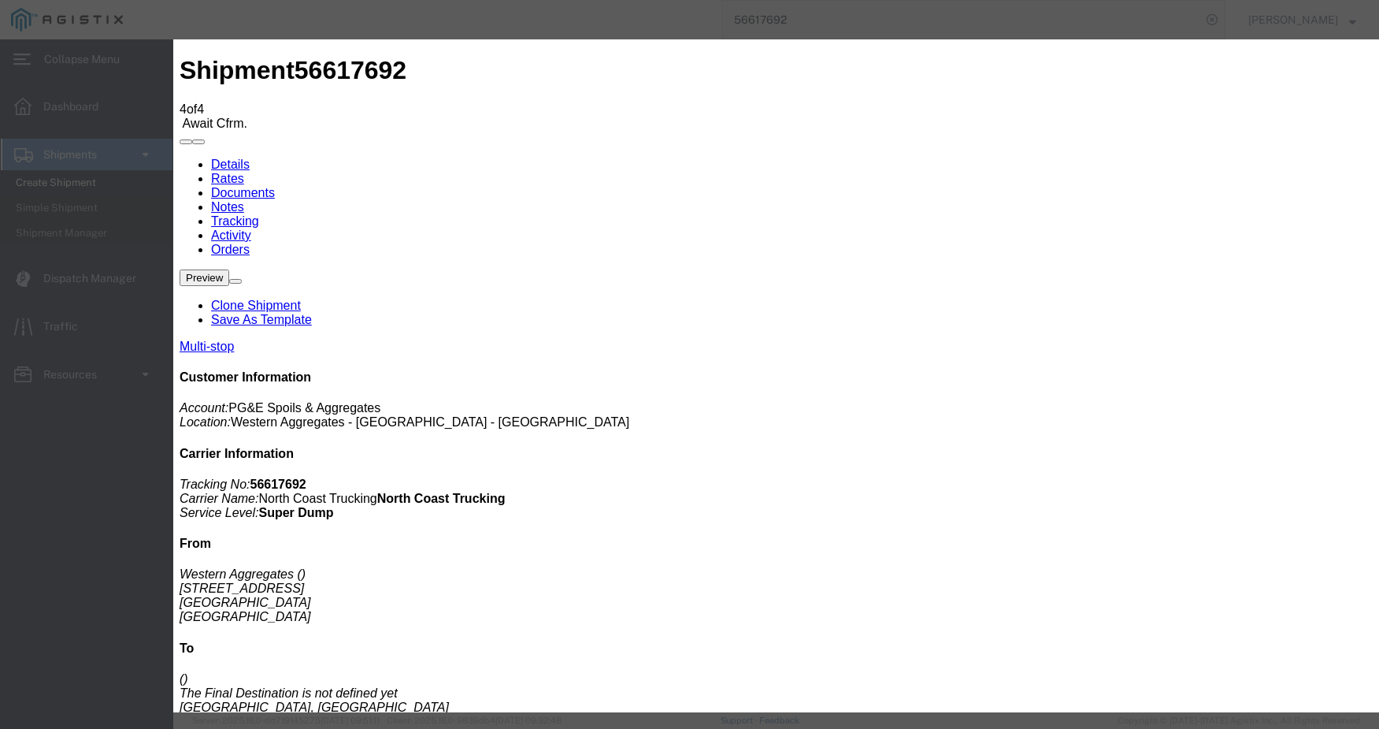
select select "{"pickupDeliveryInfoId": "122527335","pickupOrDelivery": "D","stopNum": "2","lo…"
select select "CA"
type input "[GEOGRAPHIC_DATA]"
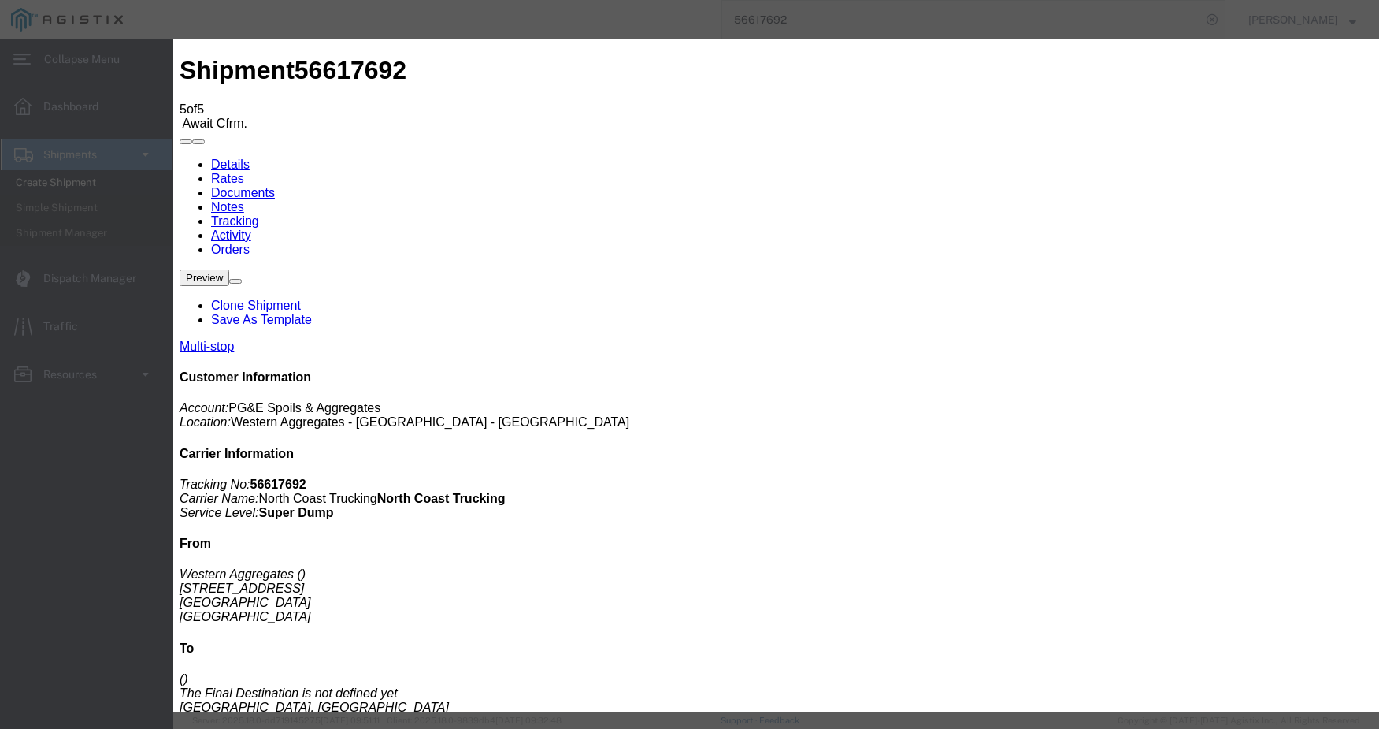
type input "[DATE]"
type input "11:00 AM"
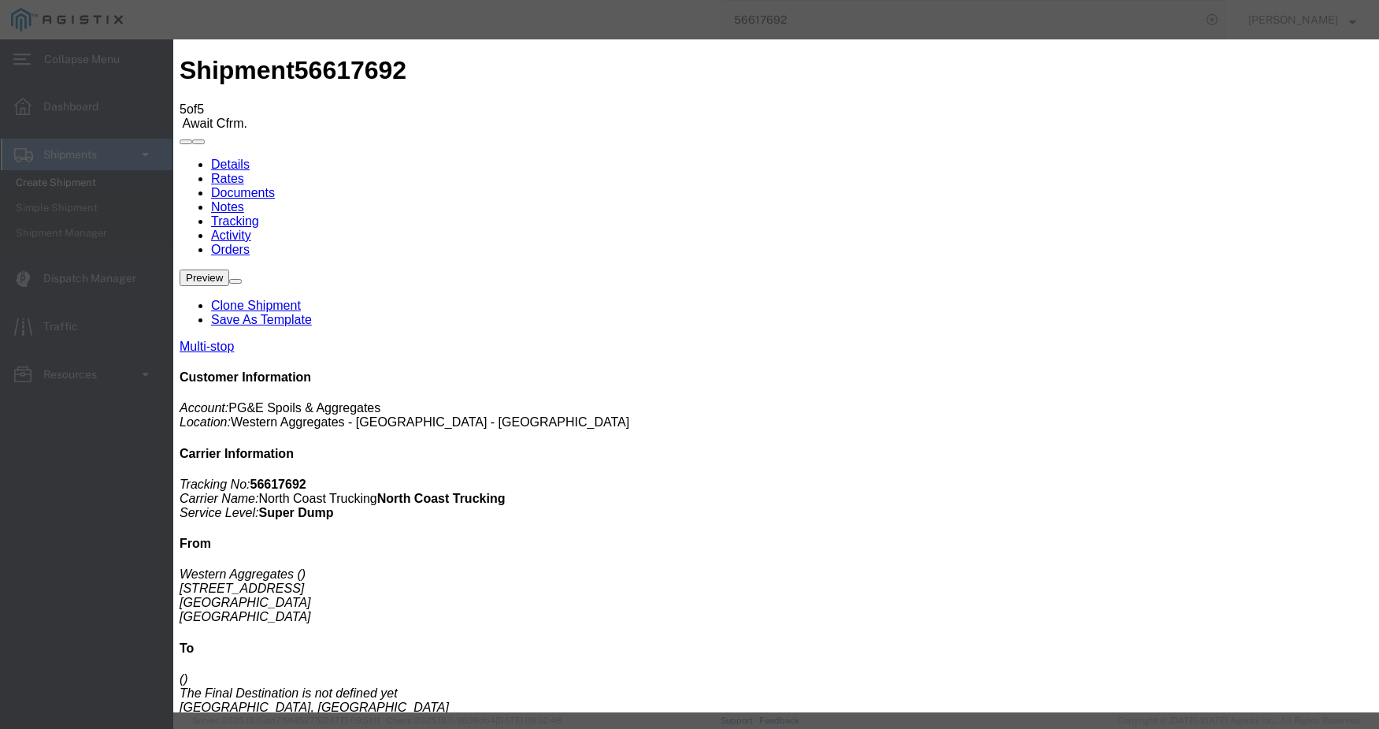
type input "[DATE]"
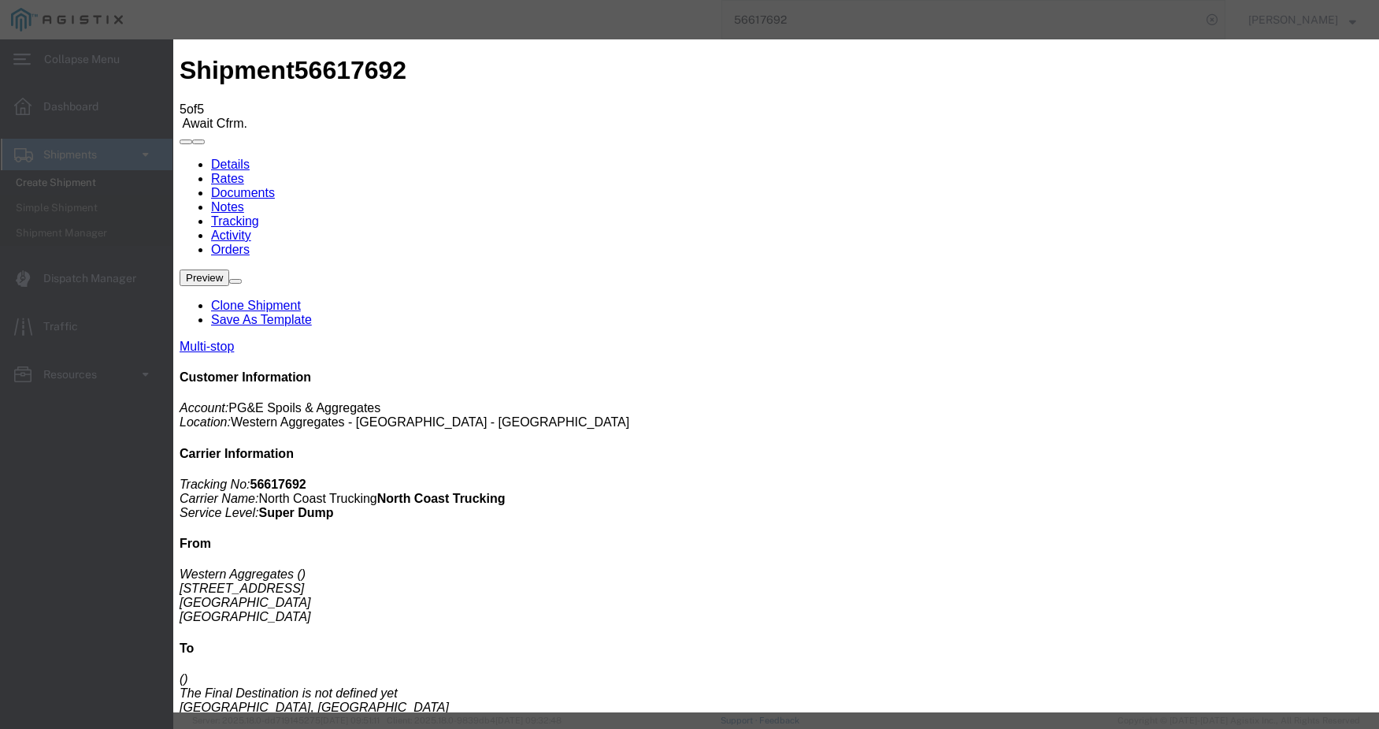
type input "7:45 AM"
select select "ARVPULOC"
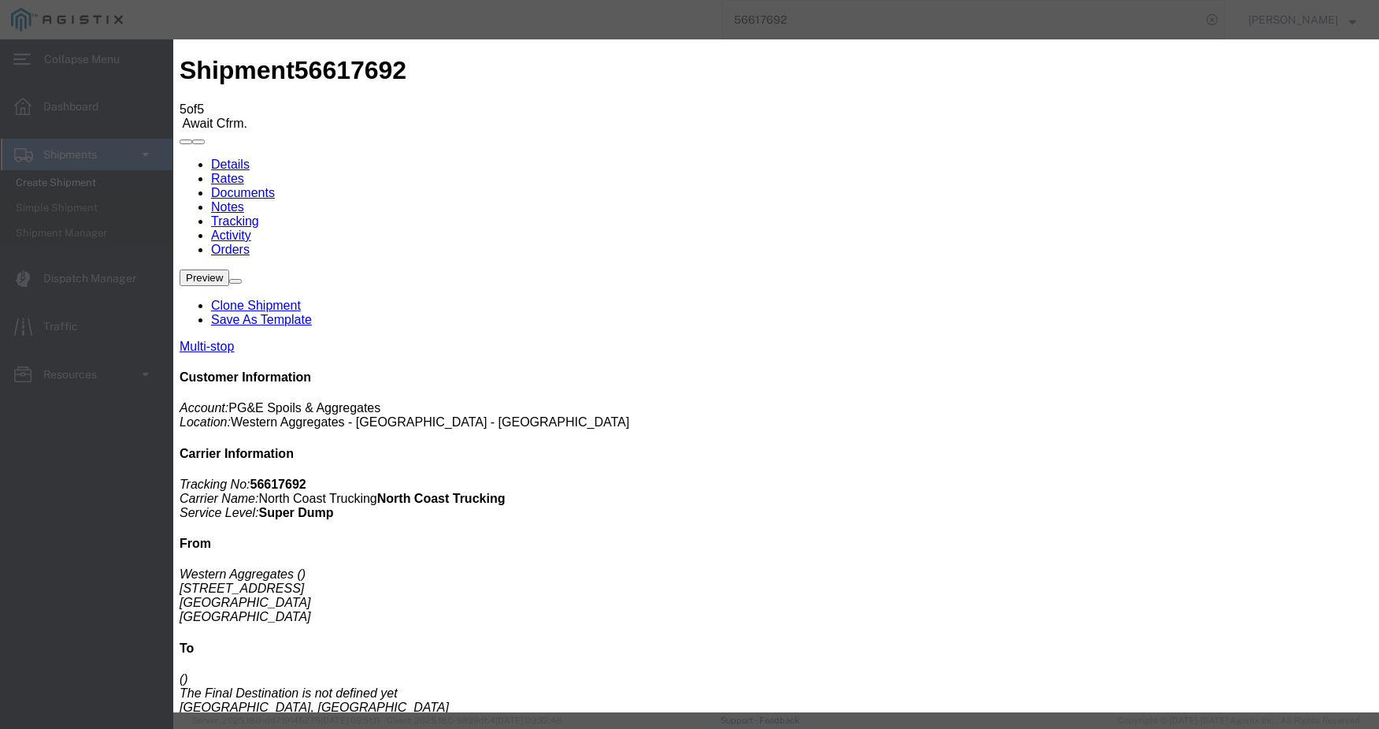
select select "CA"
type input "[GEOGRAPHIC_DATA]"
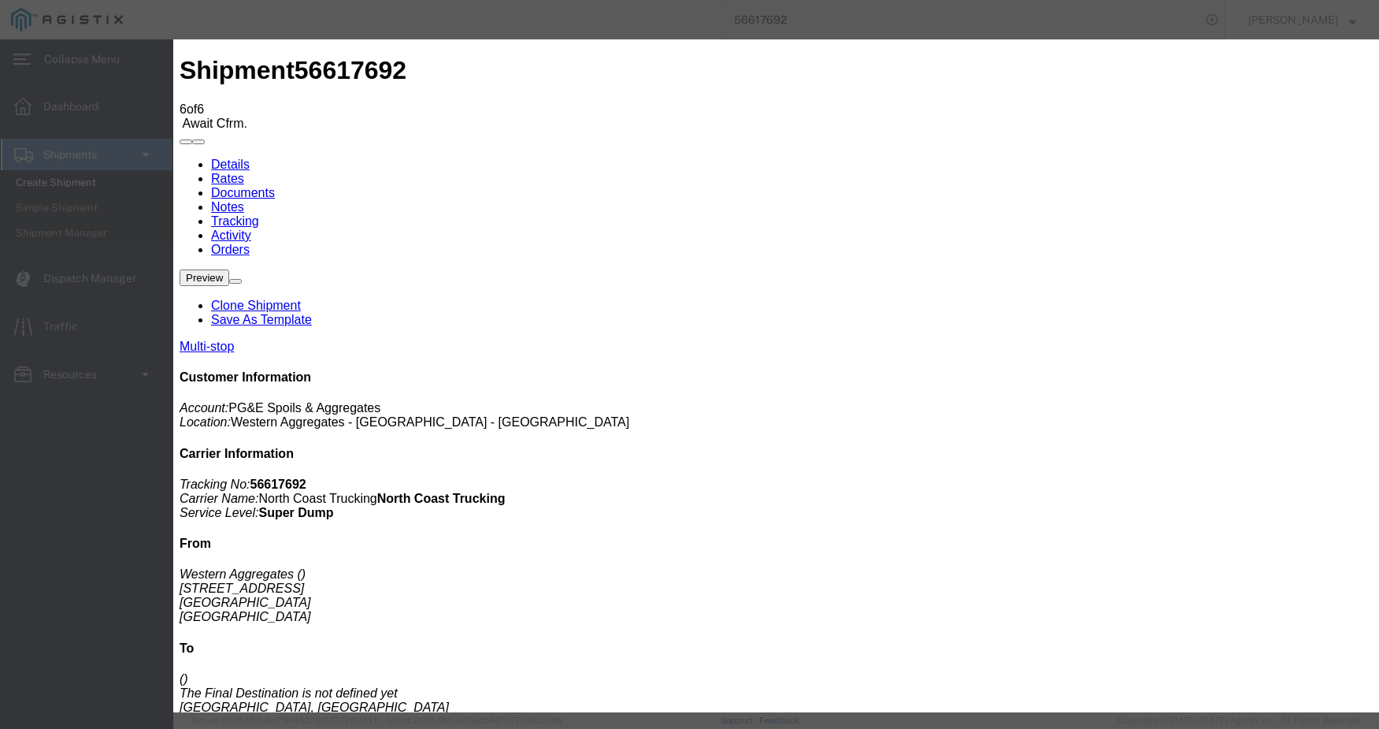
type input "[DATE]"
type input "11:00 AM"
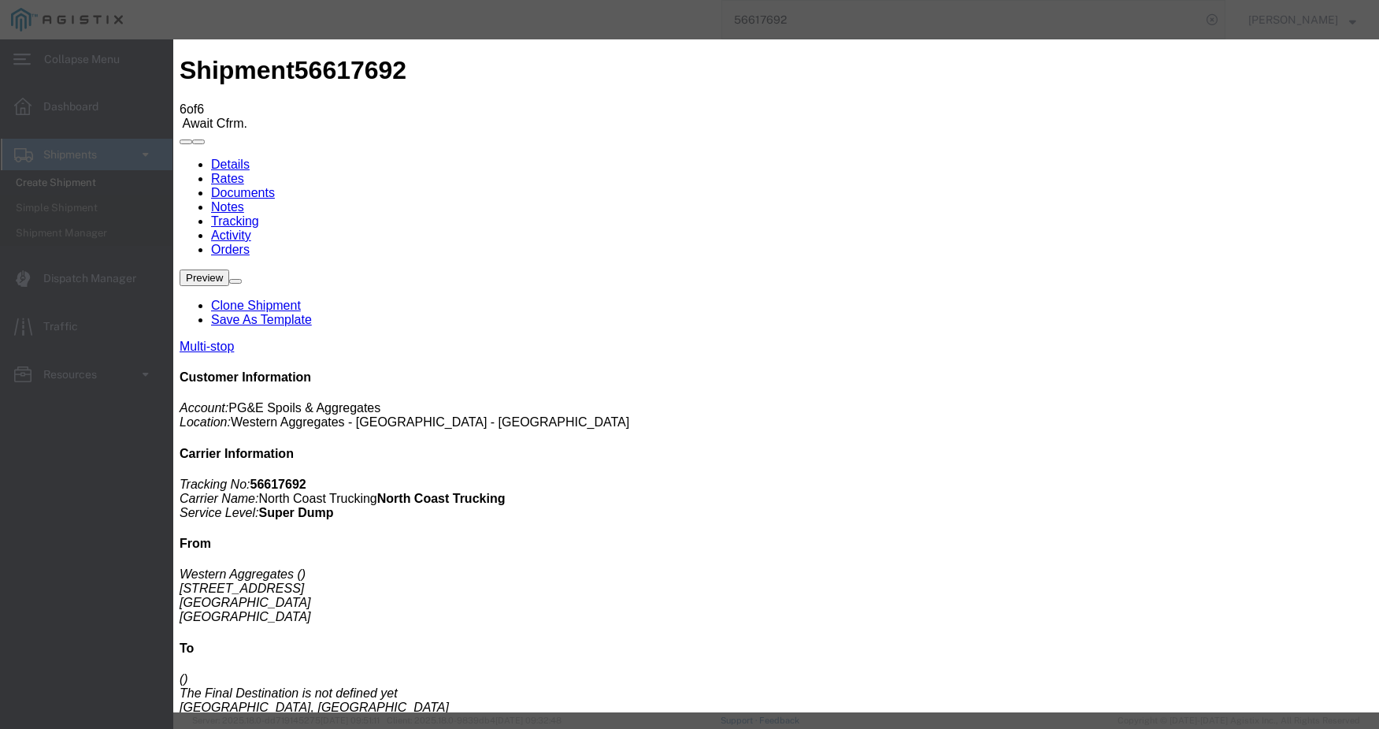
type input "[DATE]"
type input "8:15 AM"
select select "DPTPULOC"
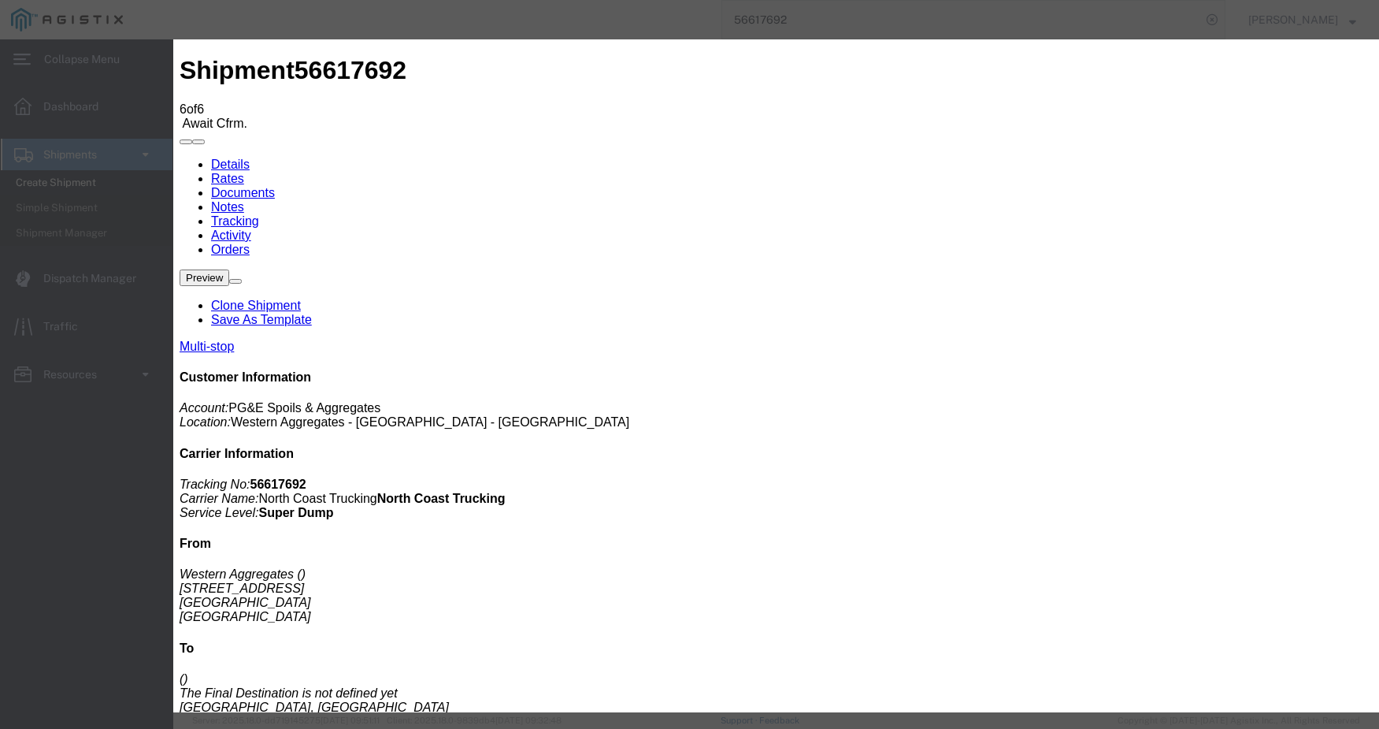
type input "[GEOGRAPHIC_DATA]"
select select "CA"
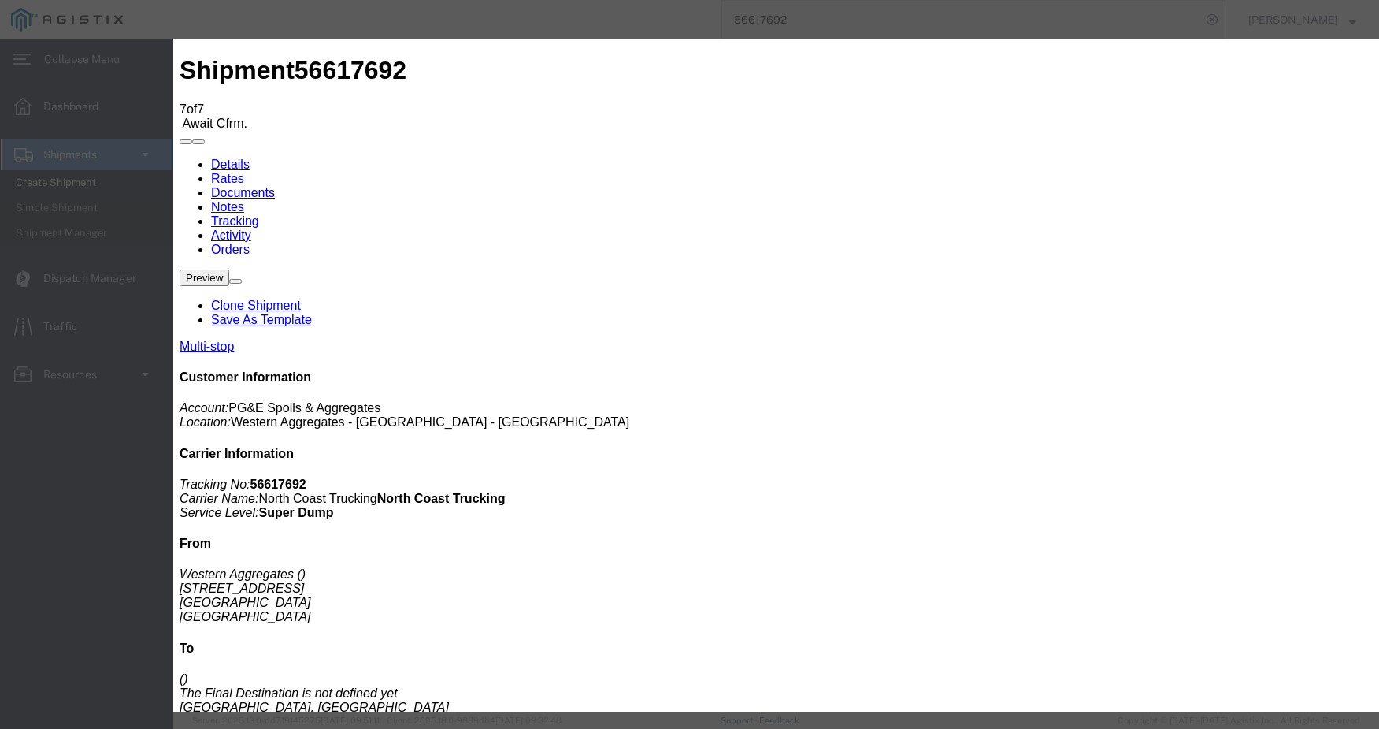
type input "[DATE]"
type input "11:00 AM"
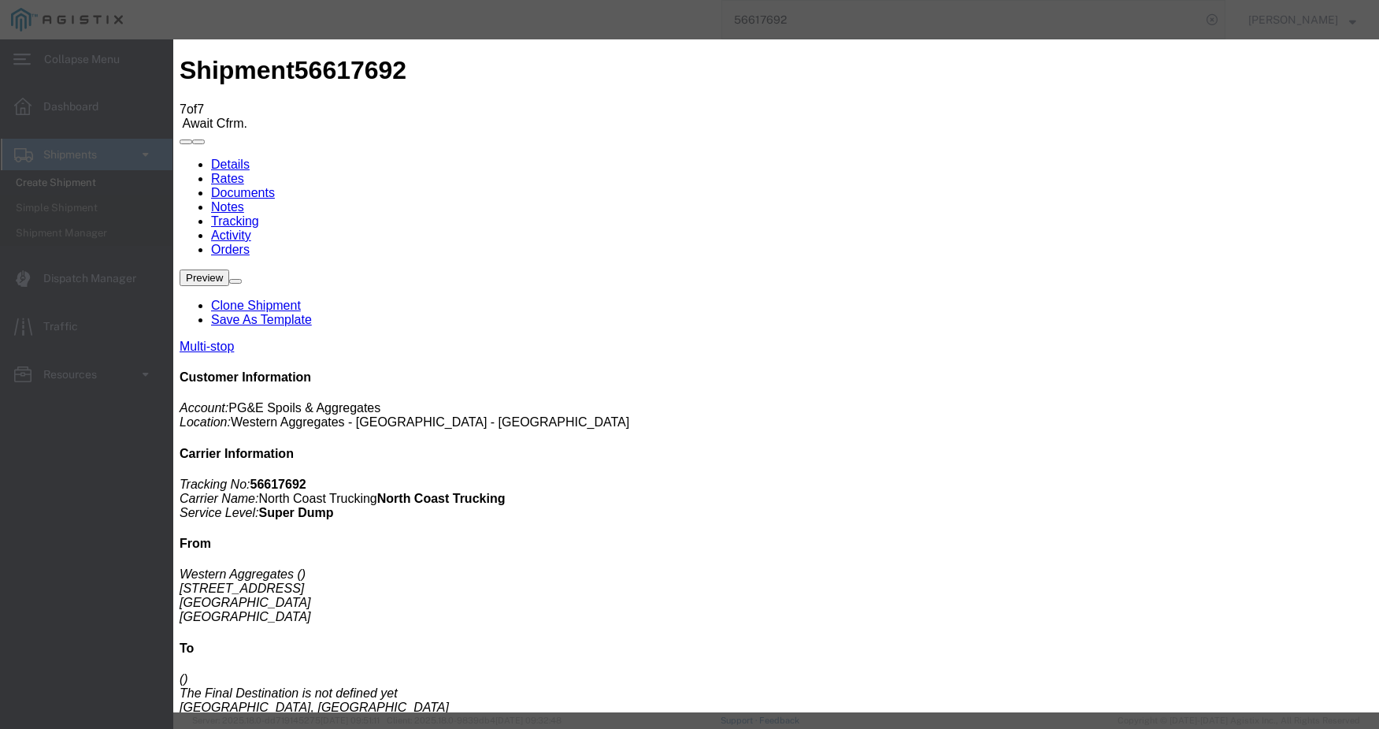
type input "[DATE]"
type input "8:50 AM"
select select "ARVDLVLOC"
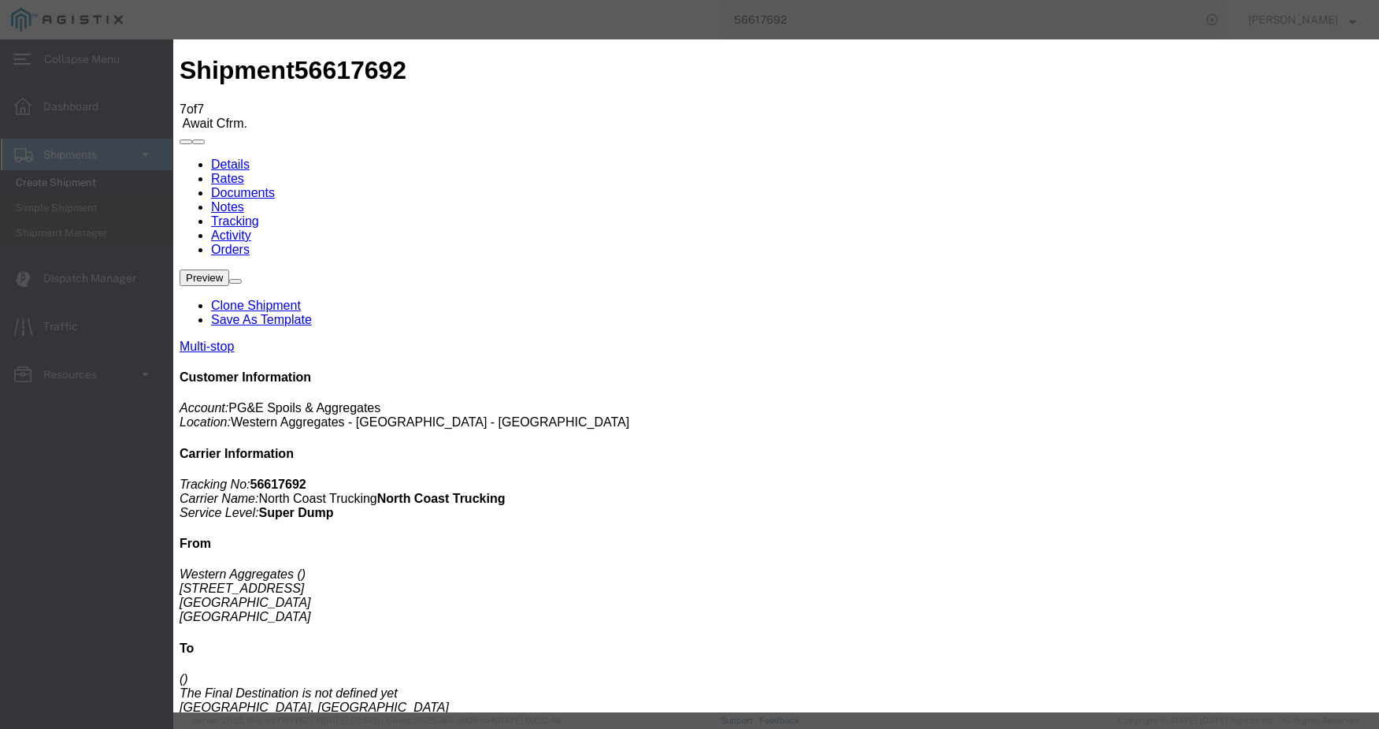
type input "Pardise"
select select "CA"
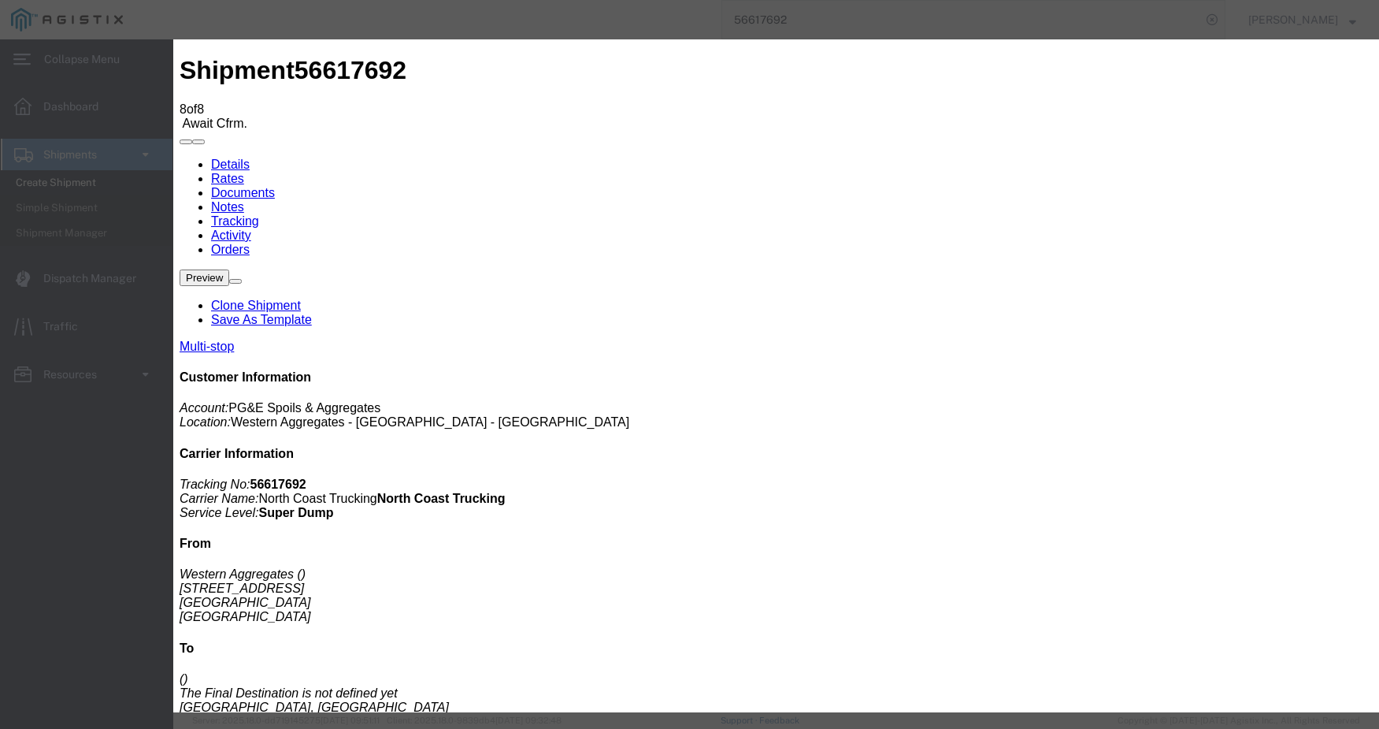
type input "[DATE]"
type input "11:00 AM"
type input "Pardise"
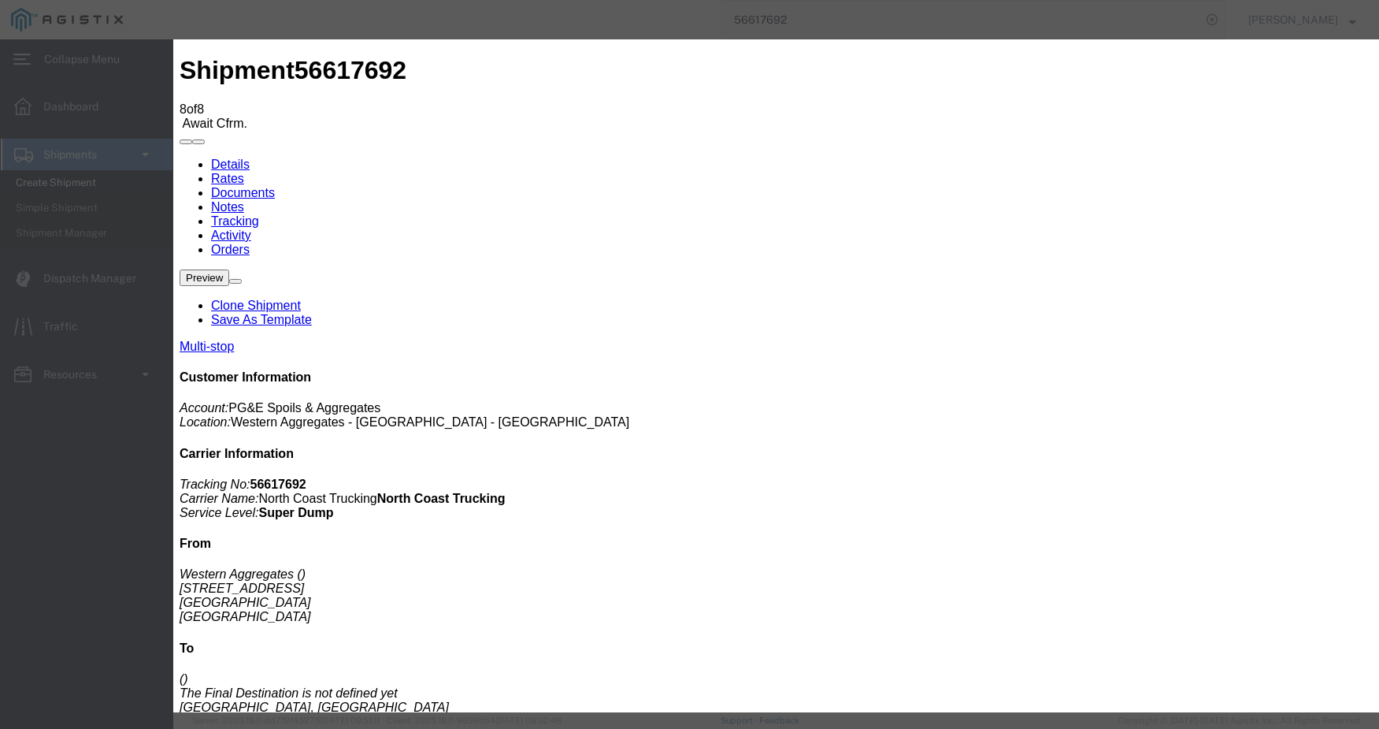
select select "CA"
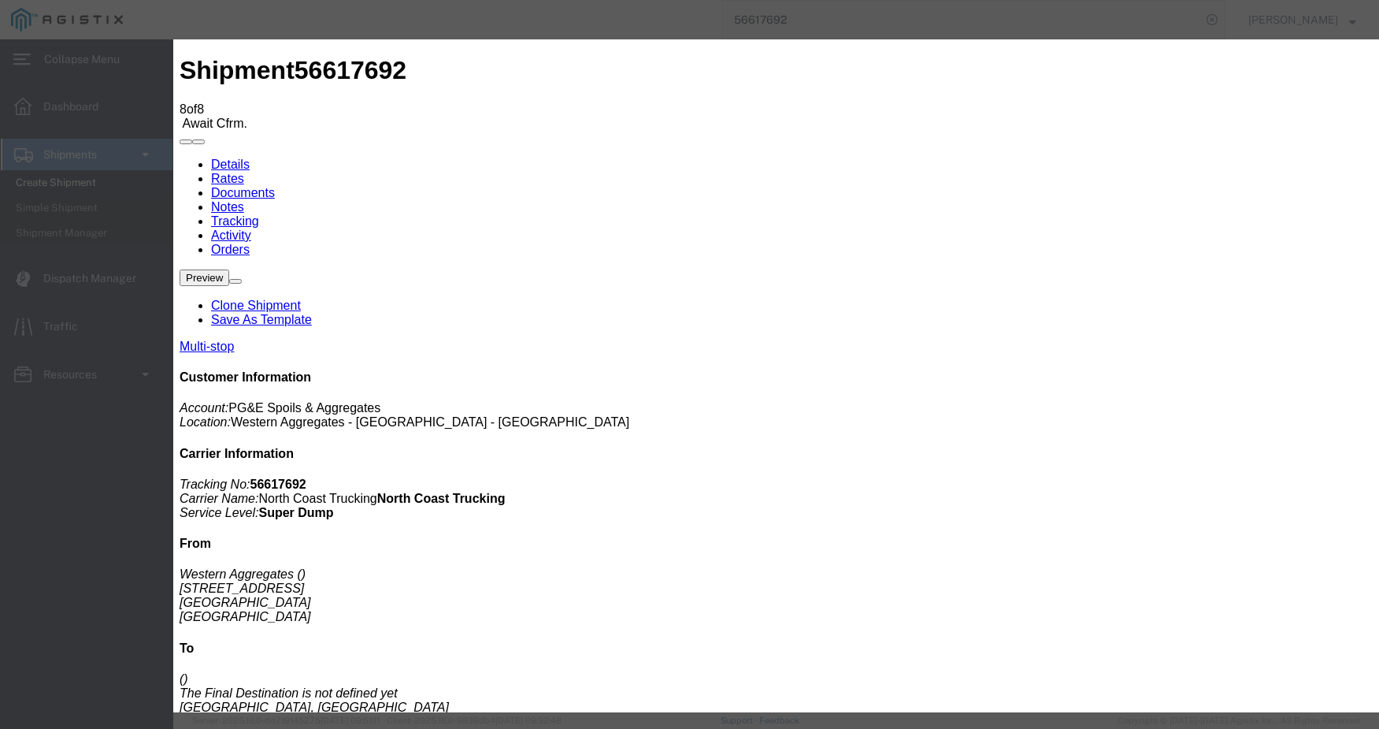
type input "[DATE]"
type input "10:00 AM"
select select "ARVDLVLOC"
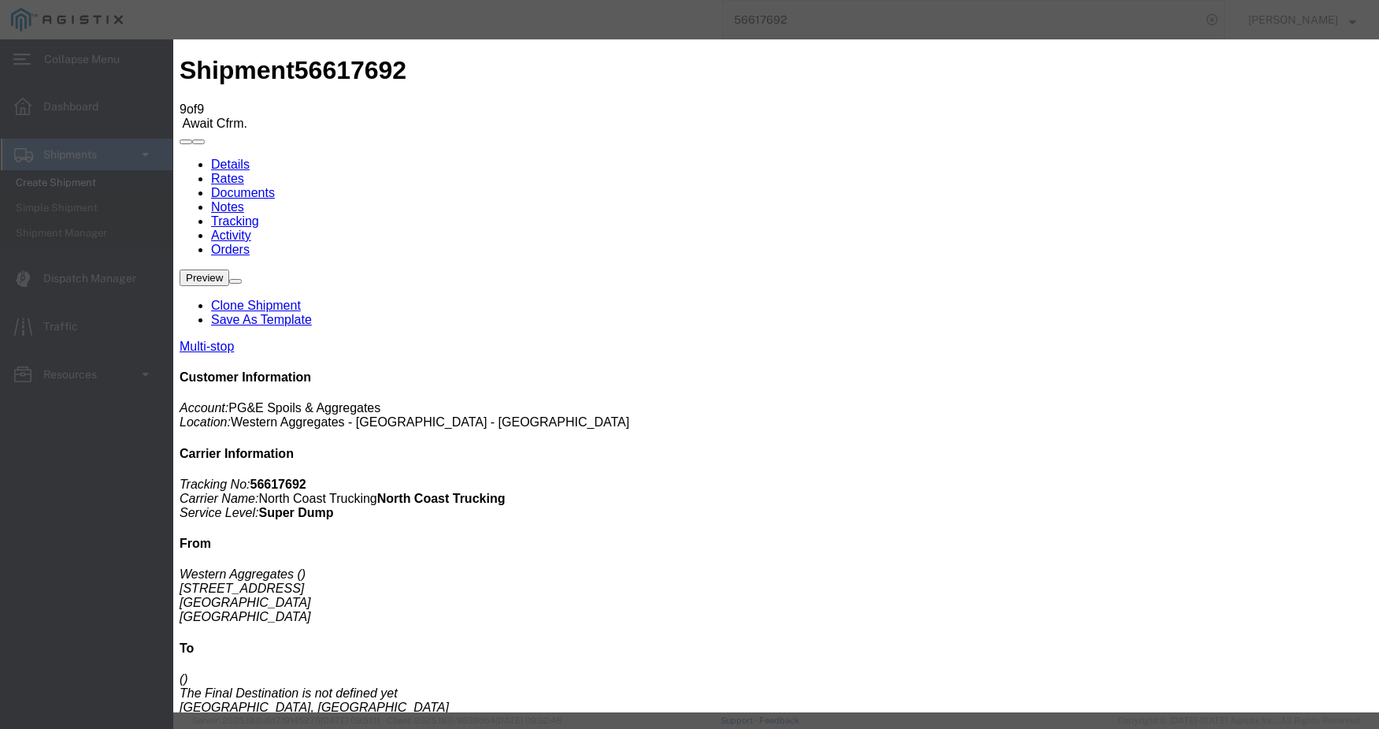
select select "DPTDLVLOC"
type input "8:55 AM"
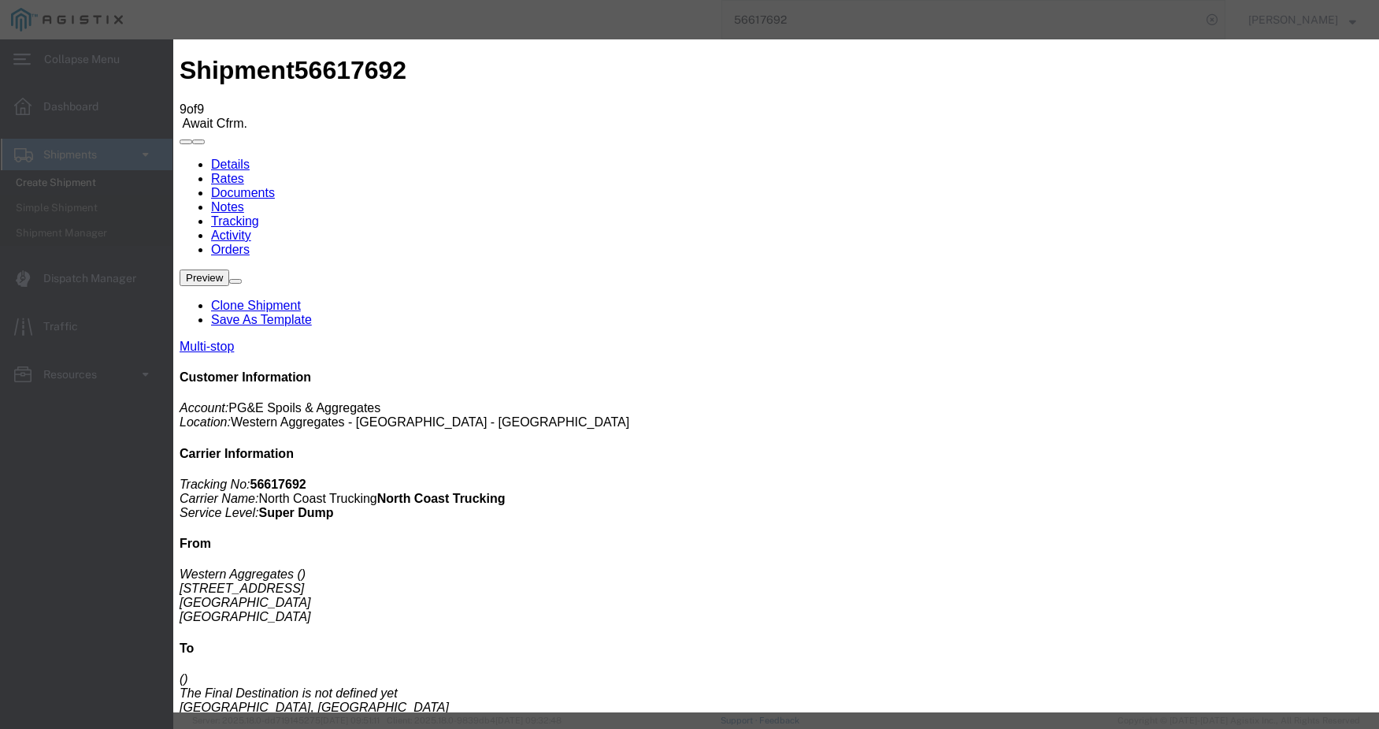
type input "[DATE]"
type input "11:00 AM"
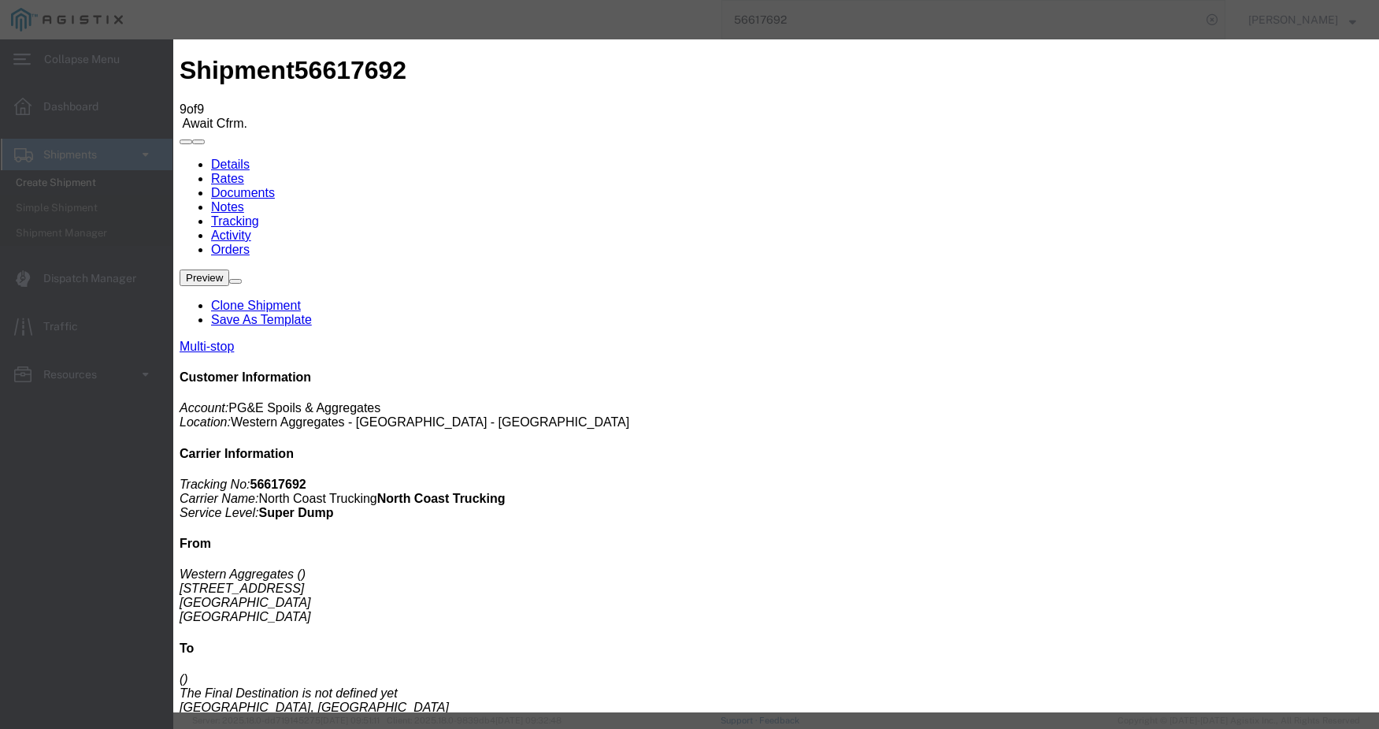
type input "[DATE]"
type input "9:25 AM"
drag, startPoint x: 746, startPoint y: 223, endPoint x: 736, endPoint y: 226, distance: 10.7
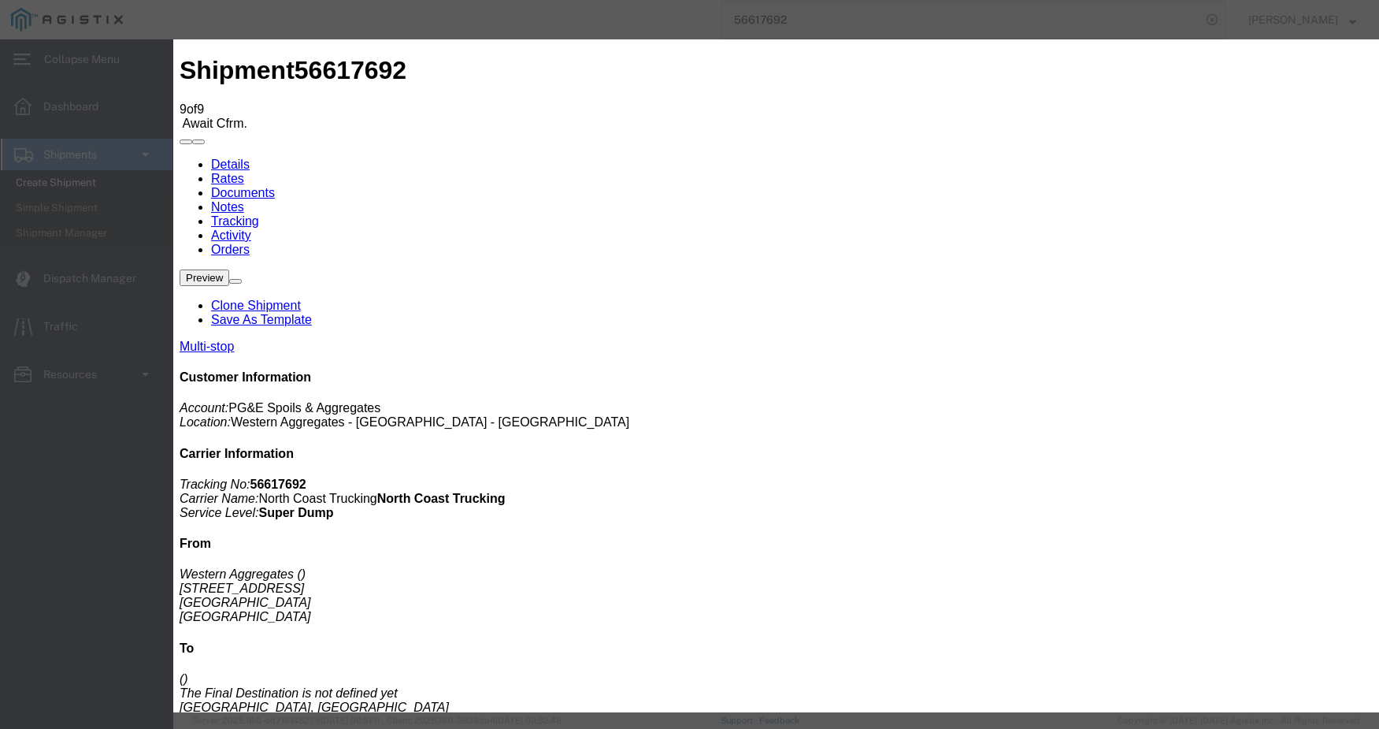
select select "ARVPULOC"
select select "CA"
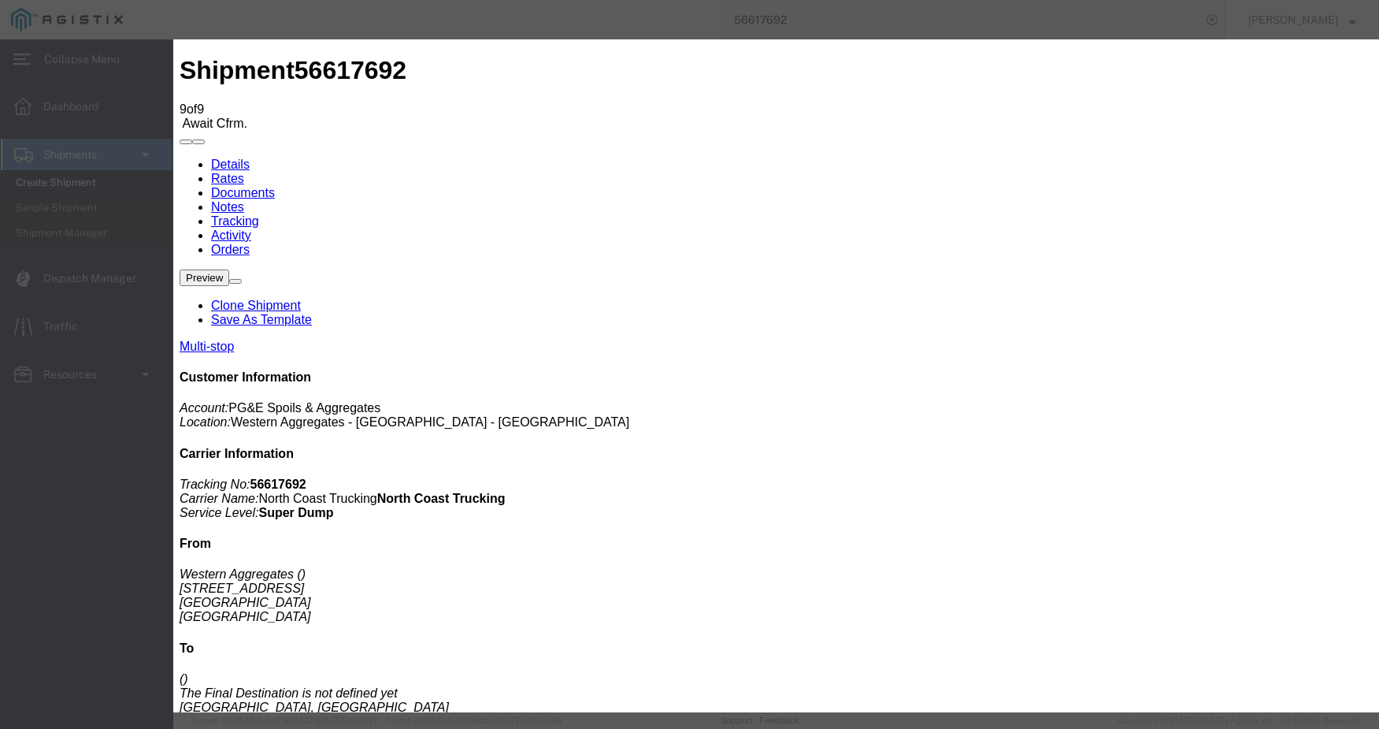
type input "[GEOGRAPHIC_DATA]"
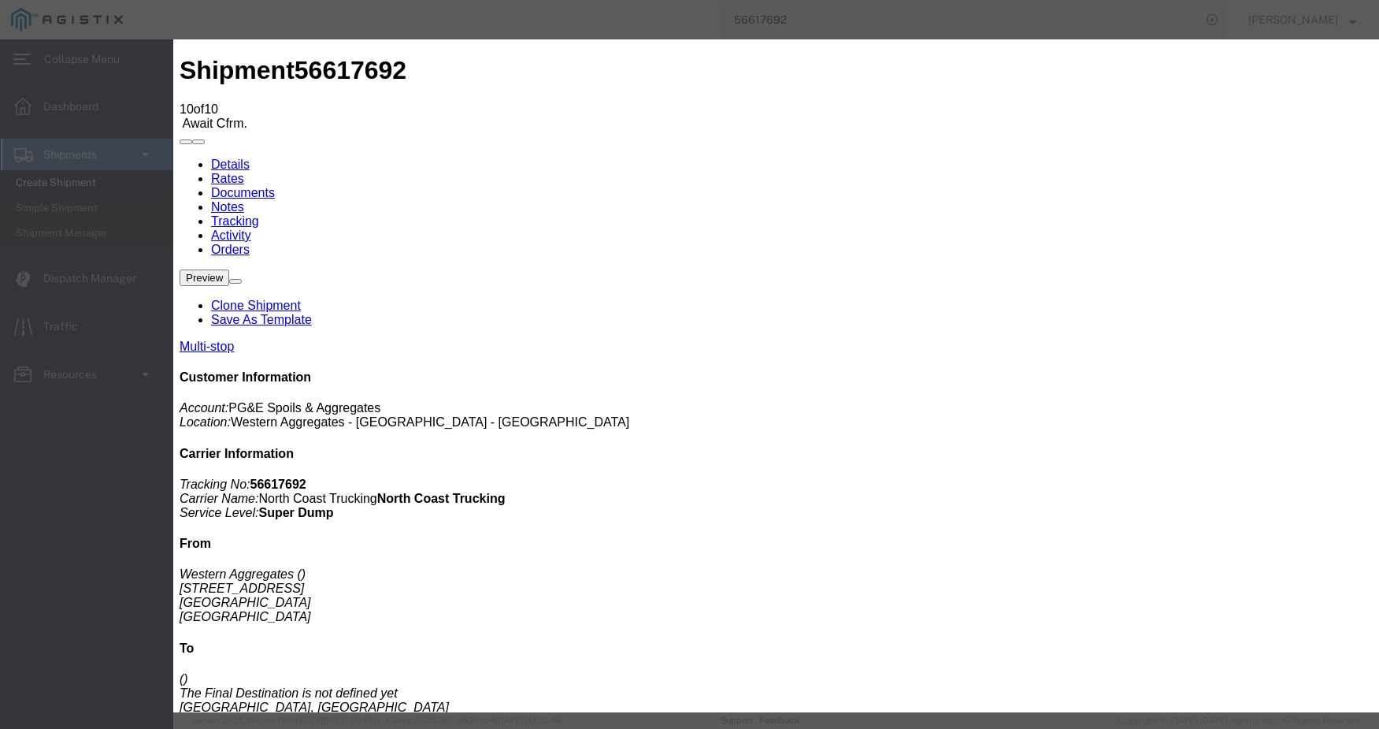
type input "[DATE]"
type input "9:30 AM"
select select "DPTPULOC"
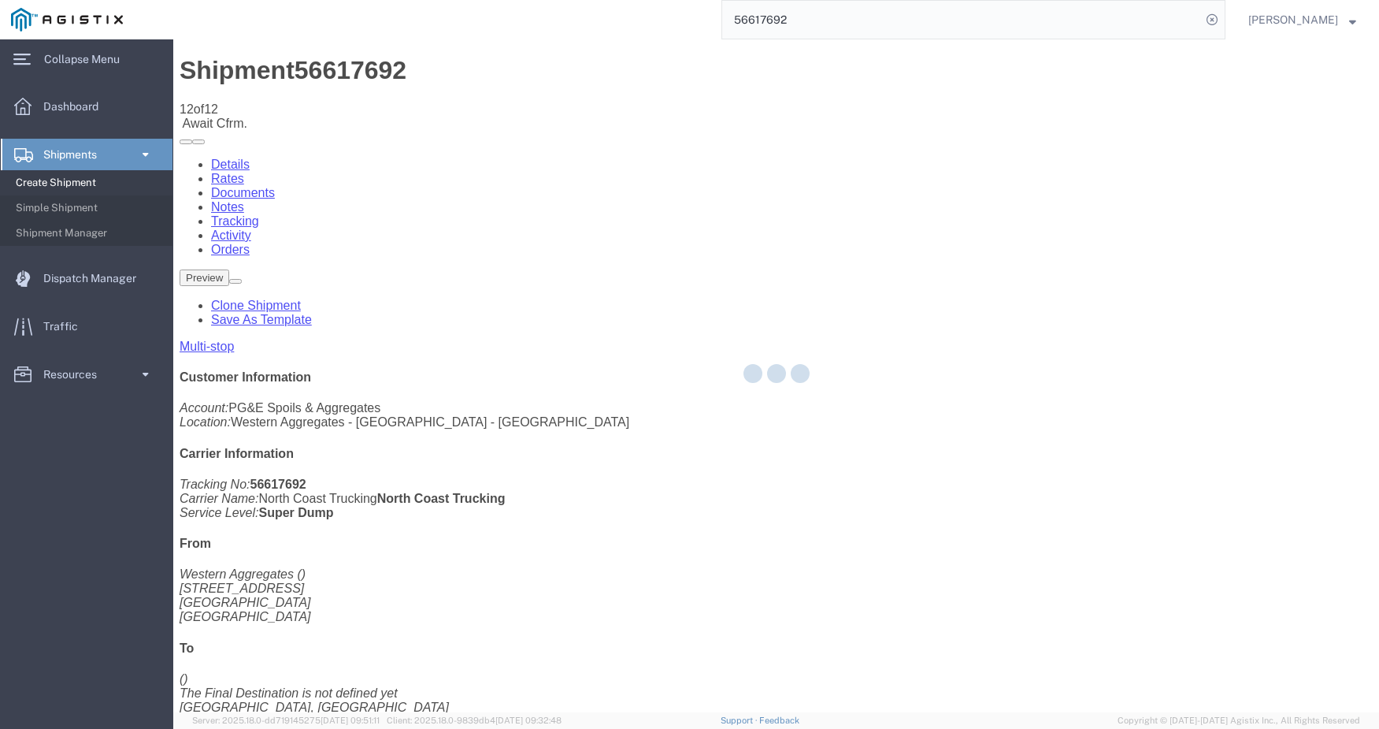
click at [985, 145] on div at bounding box center [776, 375] width 1206 height 673
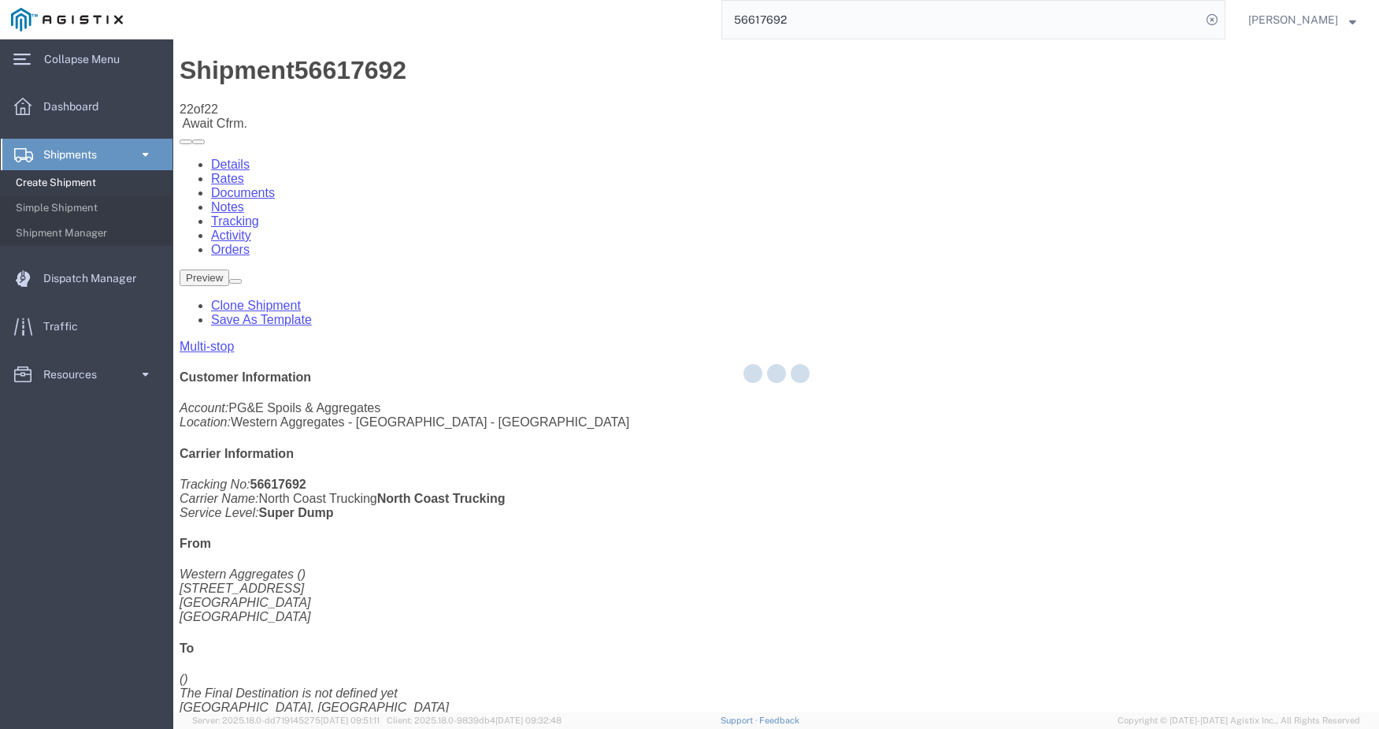
click at [956, 147] on div at bounding box center [776, 375] width 1206 height 673
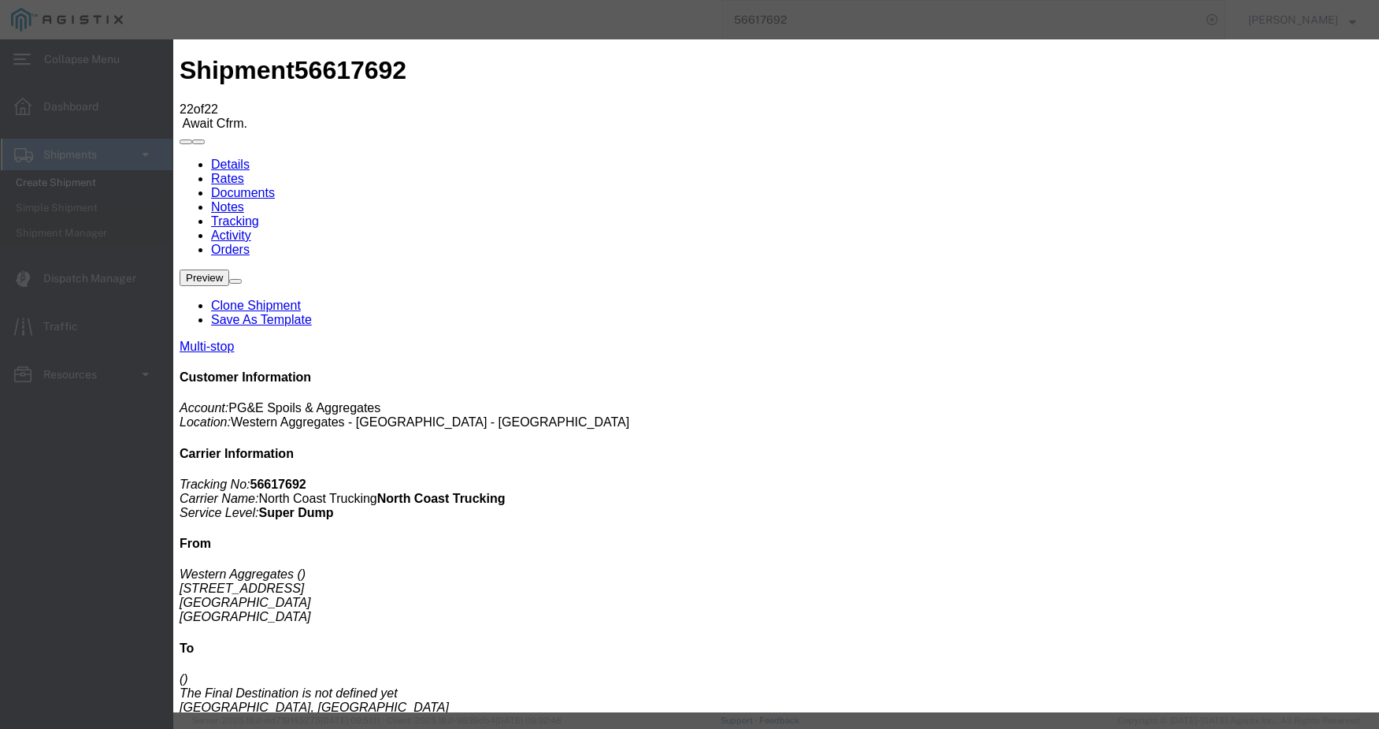
drag, startPoint x: 694, startPoint y: 201, endPoint x: 686, endPoint y: 198, distance: 8.5
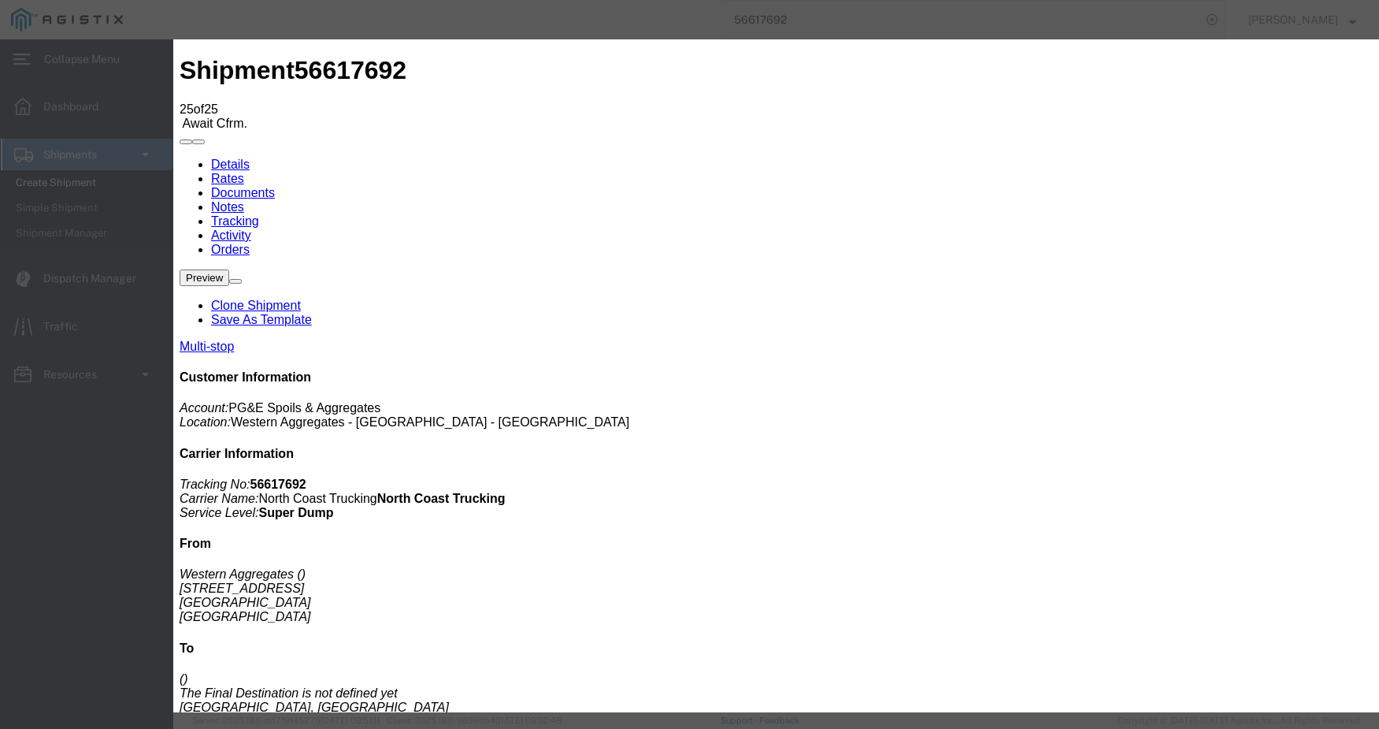
drag, startPoint x: 748, startPoint y: 227, endPoint x: 726, endPoint y: 231, distance: 21.6
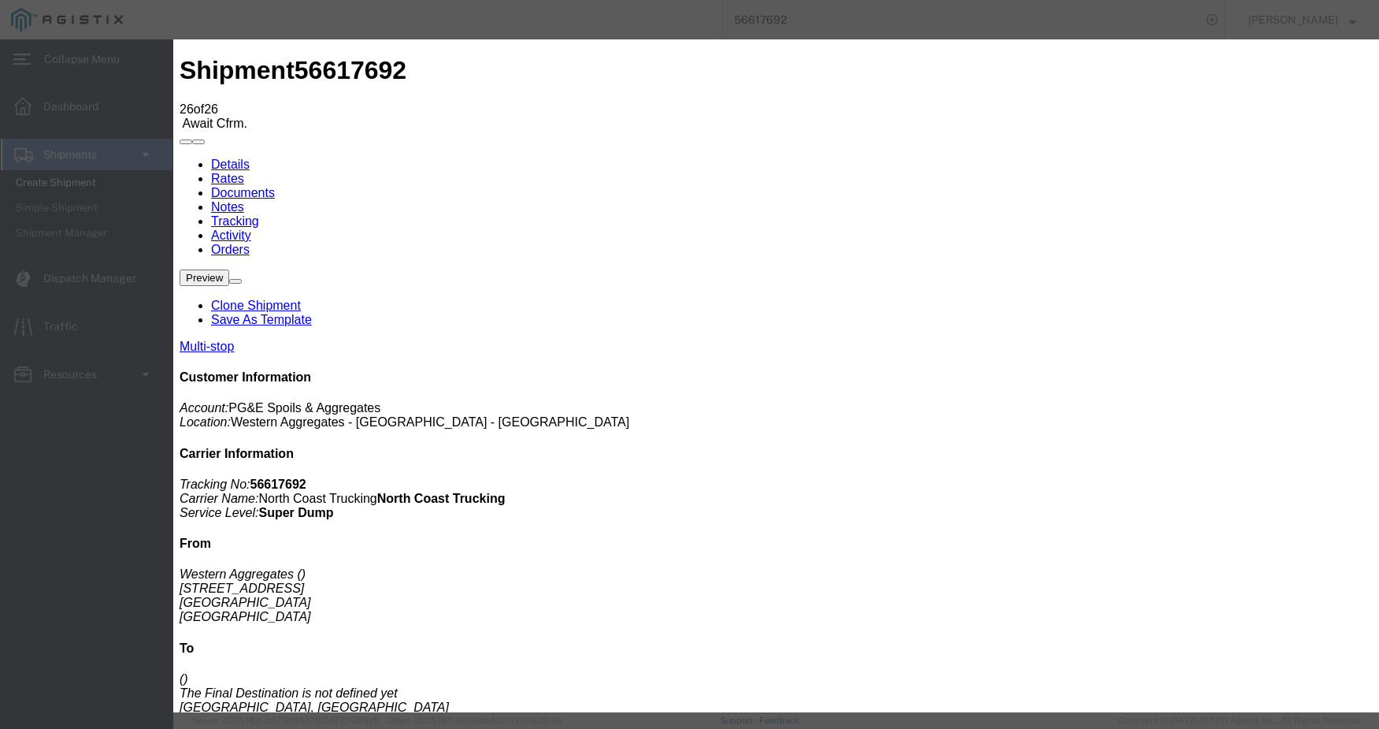
drag, startPoint x: 974, startPoint y: 294, endPoint x: 922, endPoint y: 289, distance: 52.2
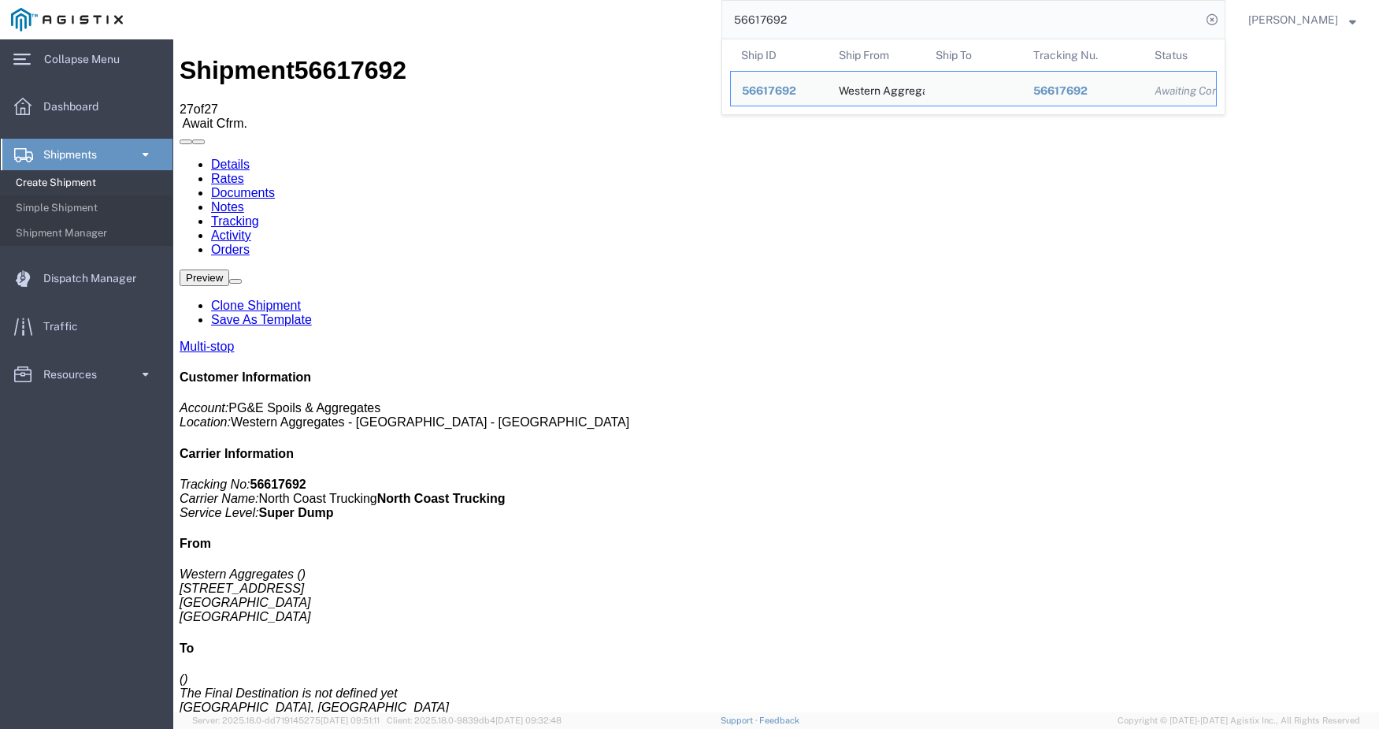
drag, startPoint x: 819, startPoint y: 17, endPoint x: 745, endPoint y: 22, distance: 74.3
click at [745, 22] on input "56617692" at bounding box center [961, 20] width 479 height 38
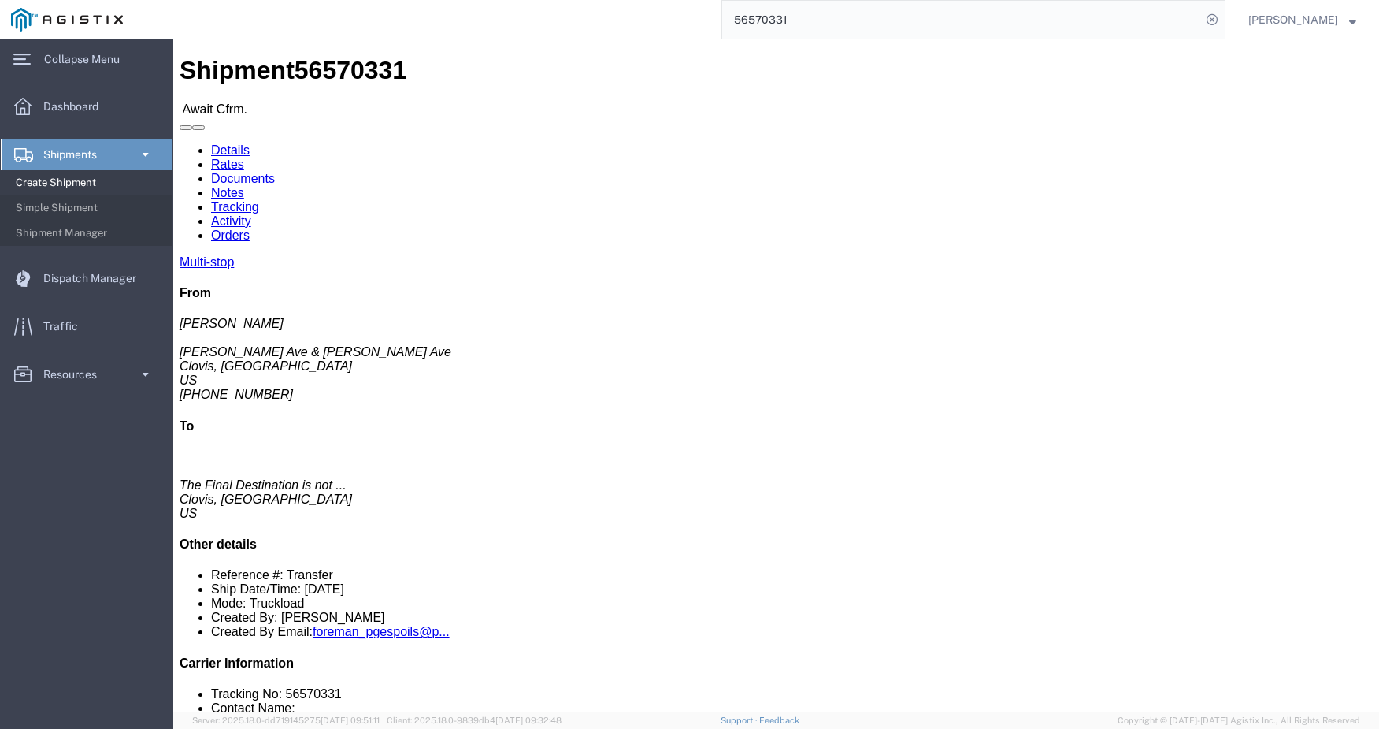
click link "Tracking"
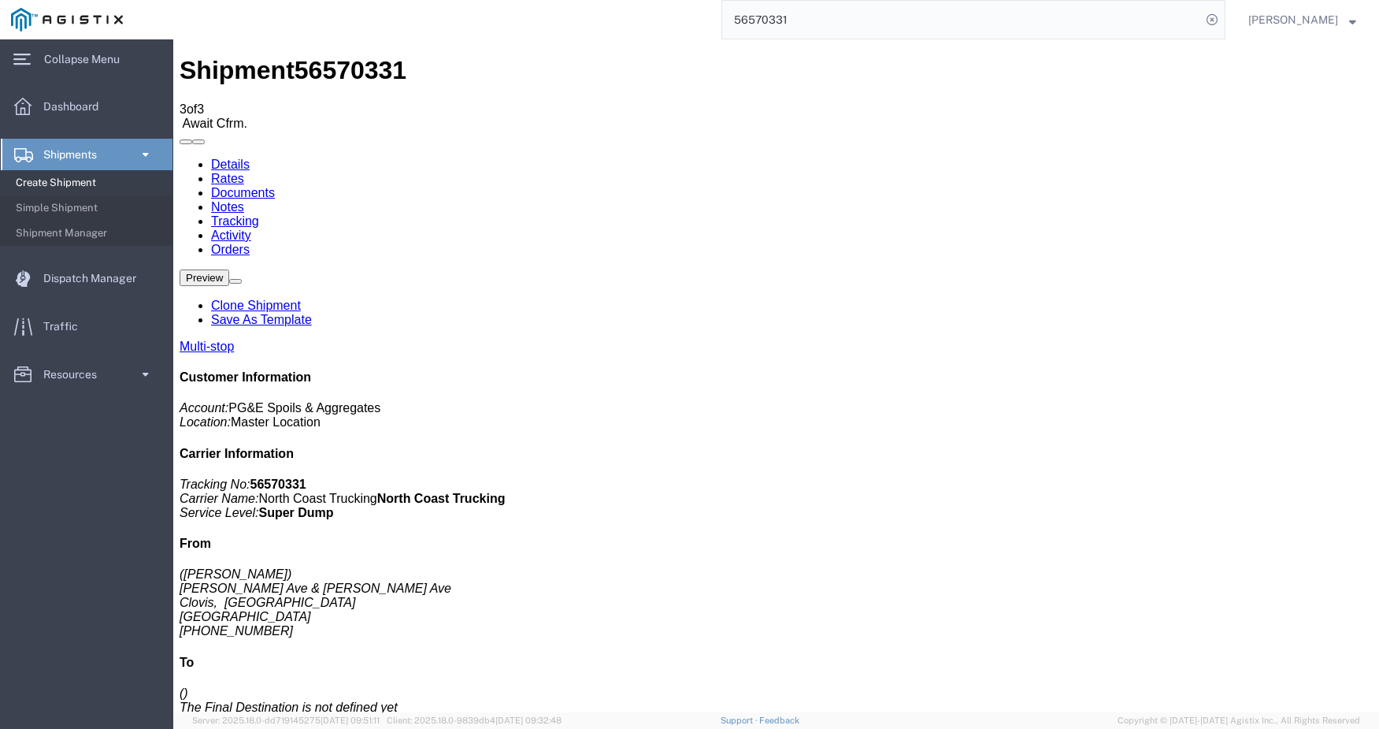
click at [1185, 554] on div "Multi-stop Customer Information Account: PG&E Spoils & Aggregates Location: Mas…" at bounding box center [776, 608] width 1193 height 536
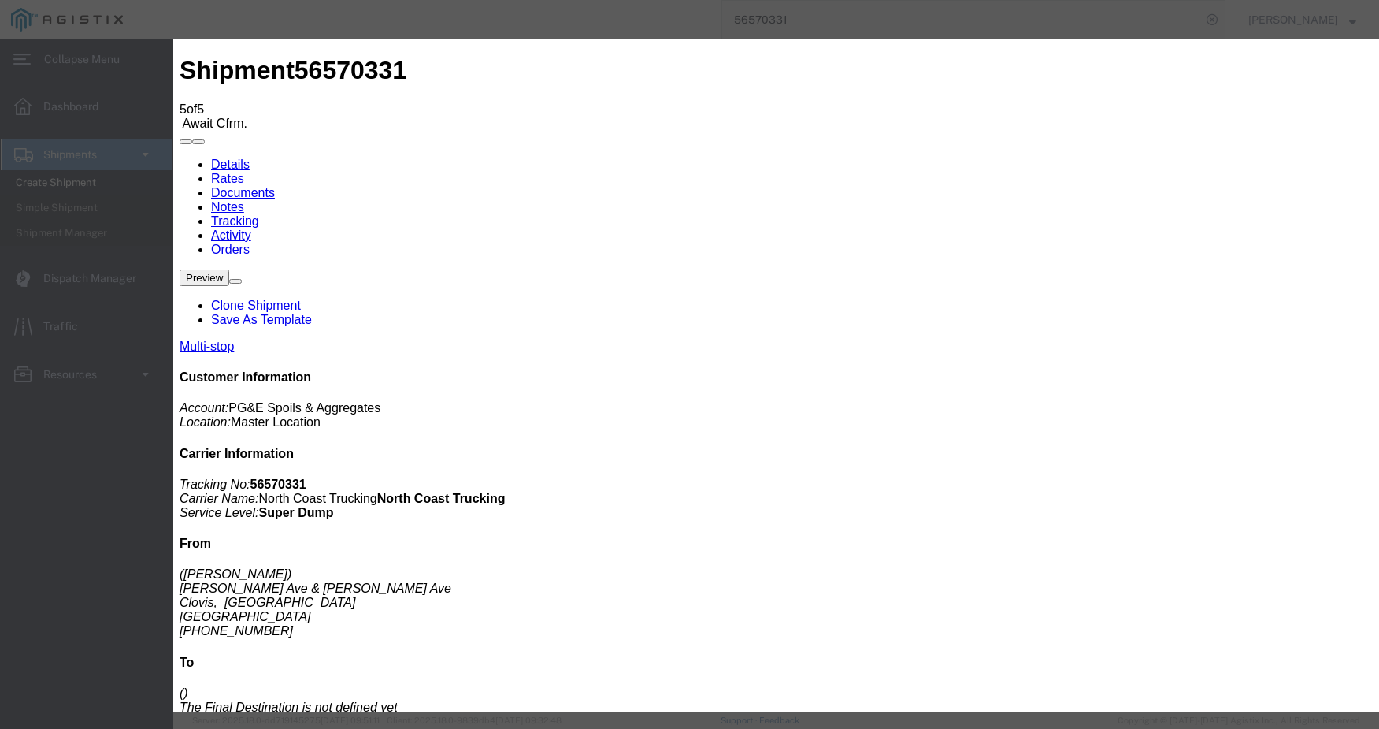
drag, startPoint x: 689, startPoint y: 72, endPoint x: 719, endPoint y: 39, distance: 44.6
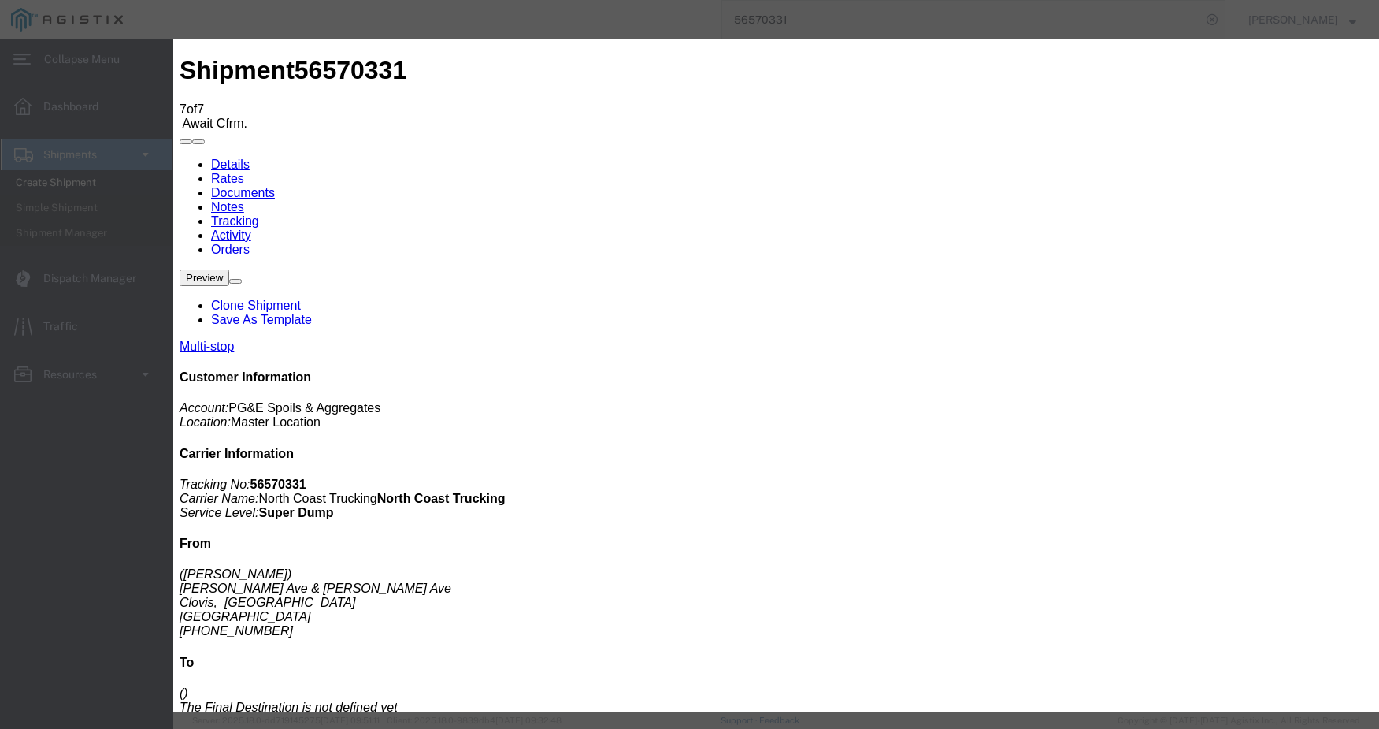
drag, startPoint x: 577, startPoint y: 367, endPoint x: 605, endPoint y: 368, distance: 28.4
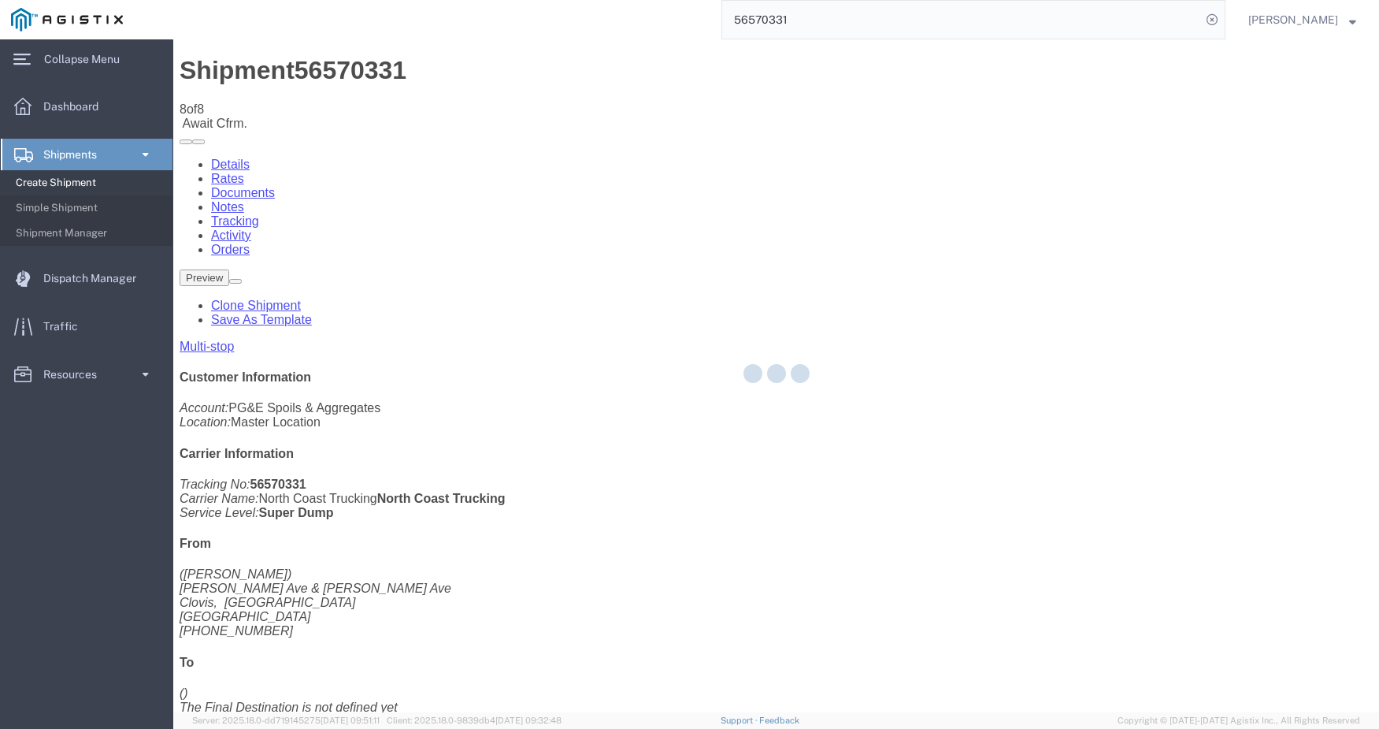
click at [1005, 150] on div at bounding box center [776, 375] width 1206 height 673
click at [1004, 150] on div at bounding box center [776, 375] width 1206 height 673
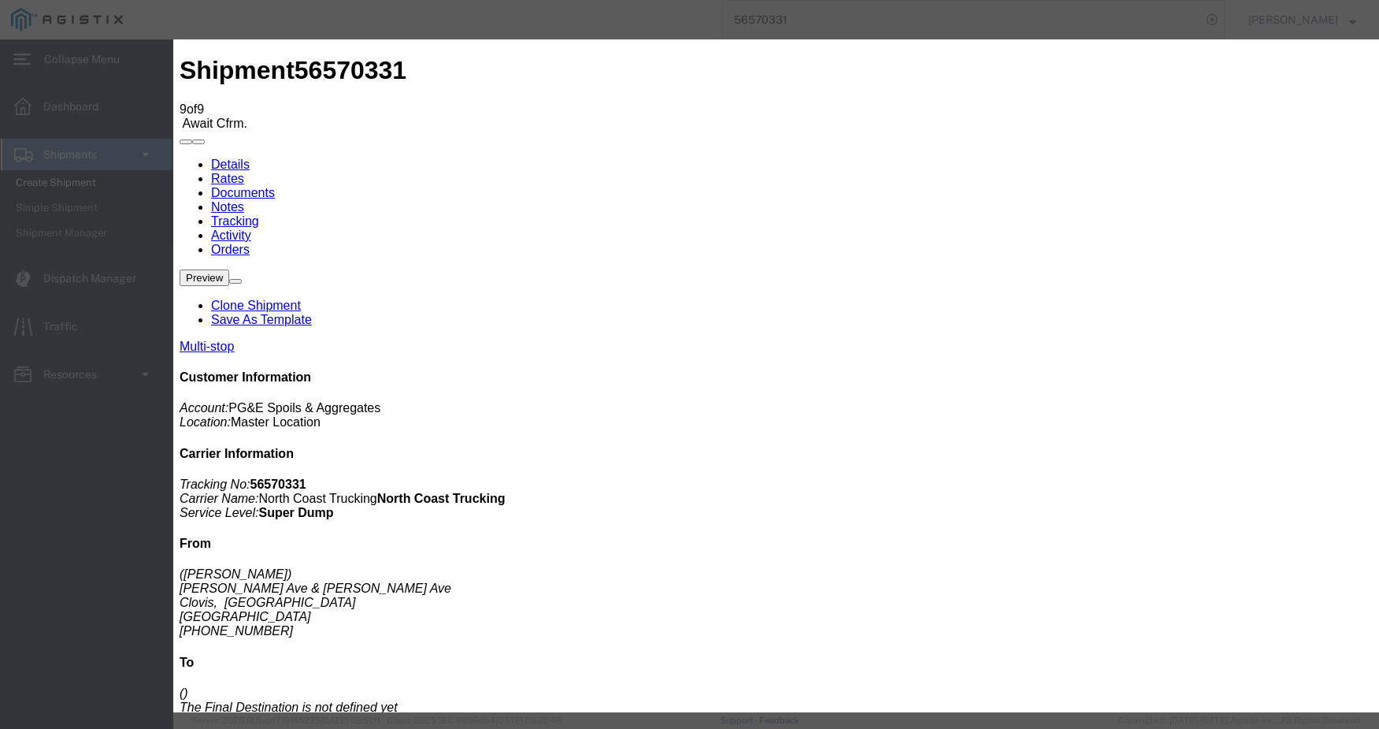
drag, startPoint x: 593, startPoint y: 366, endPoint x: 670, endPoint y: 258, distance: 133.3
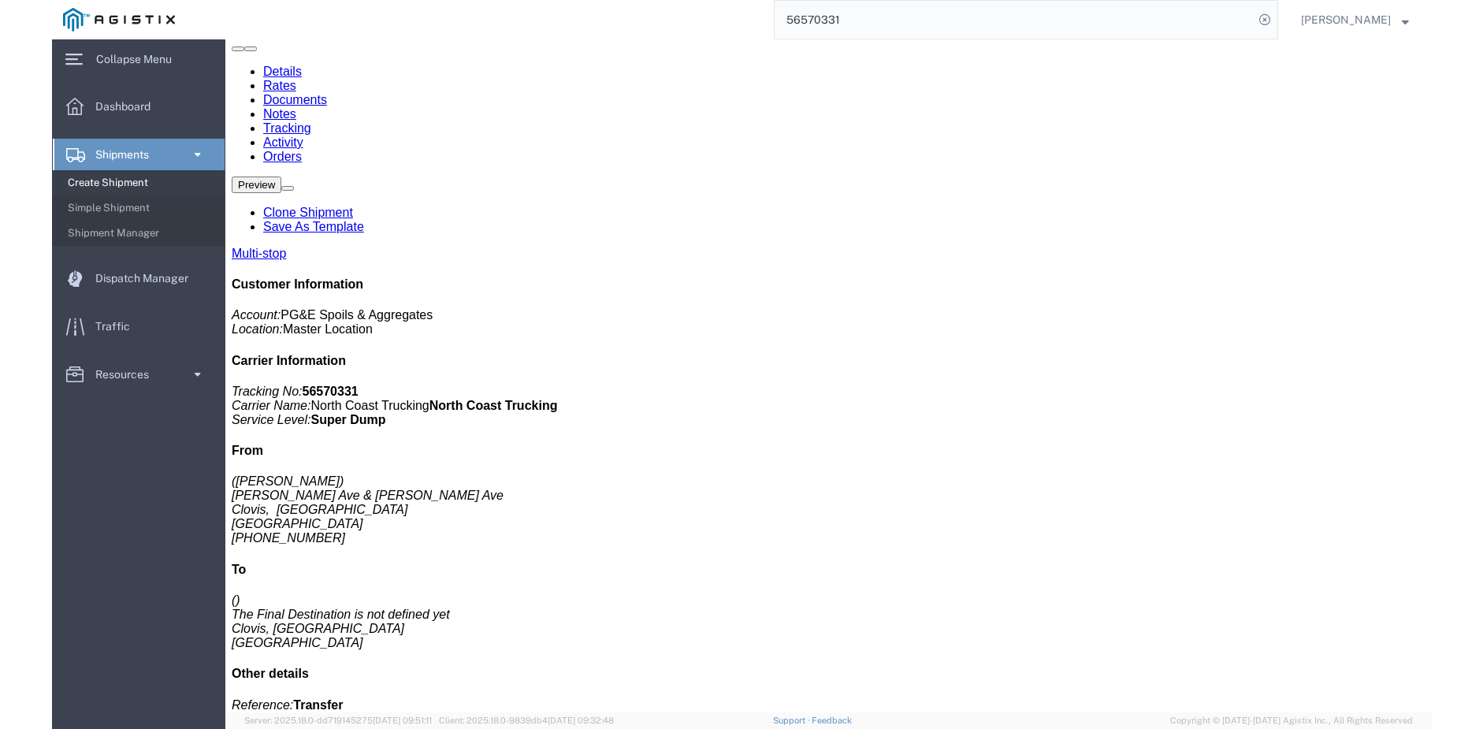
scroll to position [14, 0]
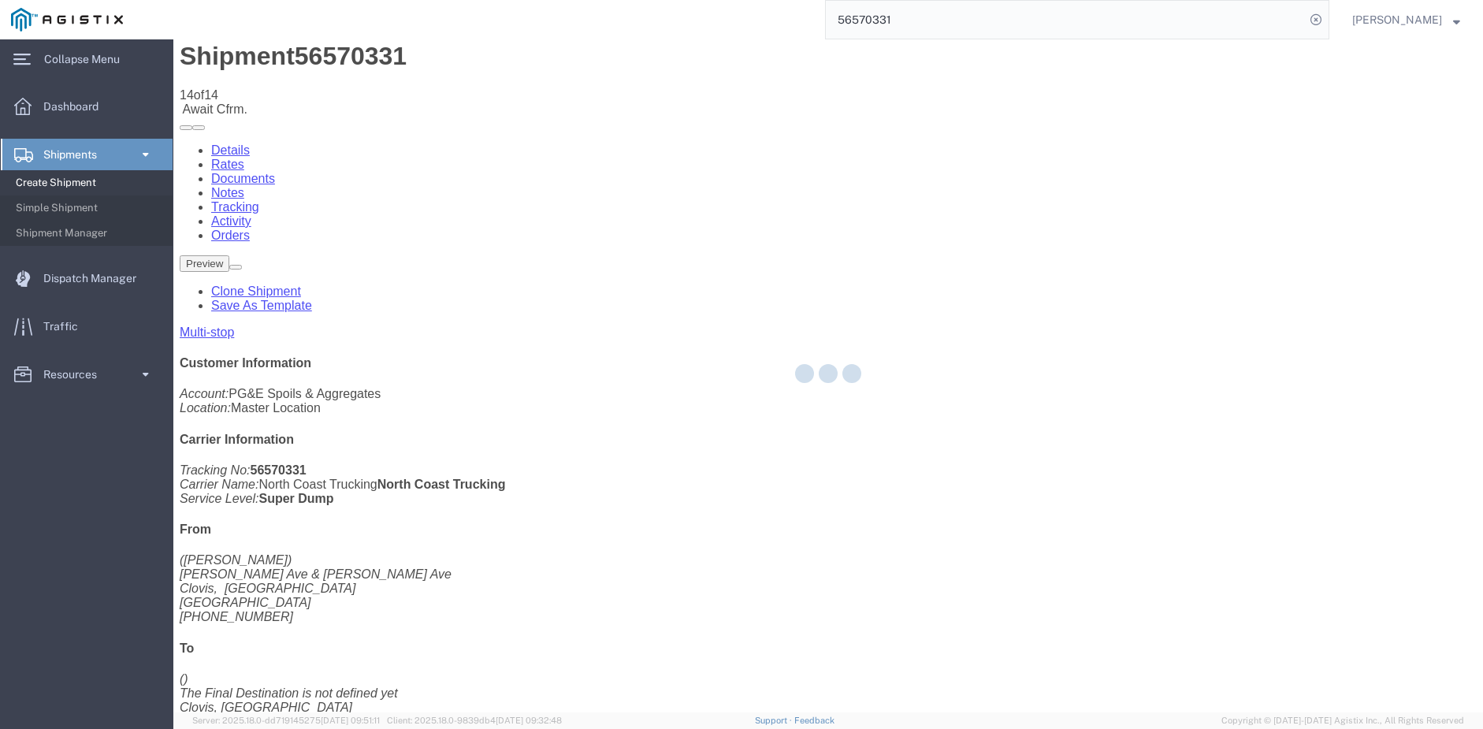
click at [1082, 138] on div at bounding box center [827, 375] width 1309 height 673
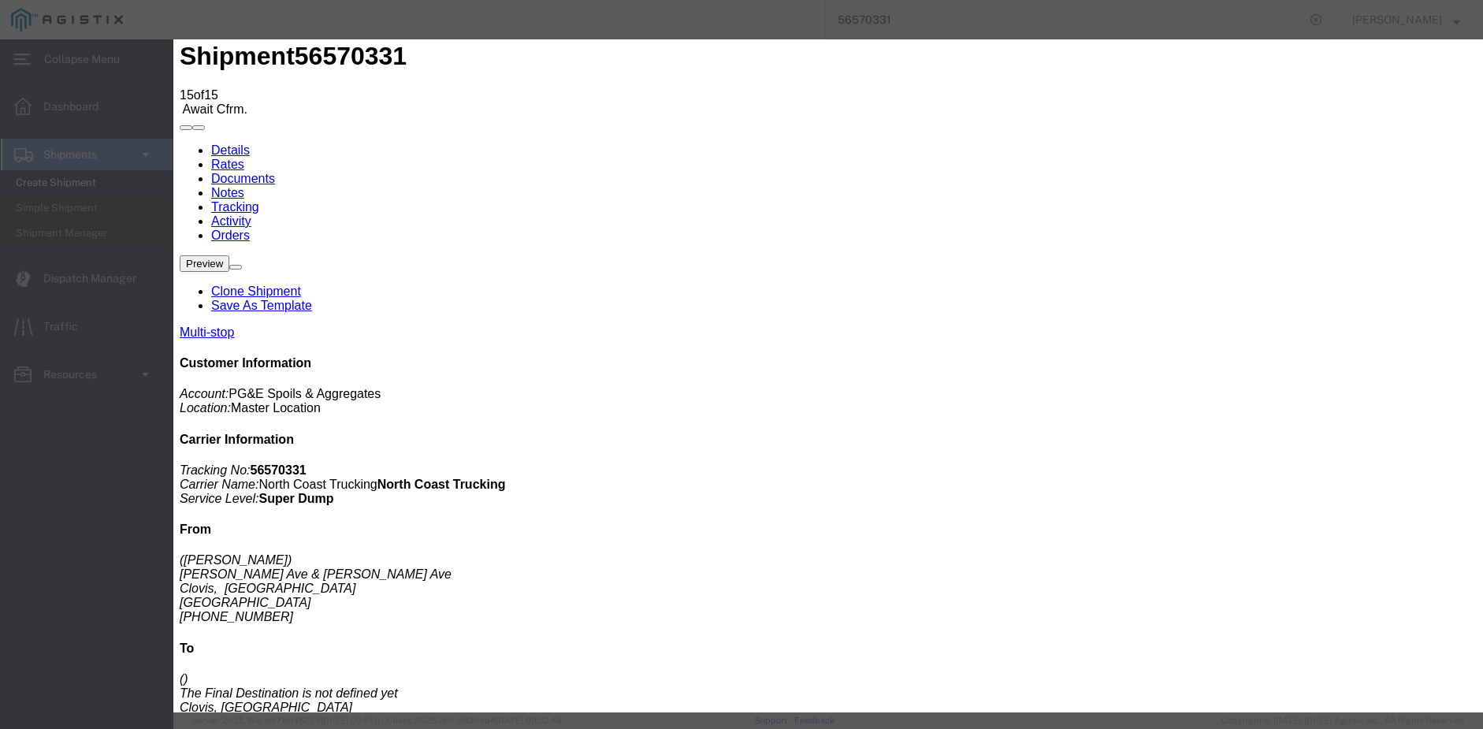
drag, startPoint x: 649, startPoint y: 366, endPoint x: 645, endPoint y: 358, distance: 8.1
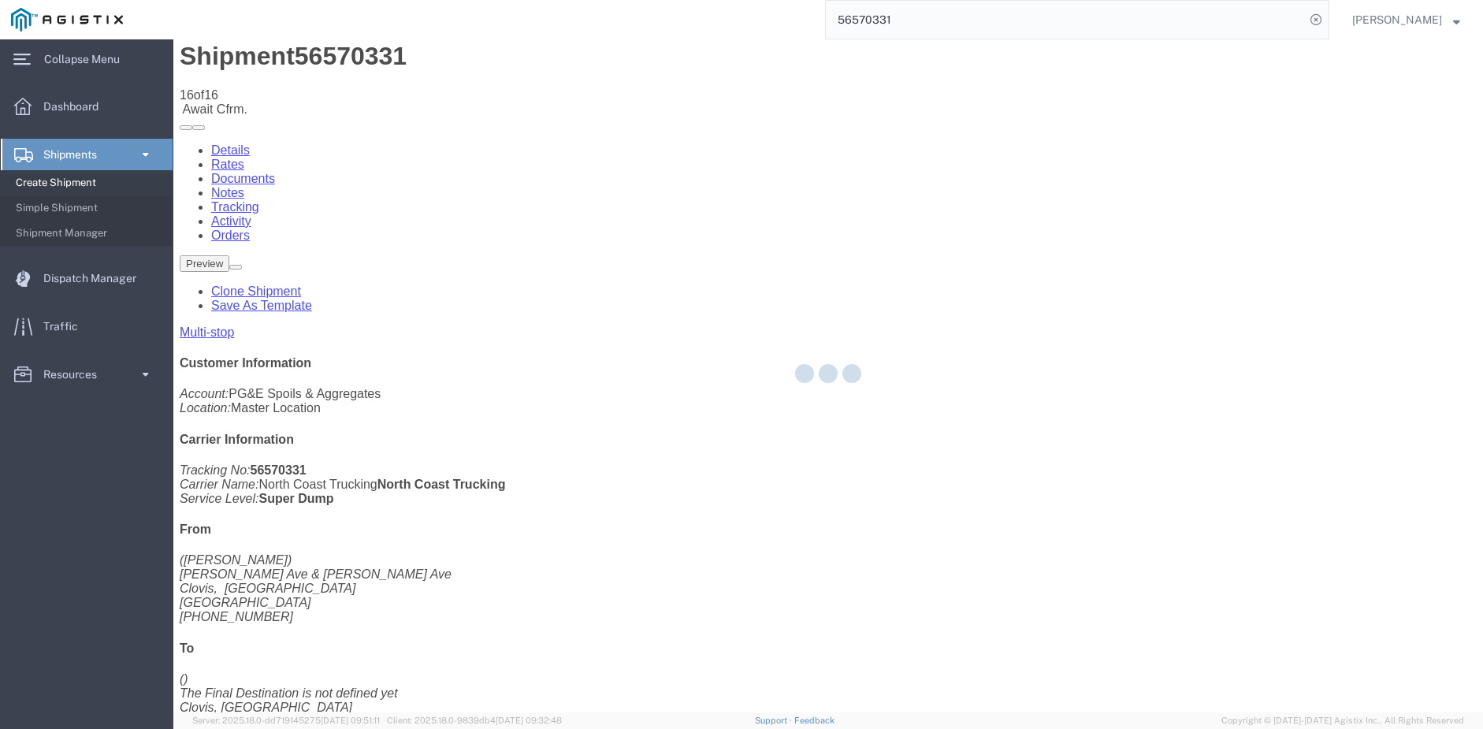
click at [974, 119] on div at bounding box center [827, 375] width 1309 height 673
drag, startPoint x: 1062, startPoint y: 148, endPoint x: 1074, endPoint y: 130, distance: 22.1
click at [1063, 148] on div at bounding box center [827, 375] width 1309 height 673
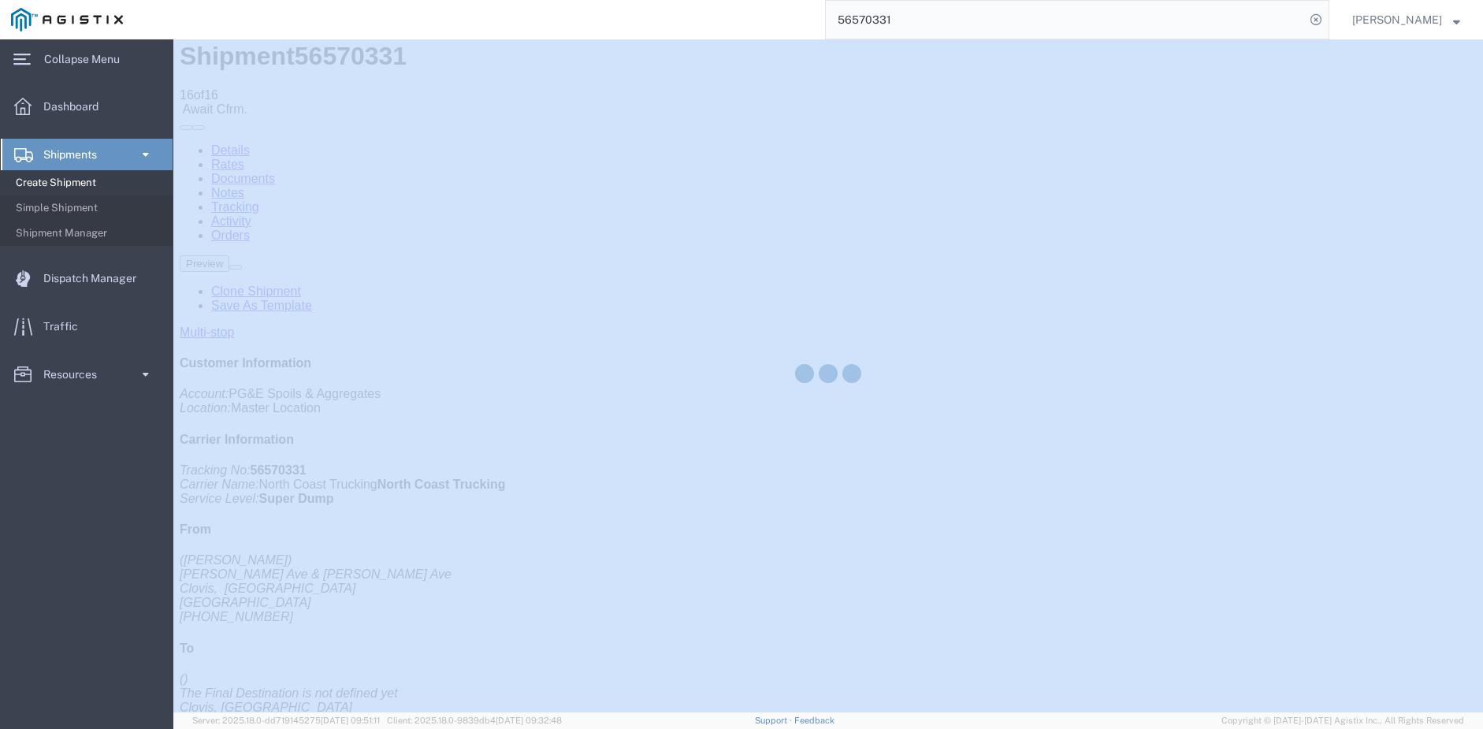
click at [1074, 130] on div at bounding box center [827, 375] width 1309 height 673
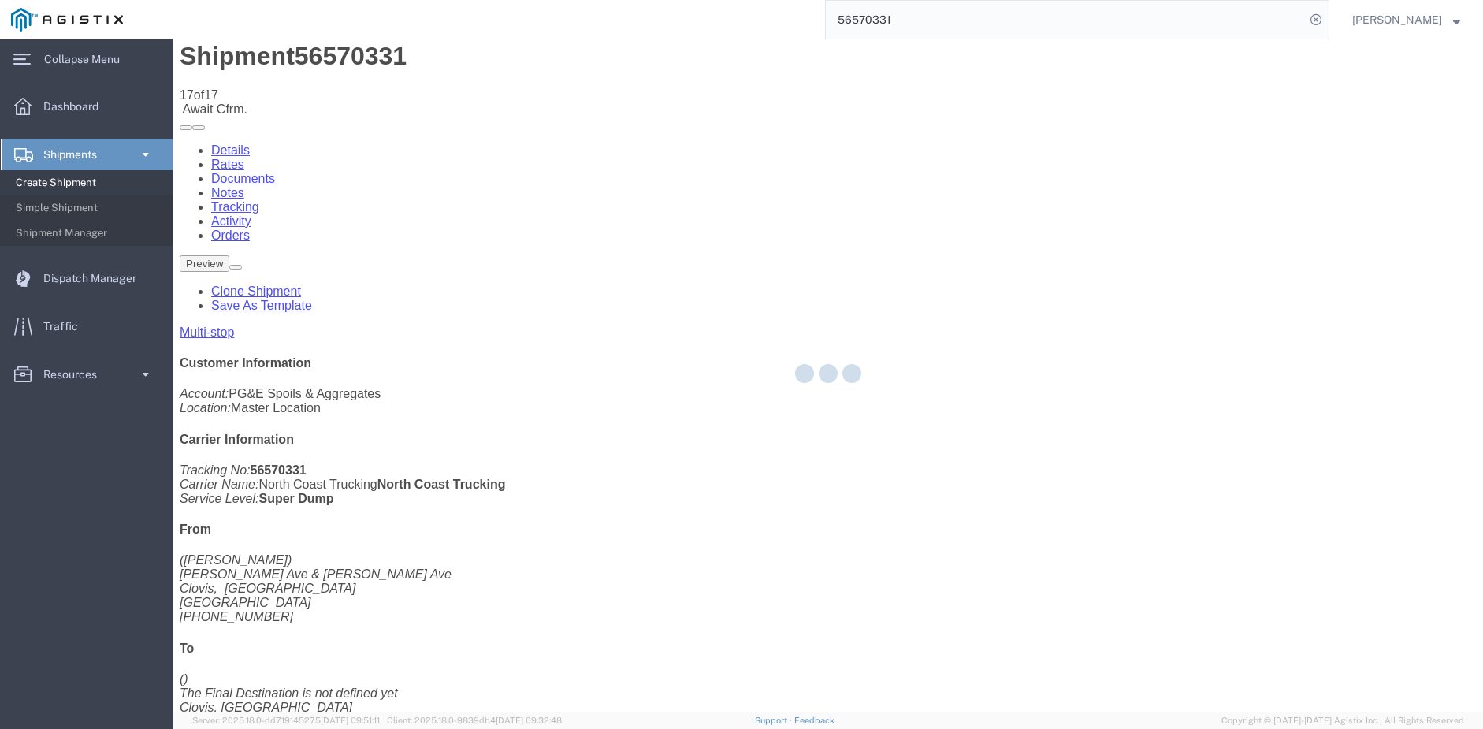
click at [661, 252] on div at bounding box center [827, 375] width 1309 height 673
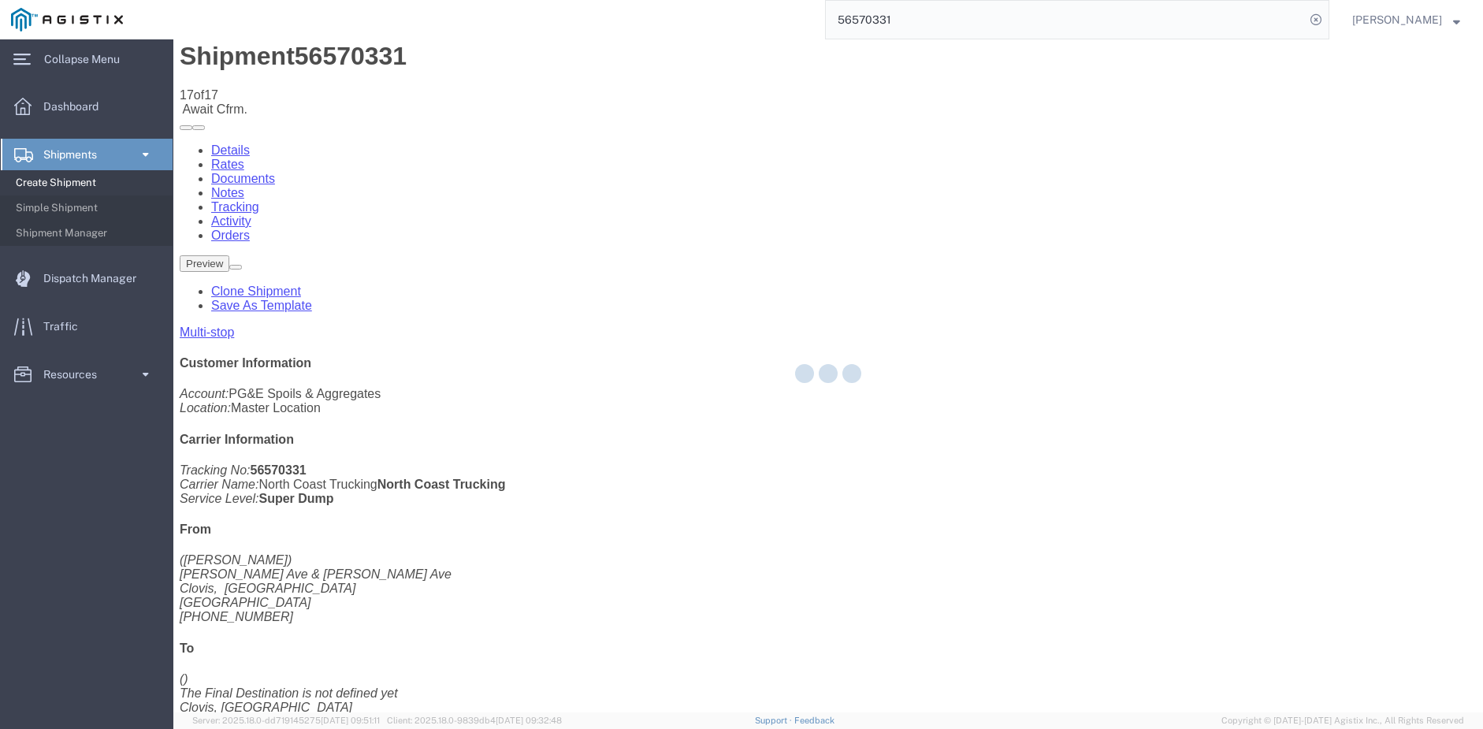
click at [1068, 137] on div at bounding box center [827, 375] width 1309 height 673
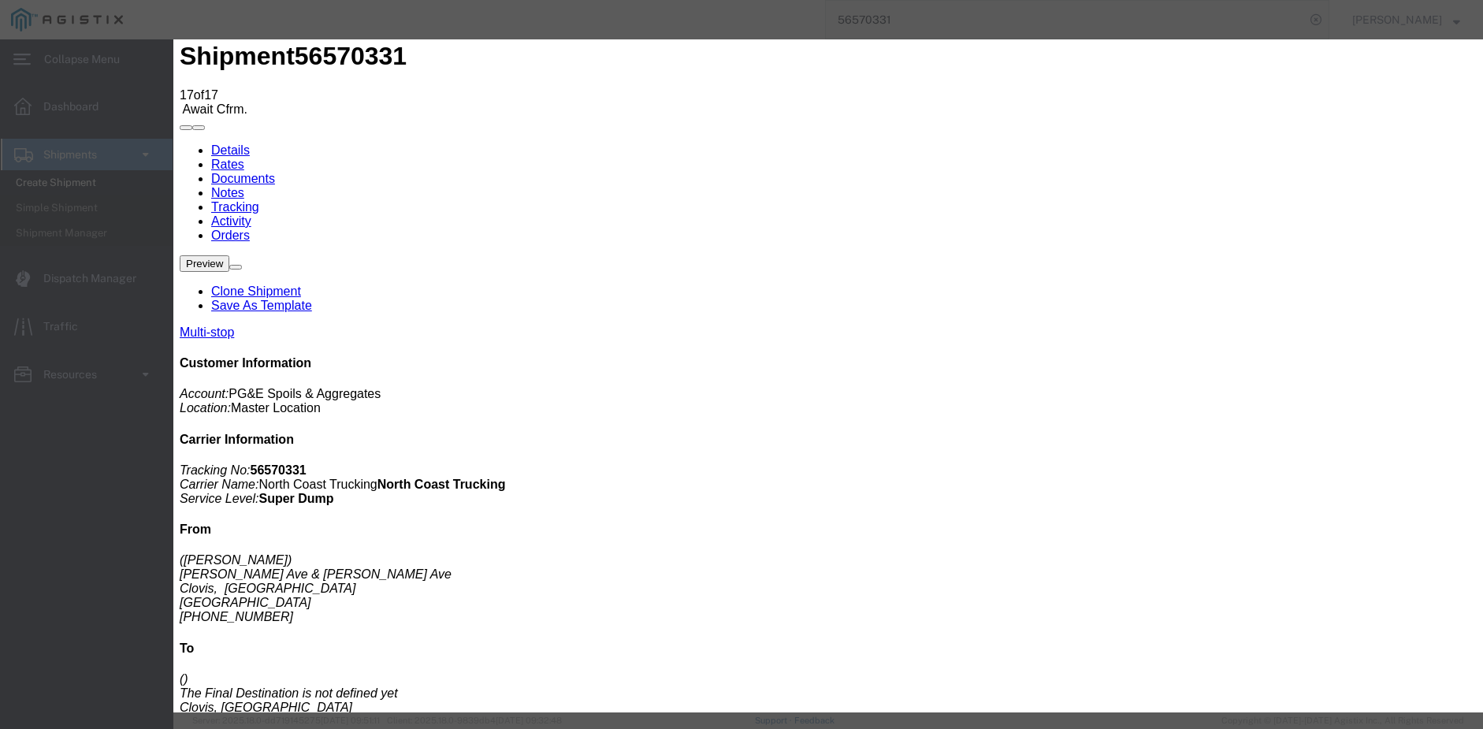
drag, startPoint x: 649, startPoint y: 364, endPoint x: 683, endPoint y: 285, distance: 85.7
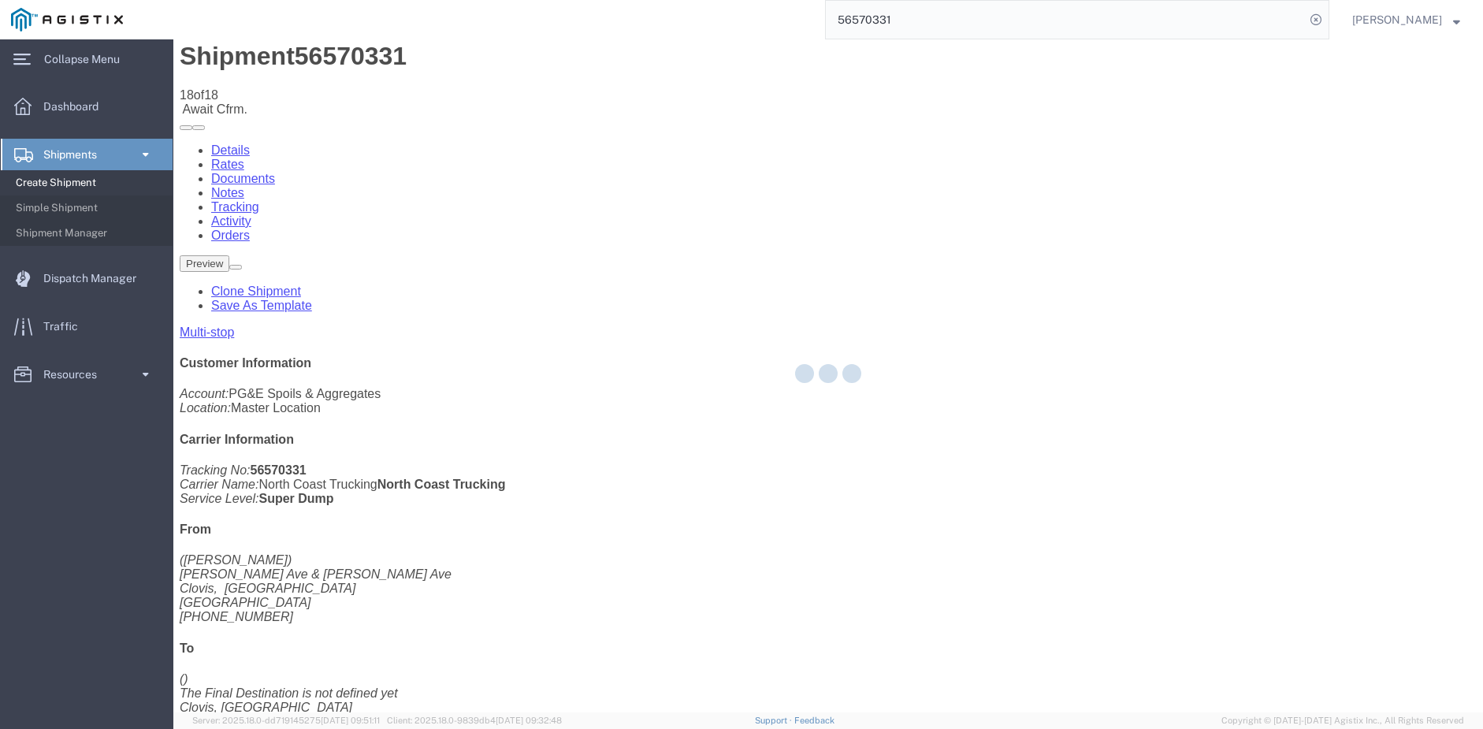
click at [1063, 131] on div at bounding box center [827, 375] width 1309 height 673
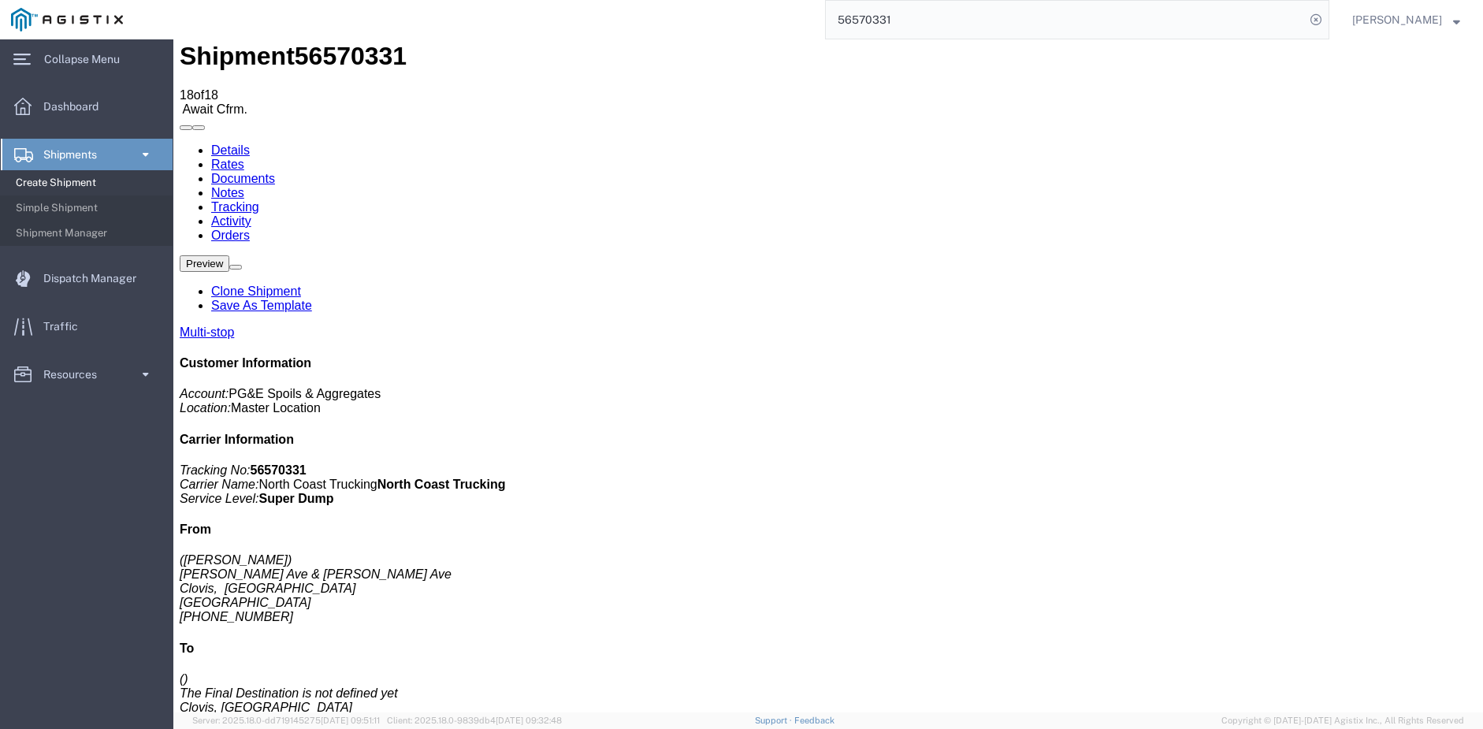
drag, startPoint x: 1236, startPoint y: 170, endPoint x: 1063, endPoint y: 131, distance: 177.7
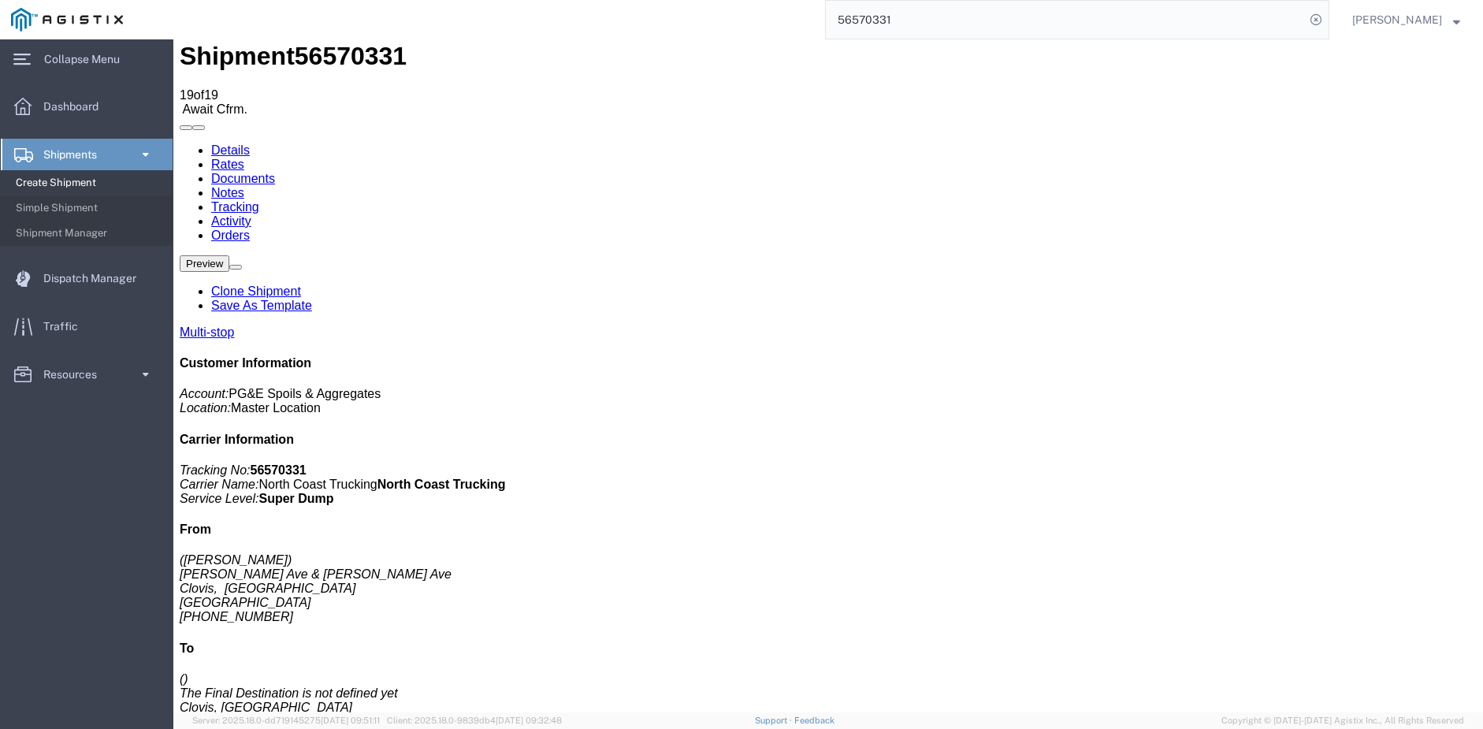
click at [918, 16] on input "56570331" at bounding box center [1065, 20] width 479 height 38
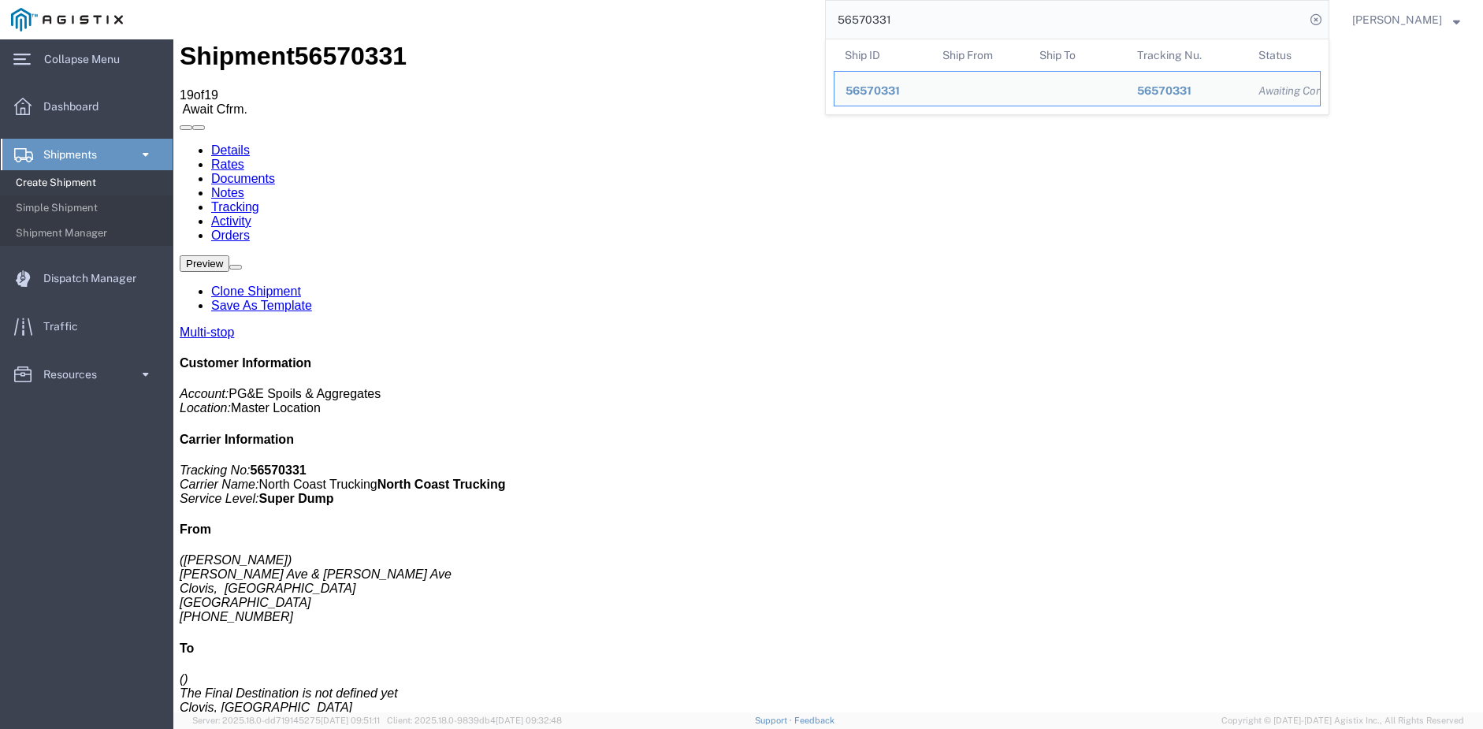
drag, startPoint x: 918, startPoint y: 16, endPoint x: 855, endPoint y: 17, distance: 63.0
click at [855, 17] on input "56570331" at bounding box center [1065, 20] width 479 height 38
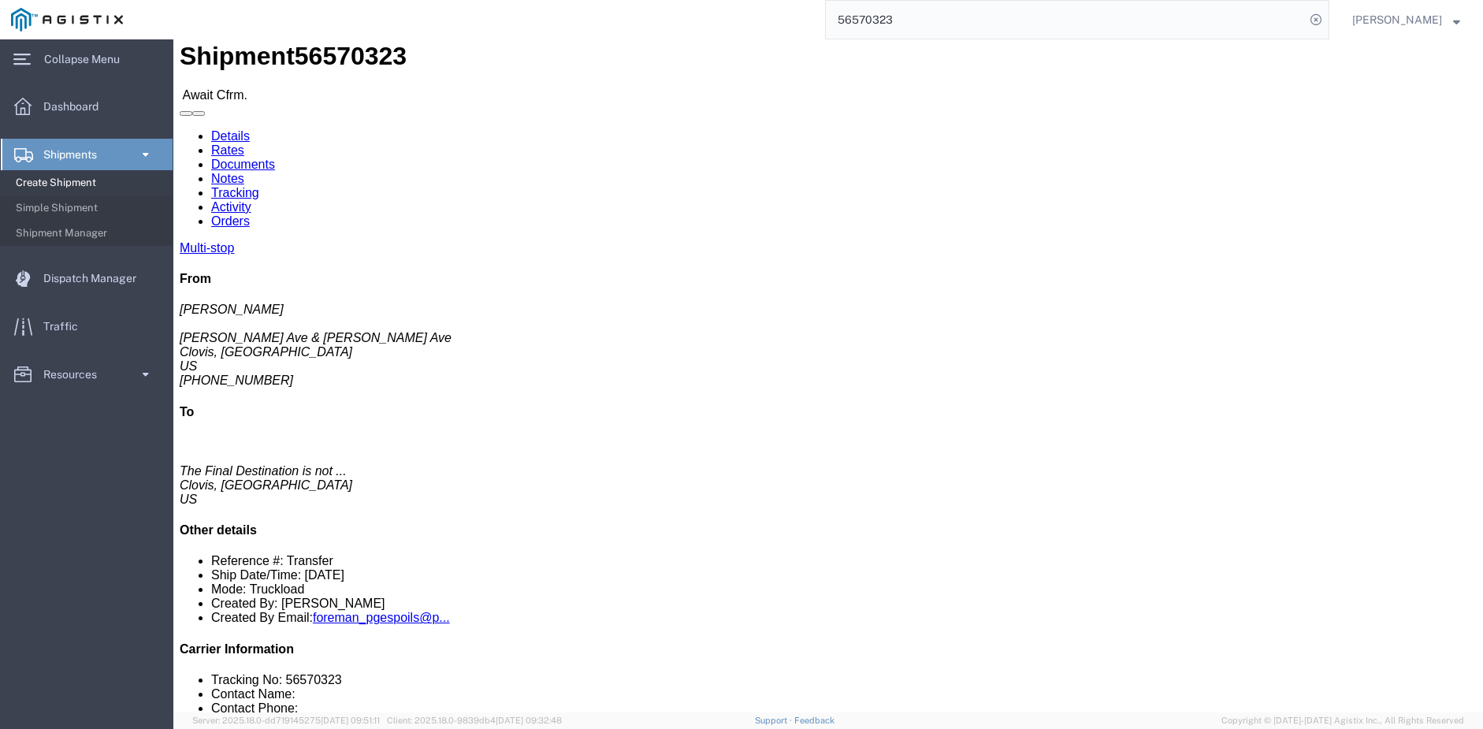
click link "Tracking"
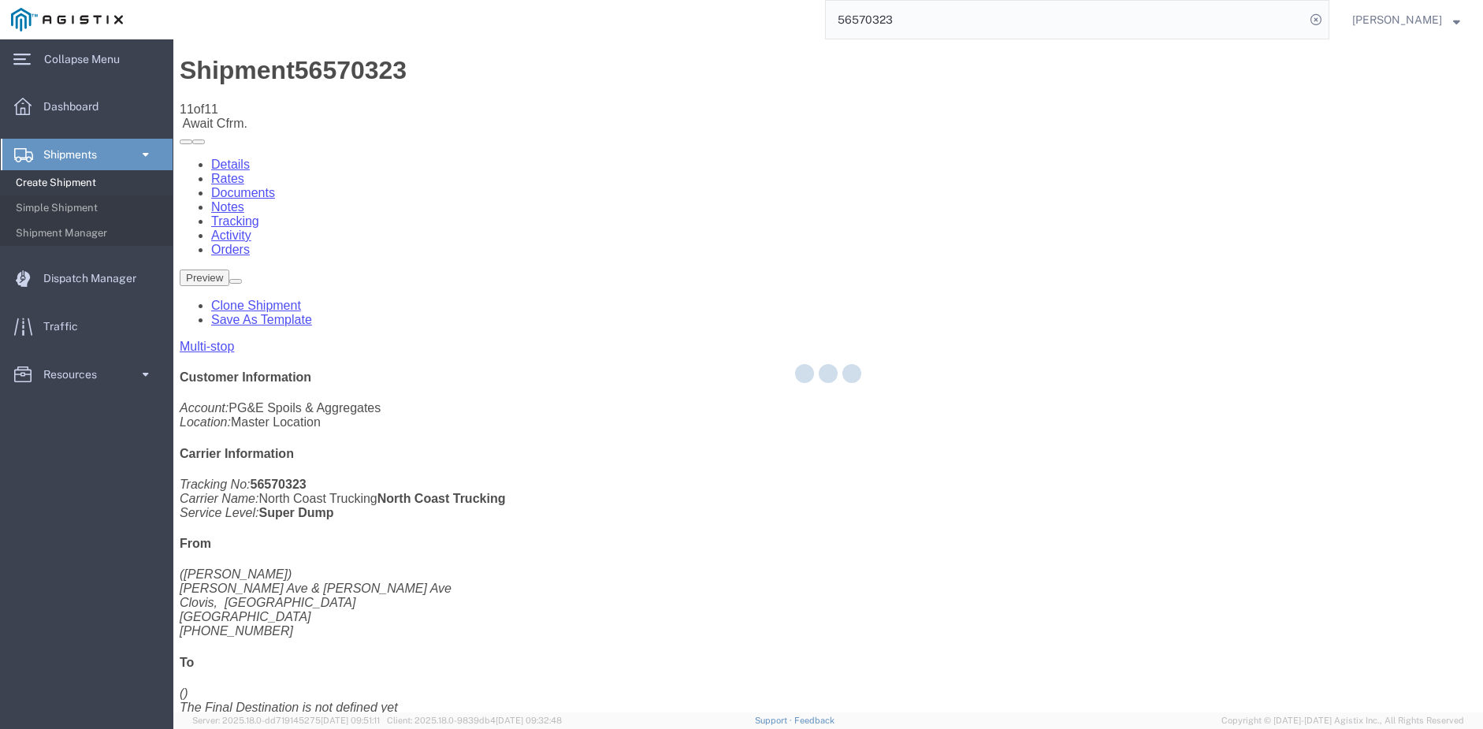
click at [636, 224] on div at bounding box center [827, 375] width 1309 height 673
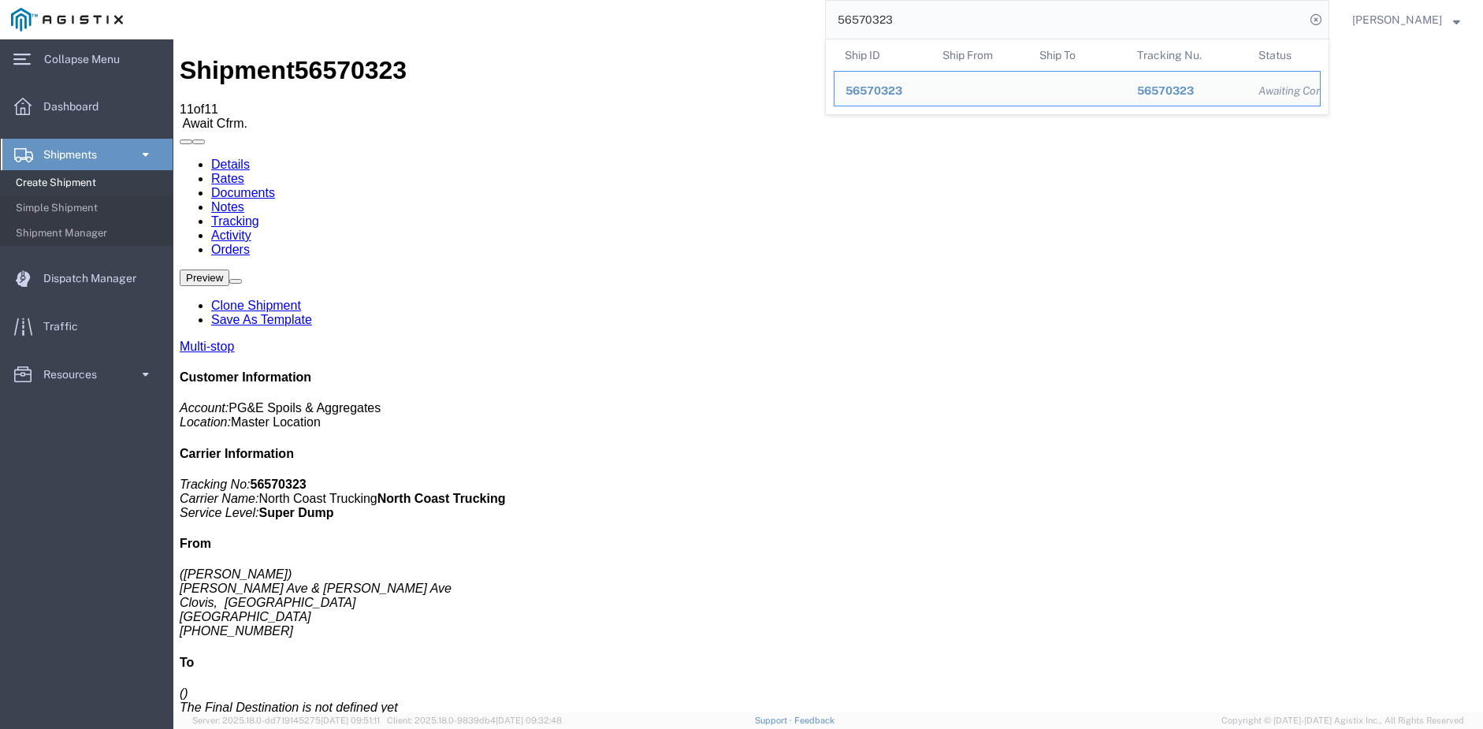
click at [921, 14] on input "56570323" at bounding box center [1065, 20] width 479 height 38
drag, startPoint x: 921, startPoint y: 14, endPoint x: 840, endPoint y: 24, distance: 81.7
click at [840, 24] on div "56570323 Ship ID Ship From Ship To Tracking Nu. Status Ship ID 56570323 Ship Fr…" at bounding box center [731, 19] width 1195 height 39
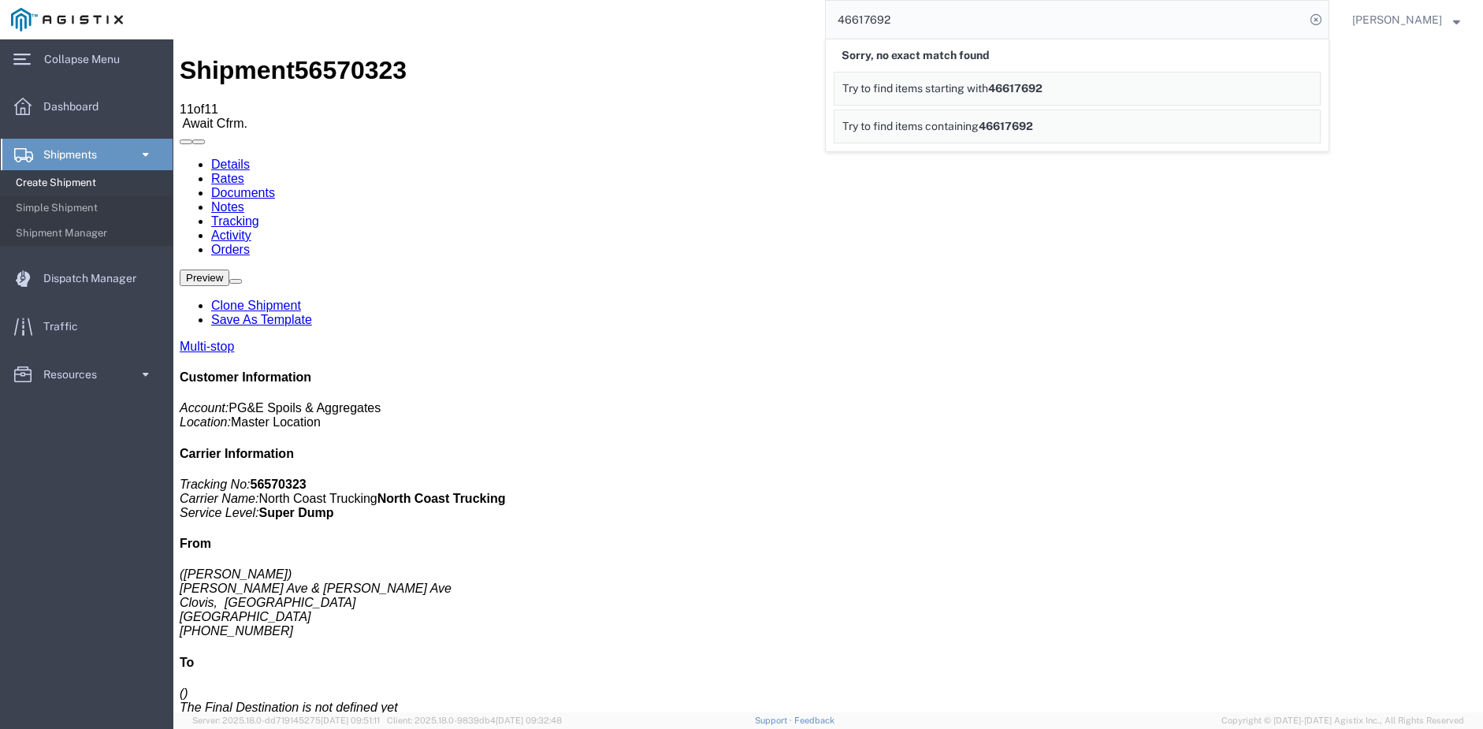
drag, startPoint x: 912, startPoint y: 14, endPoint x: 816, endPoint y: 18, distance: 96.2
click at [816, 18] on div "46617692 Sorry, no exact match found Try to find items starting with 46617692 T…" at bounding box center [731, 19] width 1195 height 39
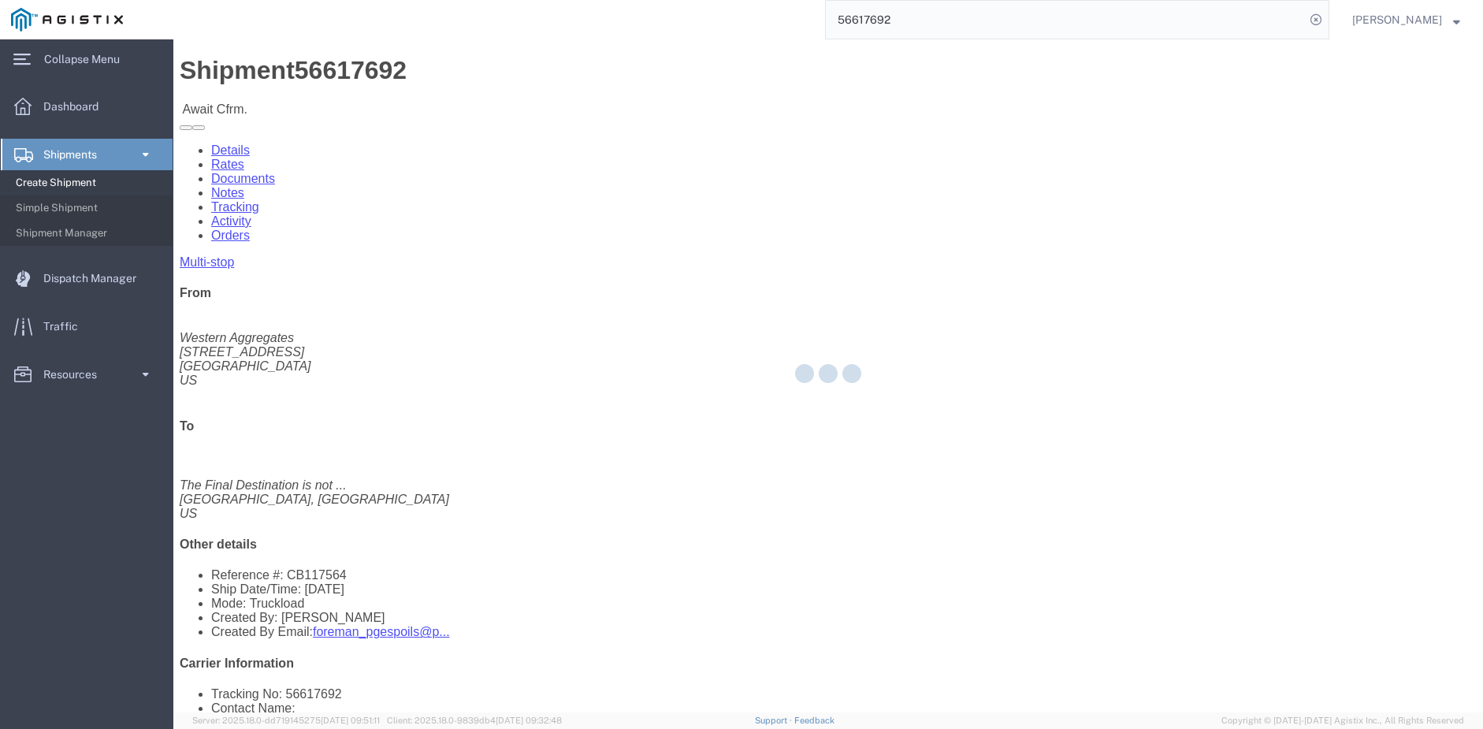
click at [965, 12] on input "56617692" at bounding box center [1065, 20] width 479 height 38
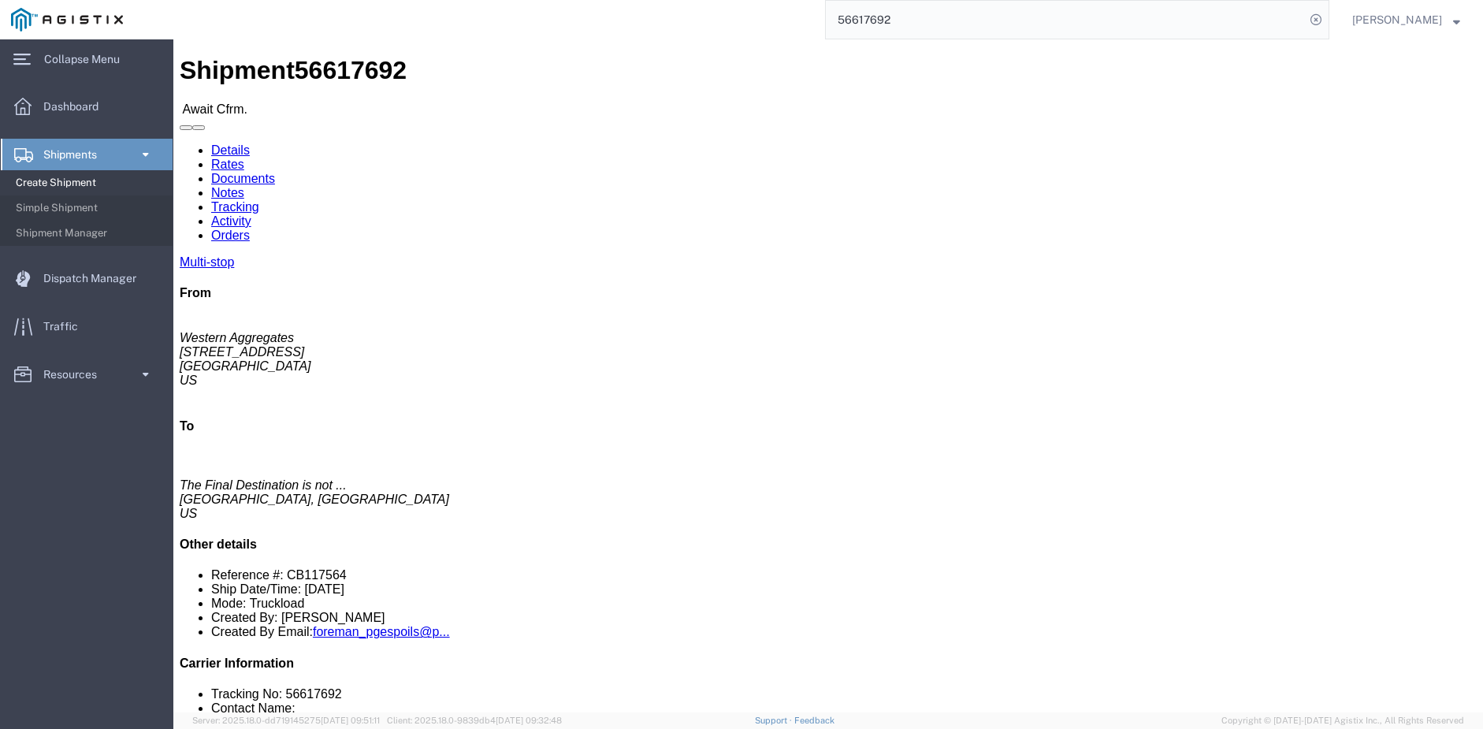
click link "Tracking"
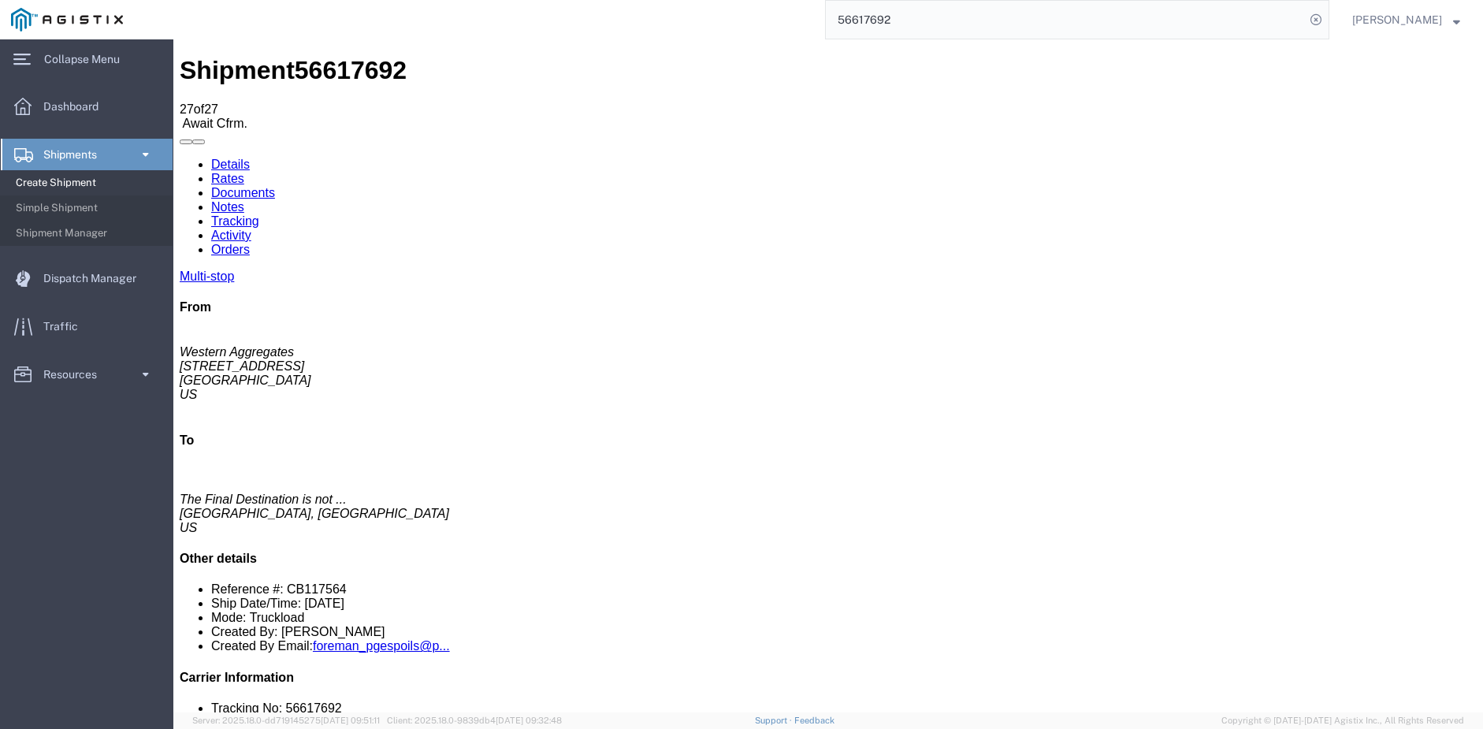
click at [1379, 16] on span "[PERSON_NAME]" at bounding box center [1397, 19] width 90 height 17
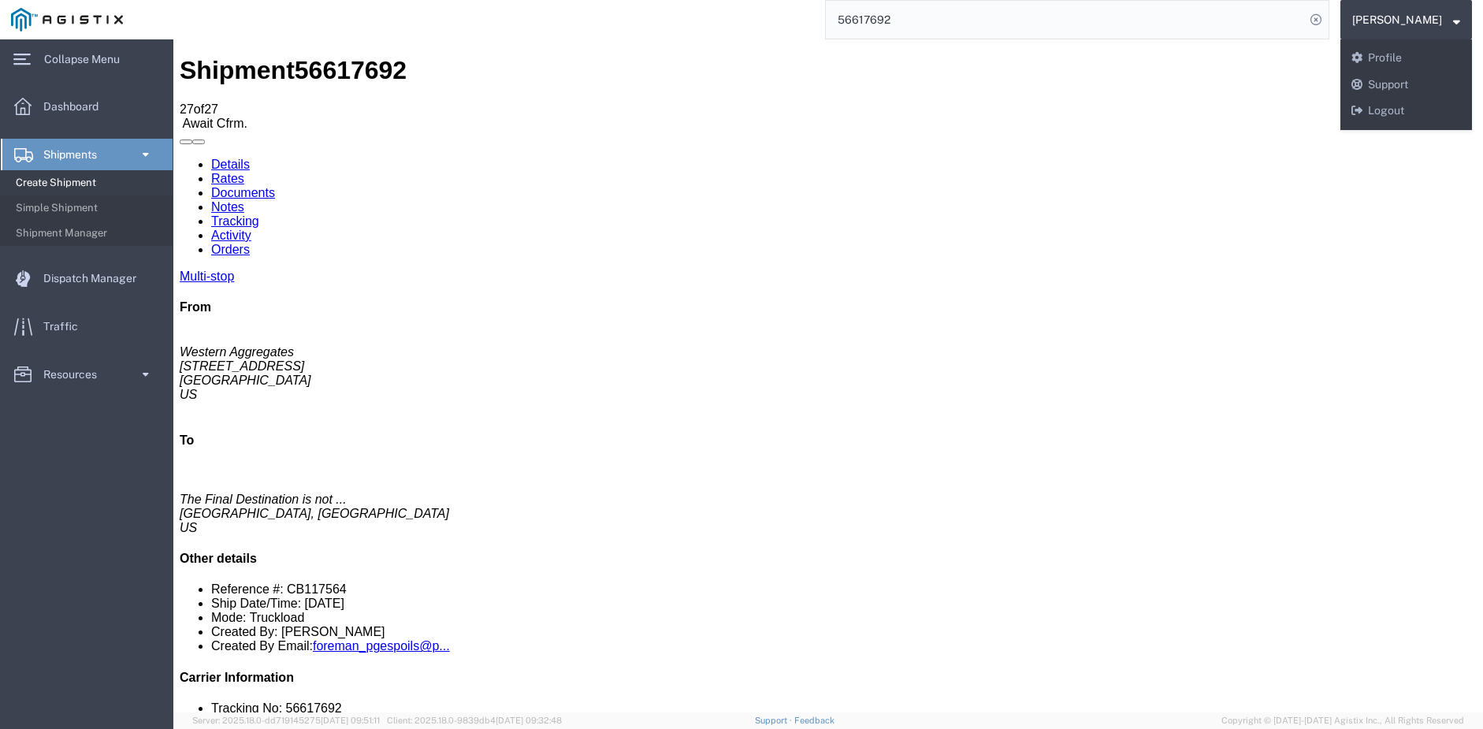
click at [1162, 20] on input "56617692" at bounding box center [1065, 20] width 479 height 38
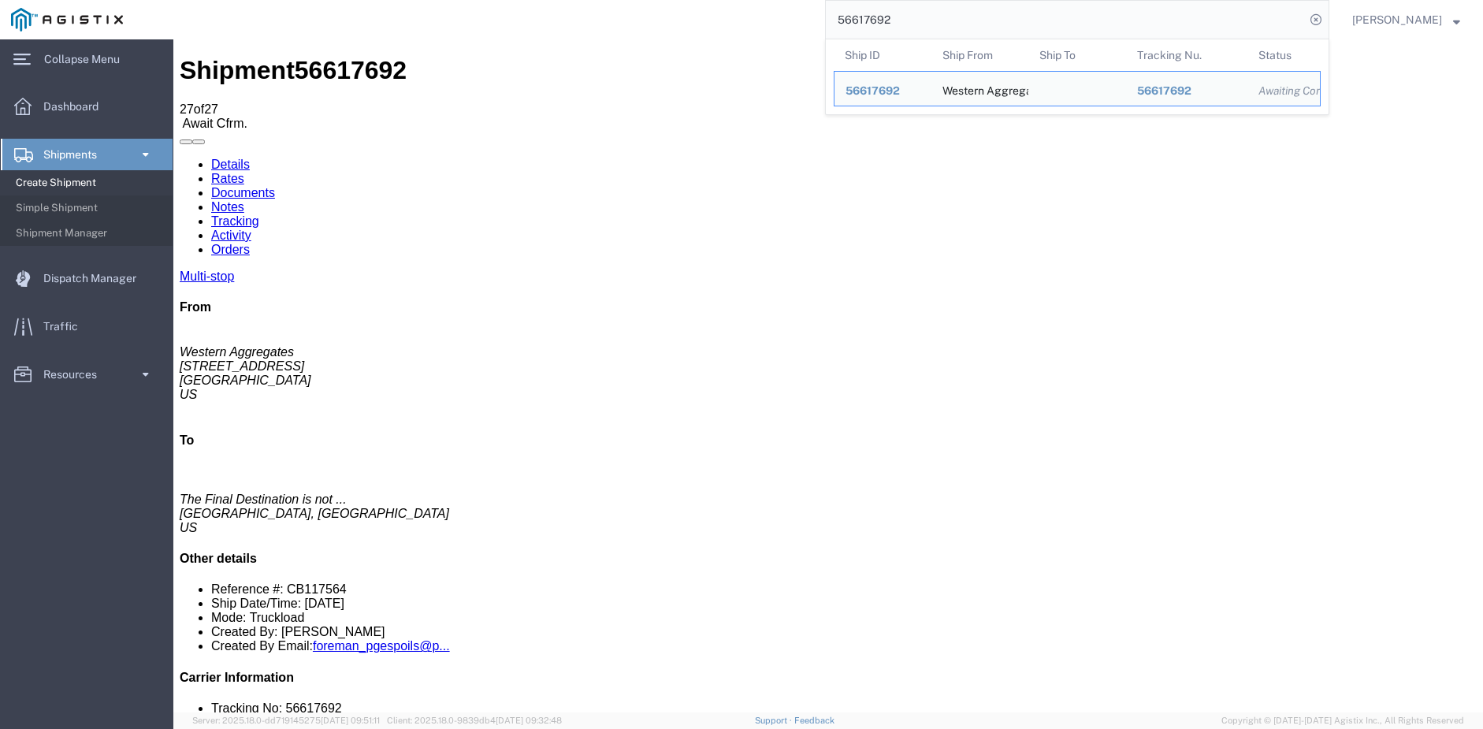
click at [199, 142] on span at bounding box center [199, 142] width 0 height 0
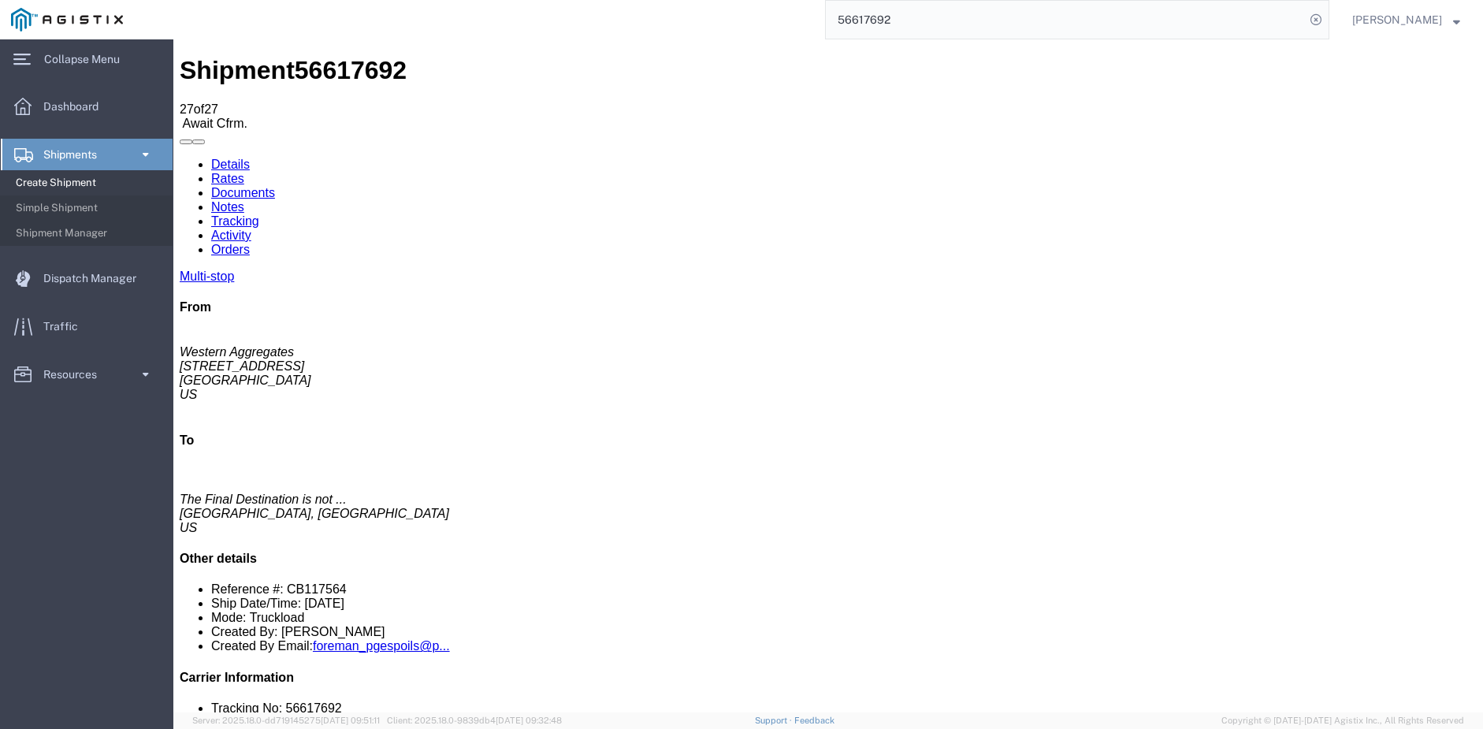
click at [1379, 17] on span "[PERSON_NAME]" at bounding box center [1397, 19] width 90 height 17
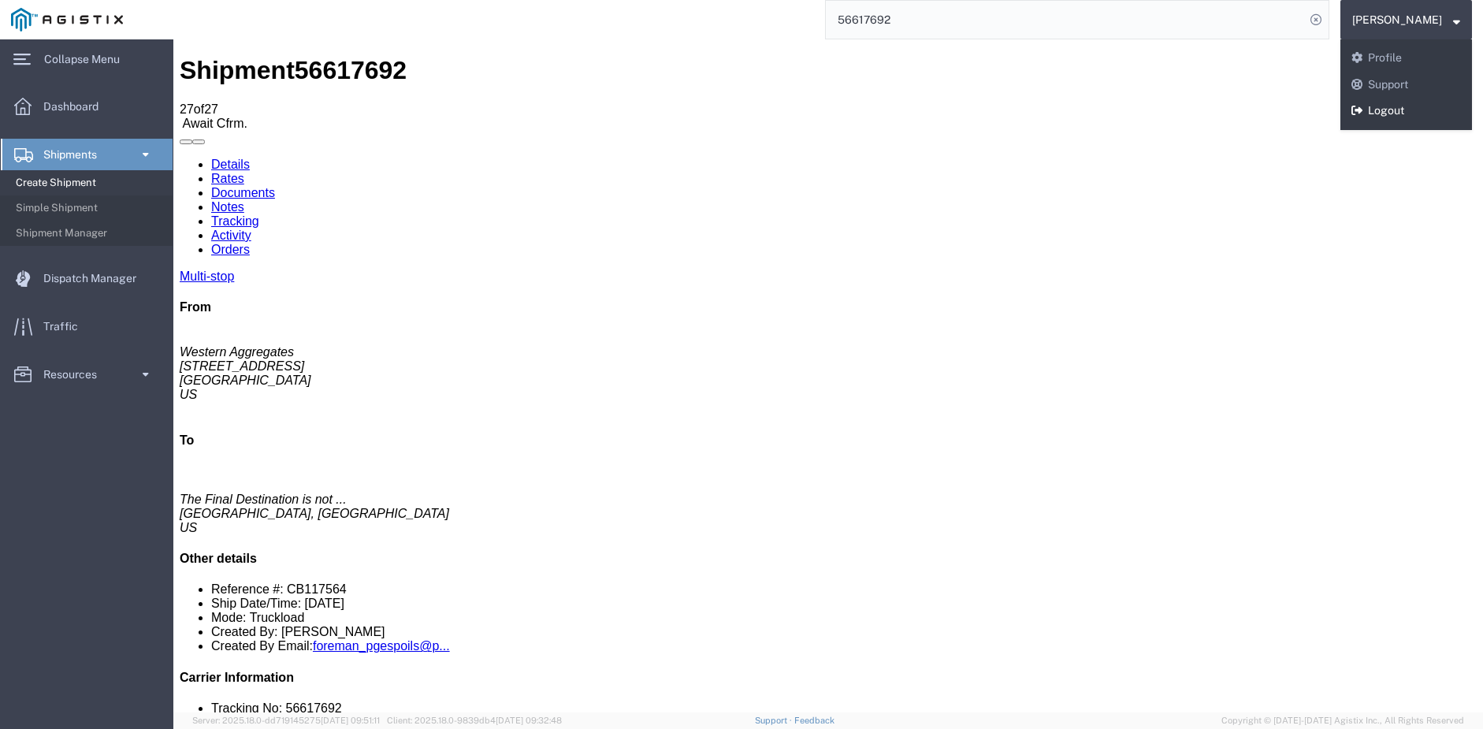
click at [1379, 115] on link "Logout" at bounding box center [1406, 111] width 132 height 27
